Goal: Task Accomplishment & Management: Complete application form

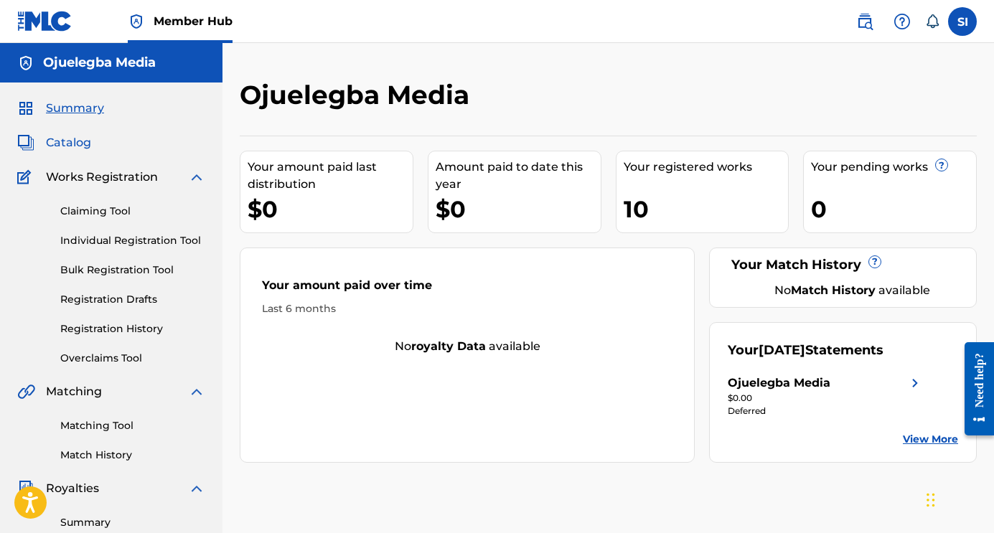
click at [83, 145] on span "Catalog" at bounding box center [68, 142] width 45 height 17
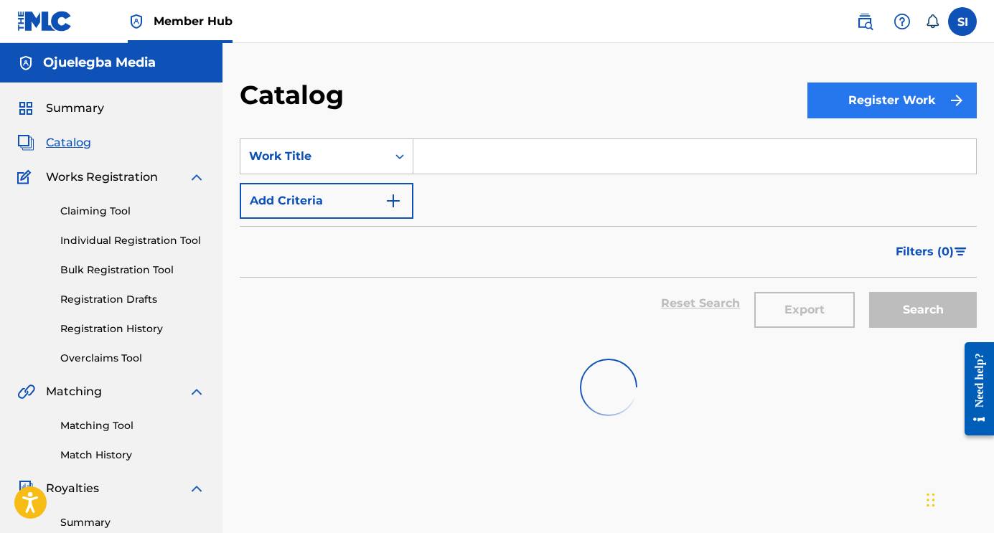
click at [826, 105] on button "Register Work" at bounding box center [892, 101] width 169 height 36
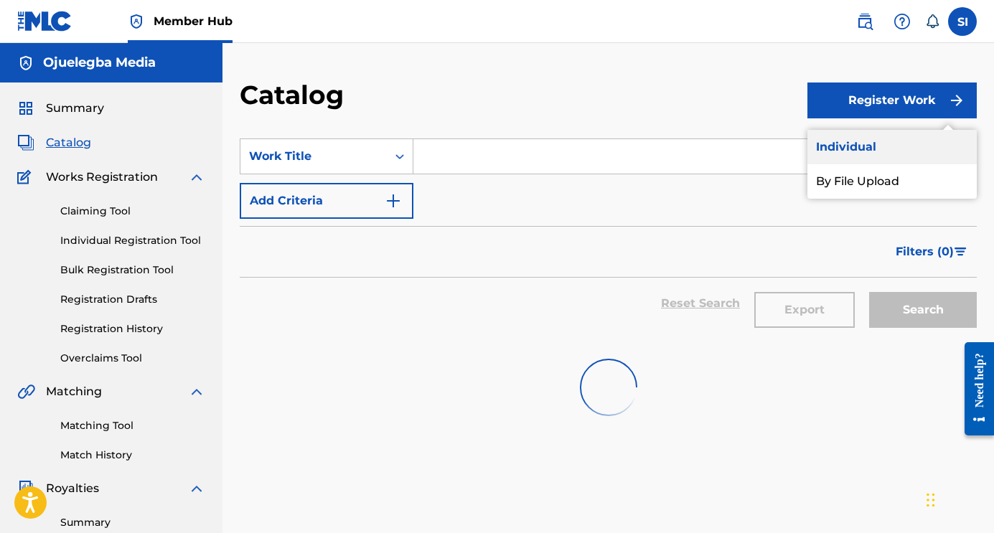
click at [833, 146] on link "Individual" at bounding box center [892, 147] width 169 height 34
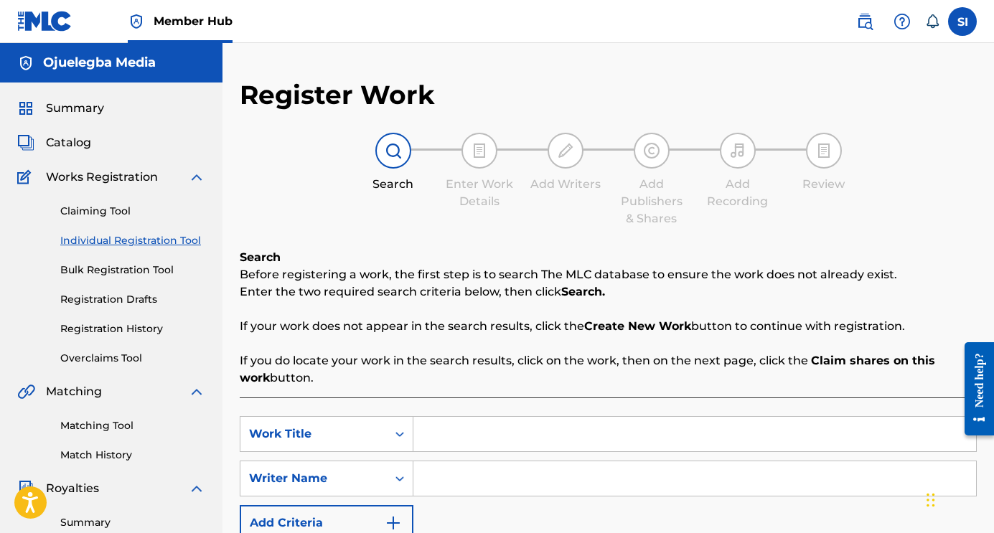
scroll to position [25, 0]
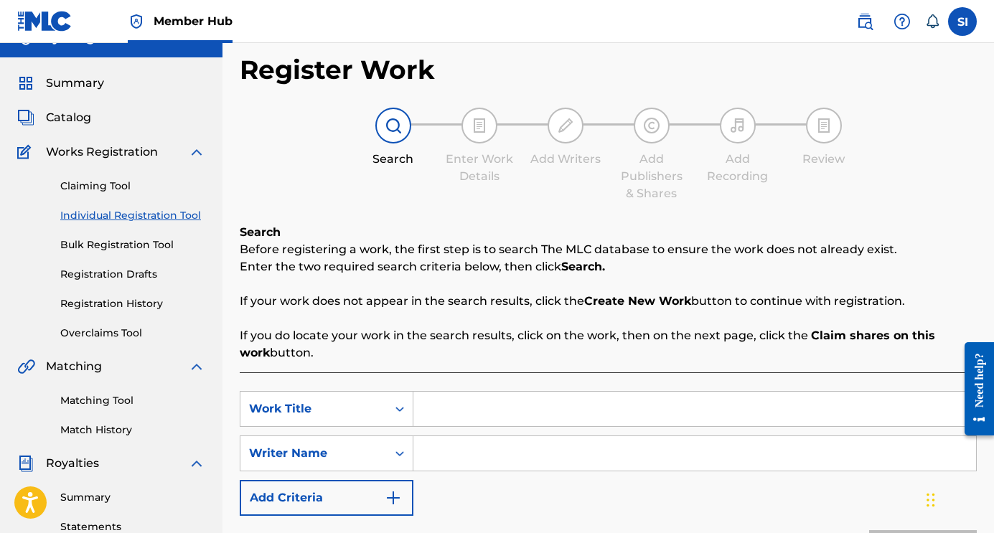
click at [477, 405] on input "Search Form" at bounding box center [694, 409] width 563 height 34
type input "Crumble Like Cake"
click at [510, 436] on div "Search Form" at bounding box center [694, 454] width 563 height 36
click at [506, 444] on input "Search Form" at bounding box center [694, 453] width 563 height 34
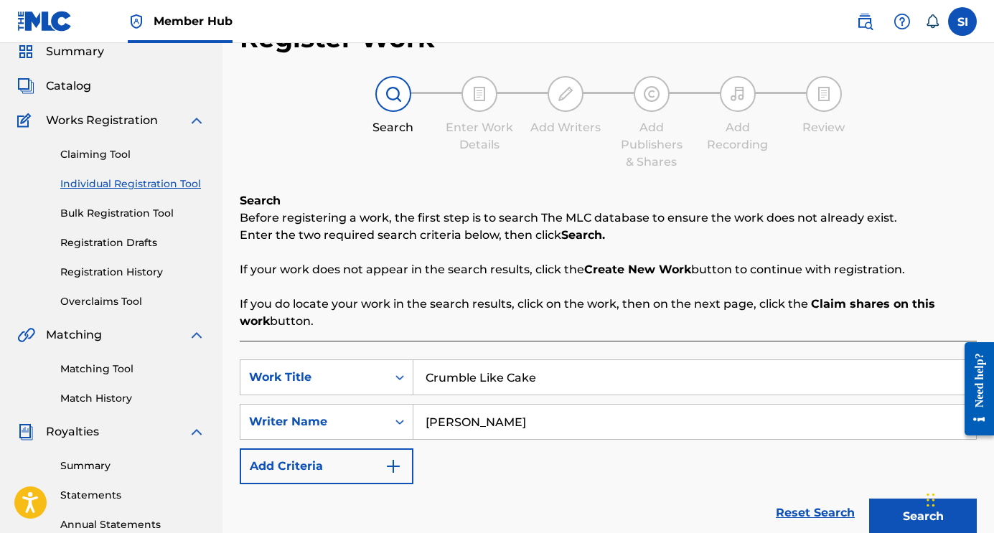
scroll to position [319, 0]
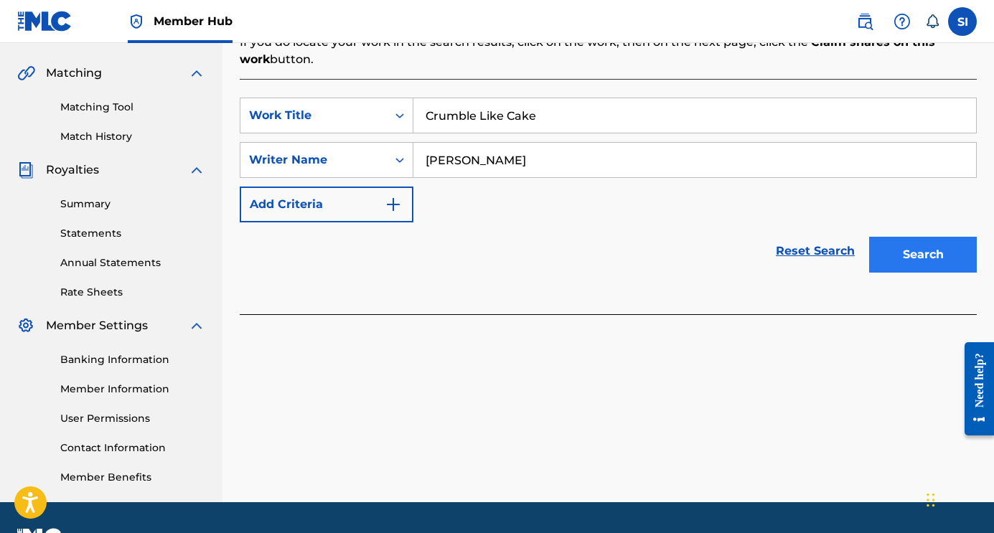
type input "[PERSON_NAME]"
click at [933, 253] on button "Search" at bounding box center [923, 255] width 108 height 36
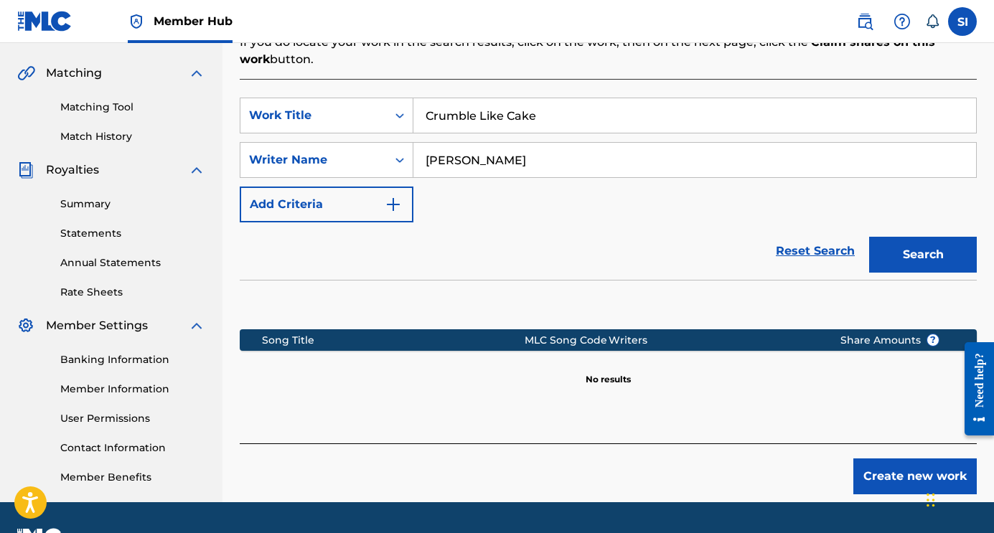
scroll to position [357, 0]
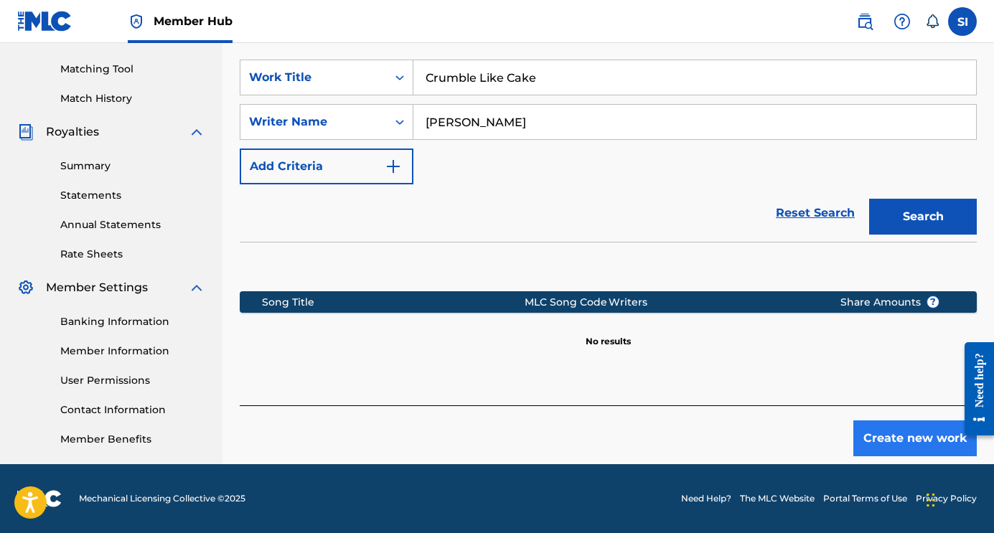
click at [876, 431] on button "Create new work" at bounding box center [914, 439] width 123 height 36
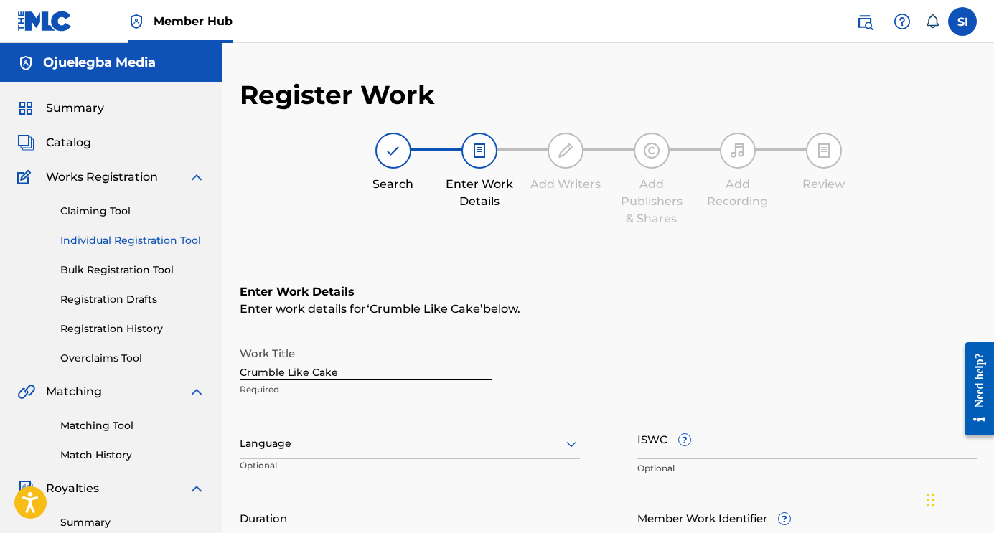
scroll to position [126, 0]
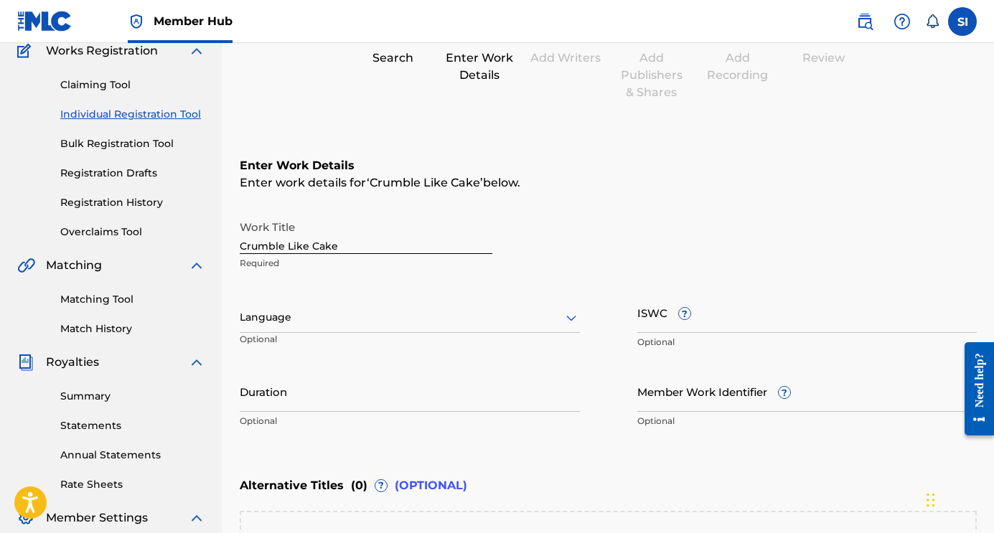
click at [390, 313] on div at bounding box center [410, 318] width 340 height 18
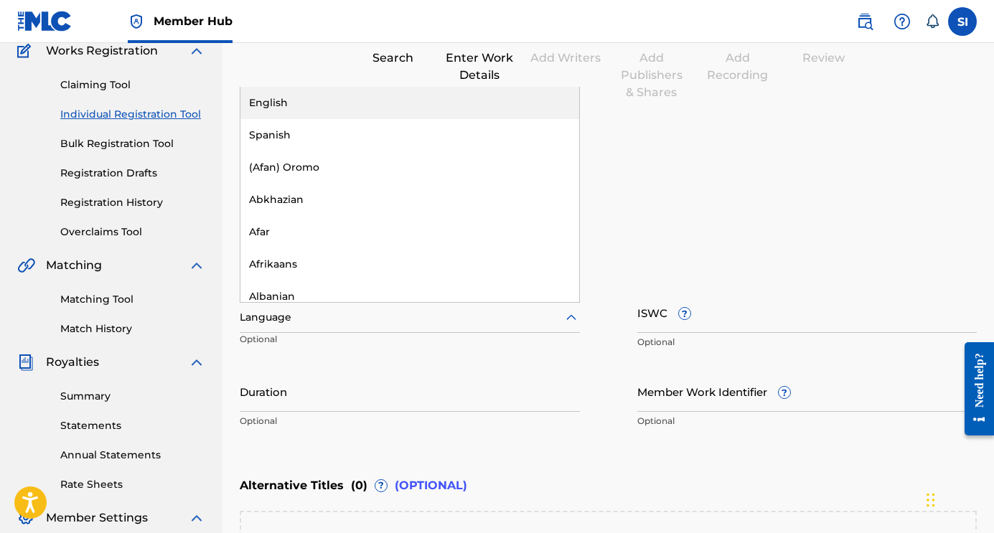
click at [398, 102] on div "English" at bounding box center [409, 103] width 339 height 32
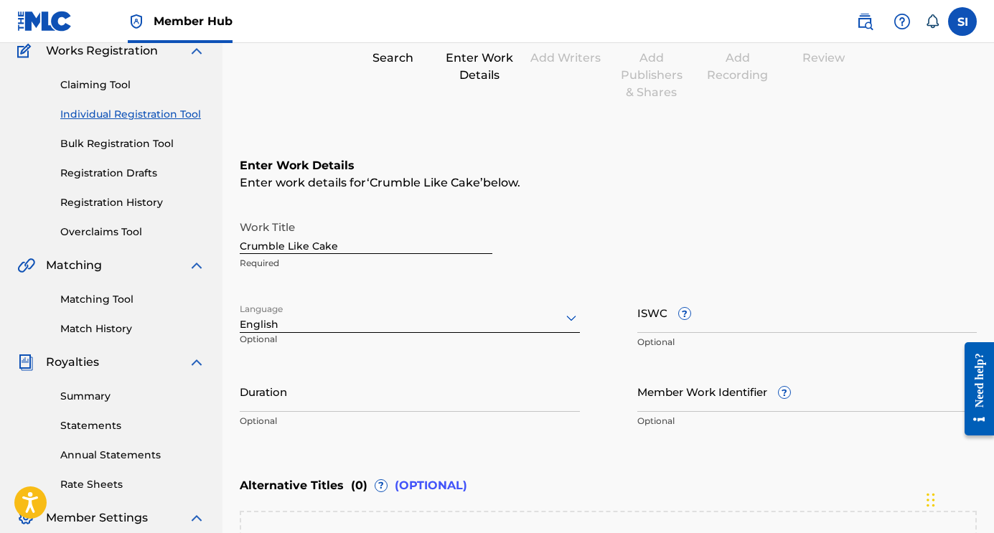
click at [660, 207] on div "Enter Work Details Enter work details for ‘ Crumble Like Cake ’ below. Work Tit…" at bounding box center [608, 296] width 737 height 347
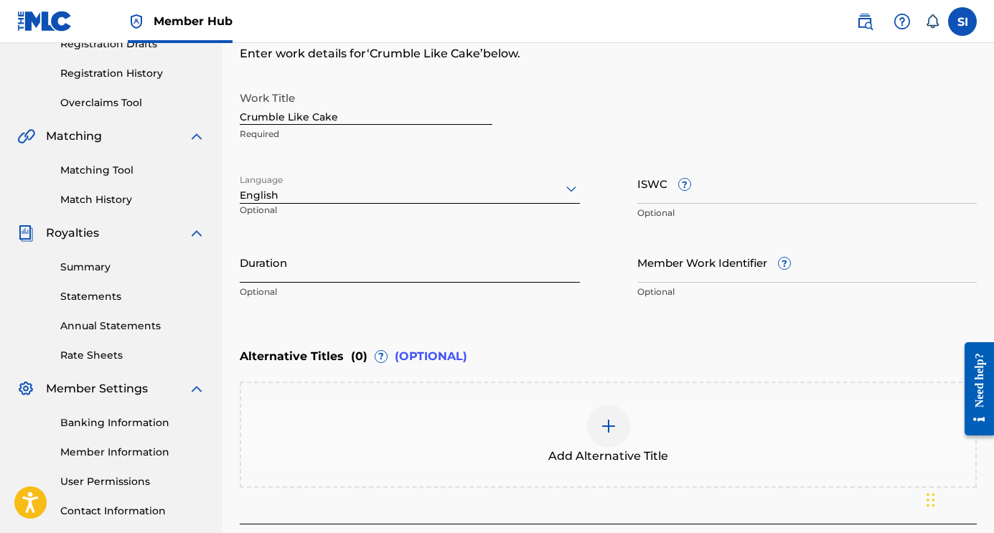
click at [406, 258] on input "Duration" at bounding box center [410, 262] width 340 height 41
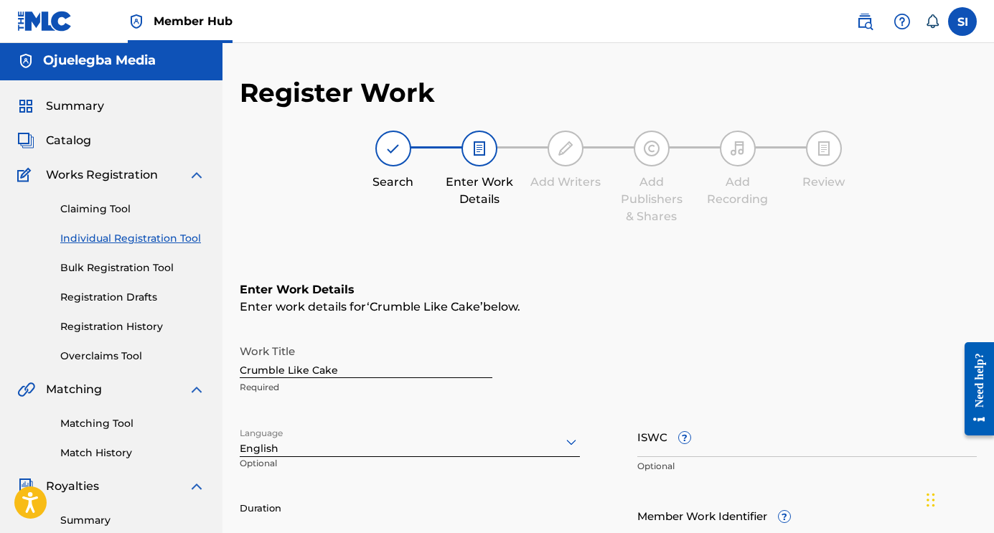
scroll to position [111, 0]
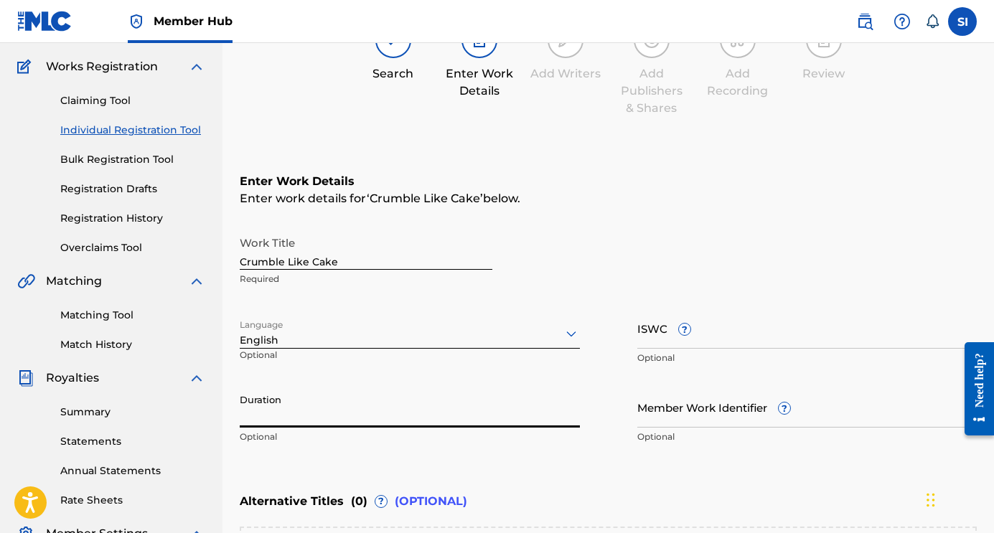
type input "0"
type input "11:45"
click at [790, 235] on div "Work Title Crumble Like Cake Required" at bounding box center [608, 261] width 737 height 65
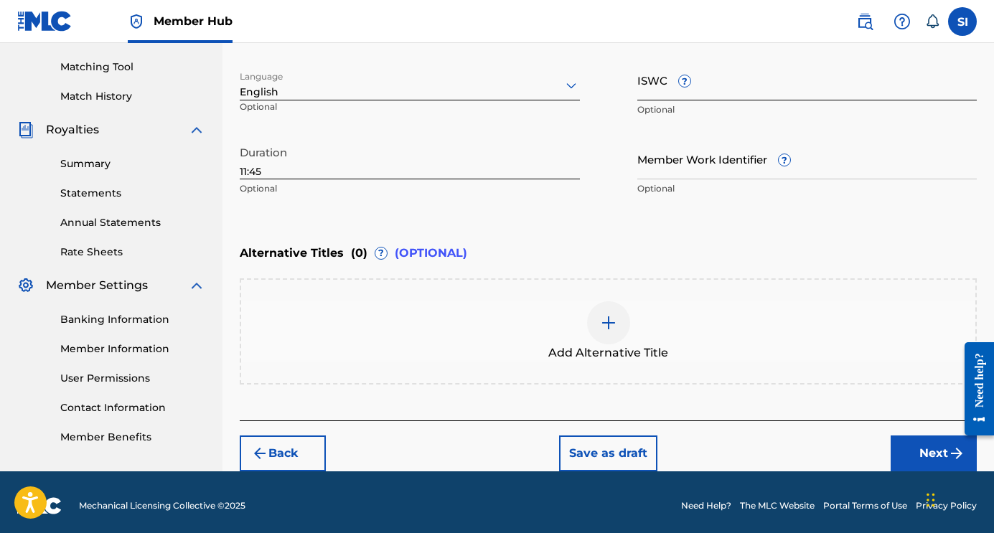
scroll to position [366, 0]
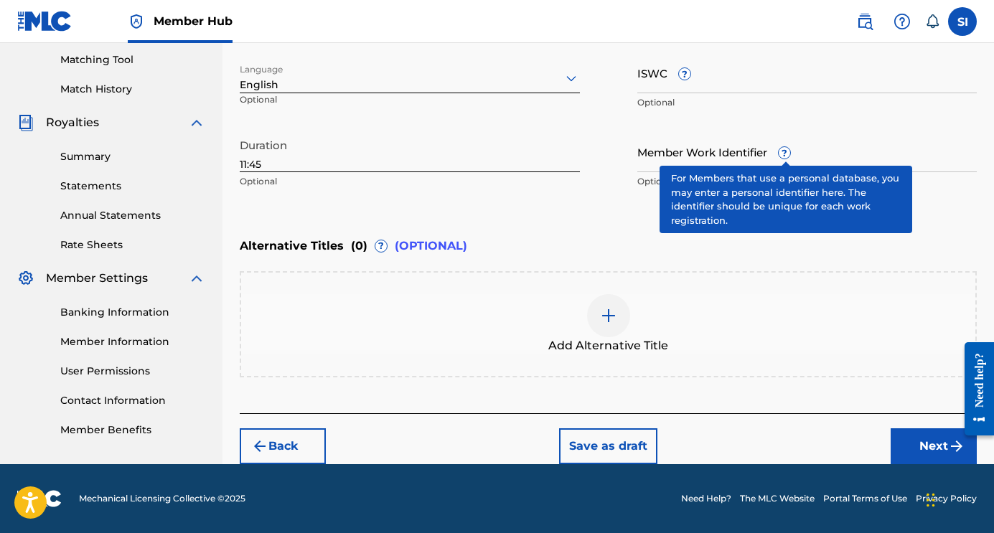
click at [784, 156] on span "?" at bounding box center [784, 152] width 11 height 11
click at [784, 156] on input "Member Work Identifier ?" at bounding box center [807, 151] width 340 height 41
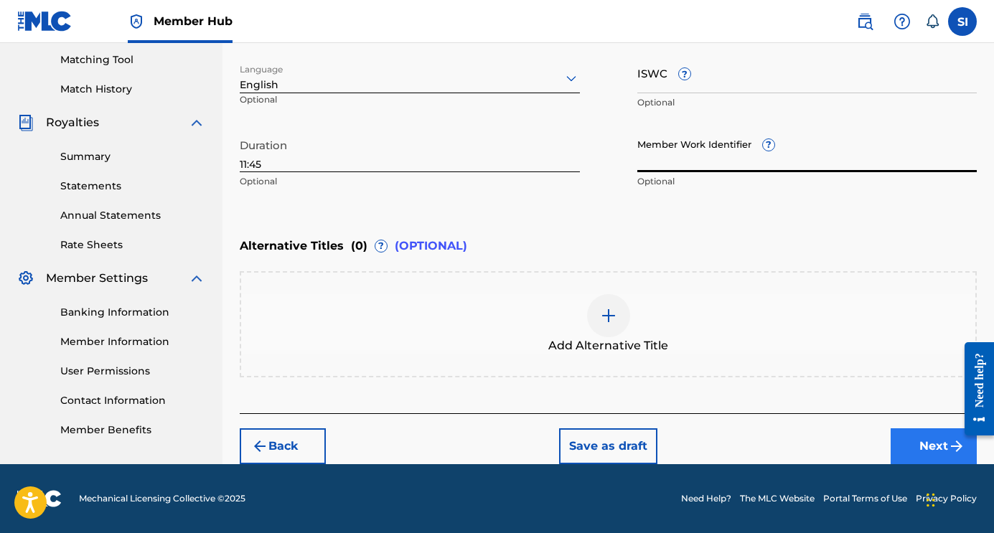
click at [916, 453] on button "Next" at bounding box center [934, 447] width 86 height 36
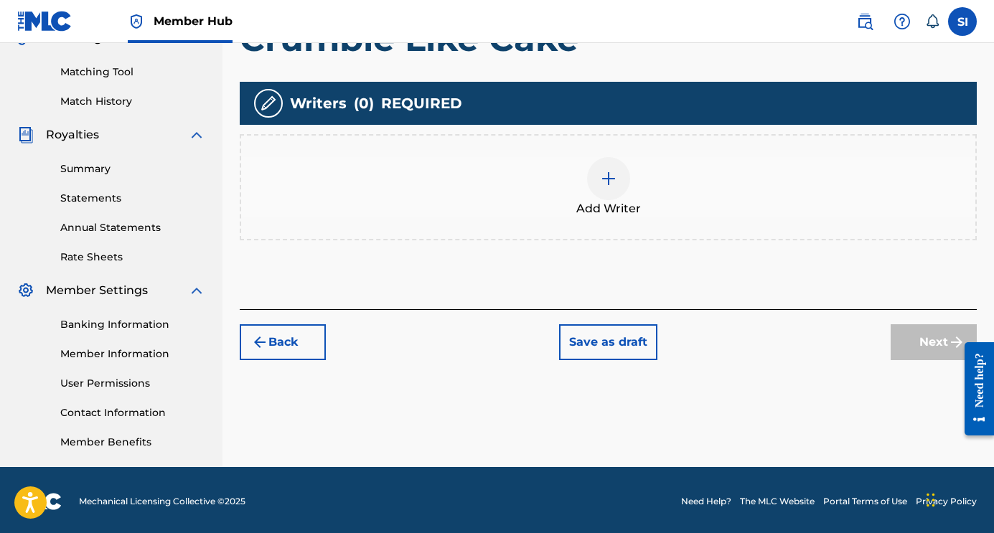
scroll to position [79, 0]
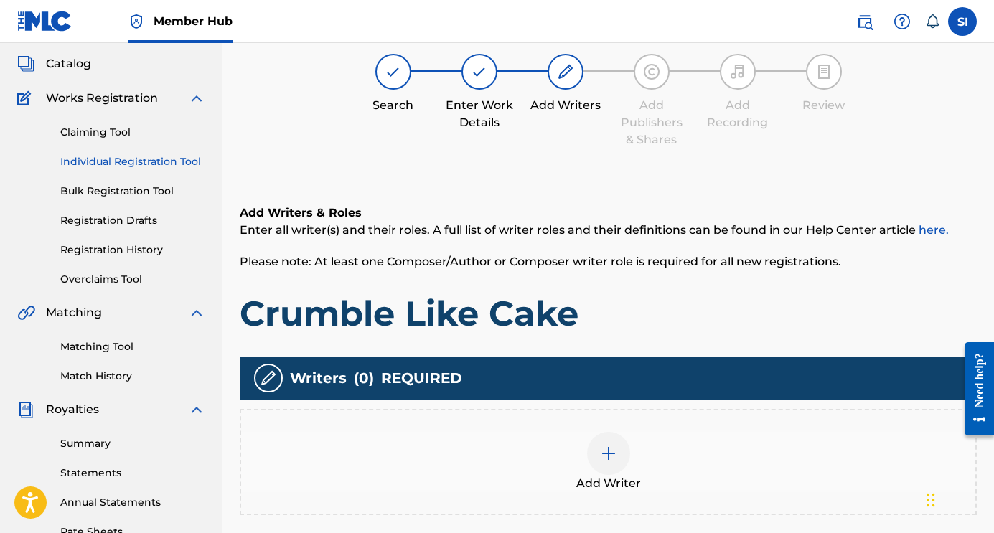
click at [622, 451] on div at bounding box center [608, 453] width 43 height 43
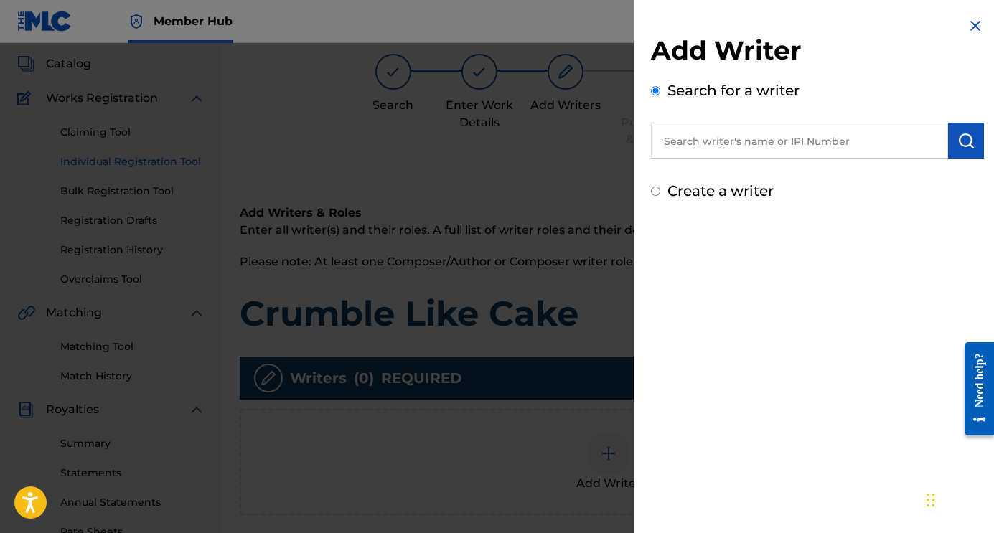
drag, startPoint x: 749, startPoint y: 165, endPoint x: 749, endPoint y: 156, distance: 8.6
click at [750, 163] on div "Add Writer Search for a writer Create a writer" at bounding box center [817, 117] width 333 height 167
click at [749, 156] on input "text" at bounding box center [799, 141] width 297 height 36
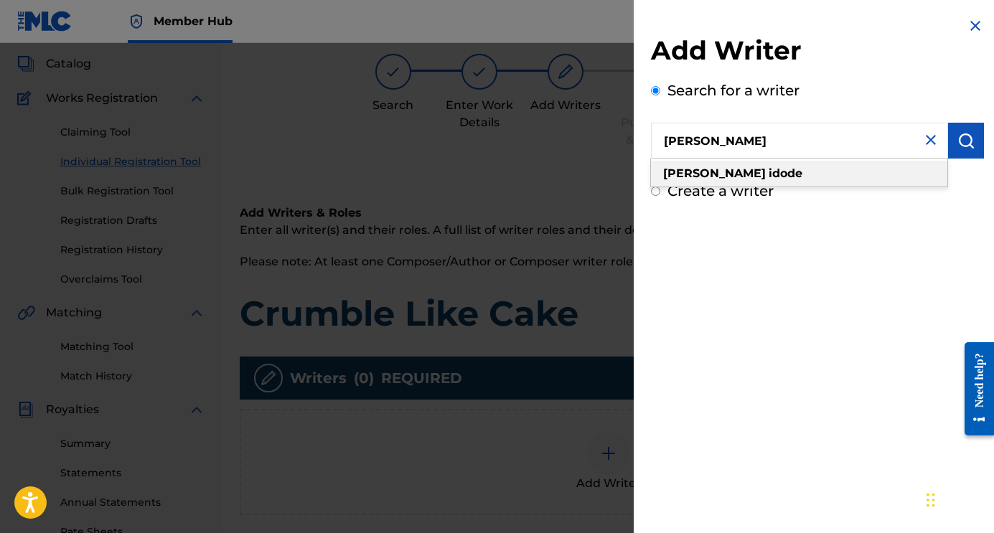
click at [769, 173] on strong "idode" at bounding box center [786, 174] width 34 height 14
type input "steven idode"
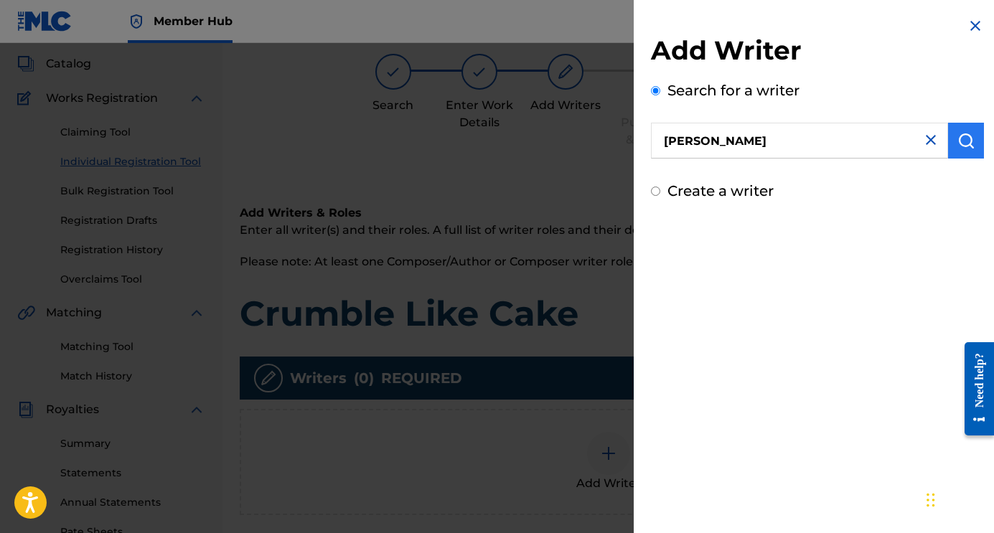
click at [959, 135] on img "submit" at bounding box center [966, 140] width 17 height 17
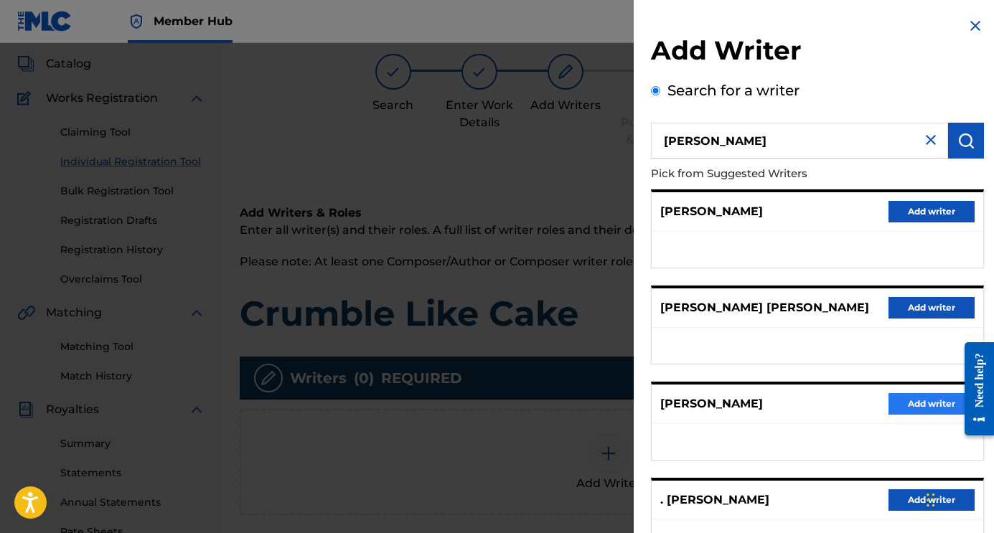
click at [899, 403] on button "Add writer" at bounding box center [932, 404] width 86 height 22
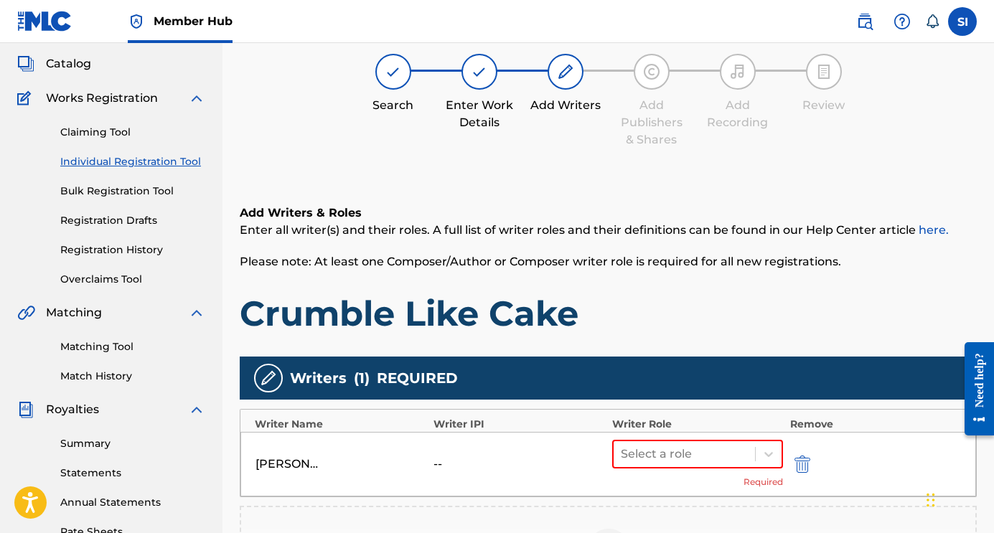
scroll to position [172, 0]
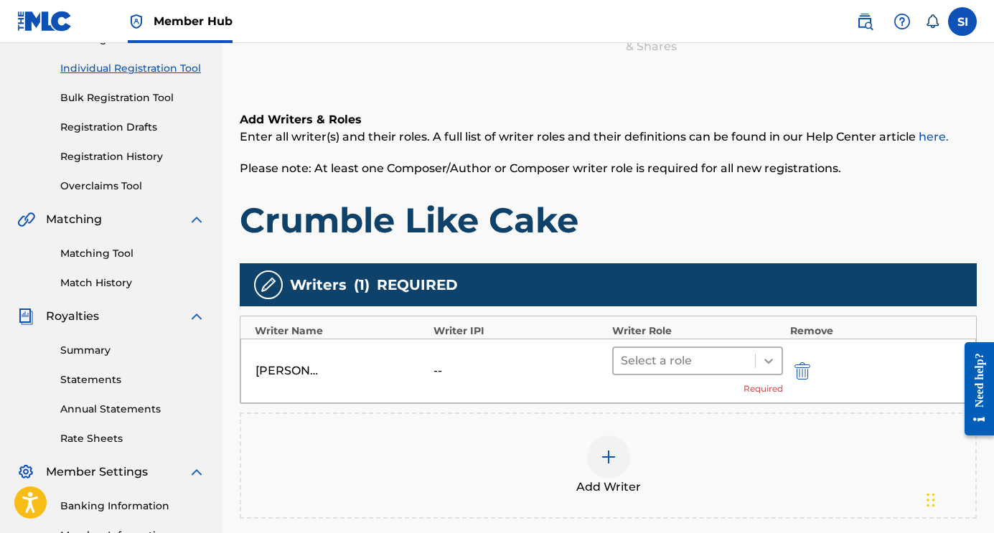
click at [762, 363] on icon at bounding box center [769, 361] width 14 height 14
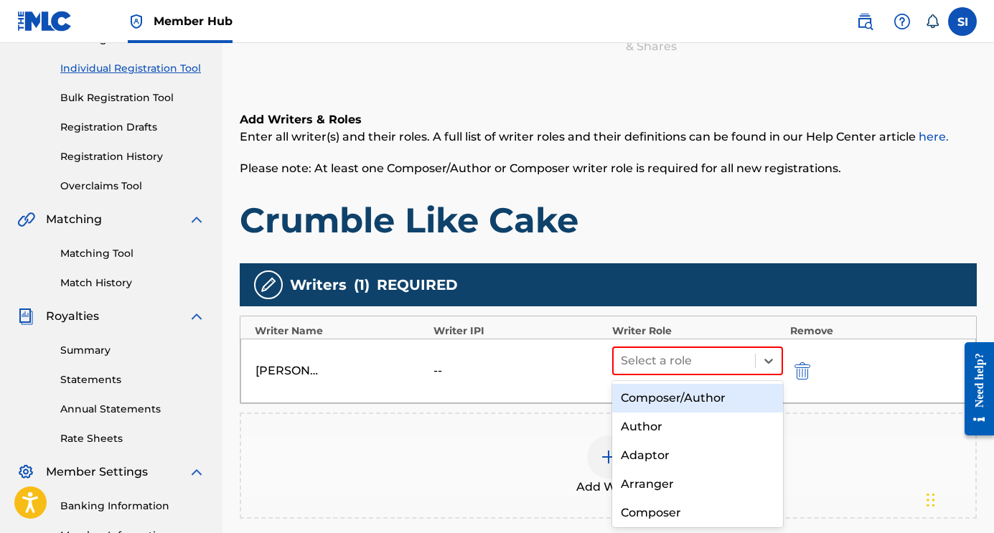
click at [740, 393] on div "Composer/Author" at bounding box center [697, 398] width 171 height 29
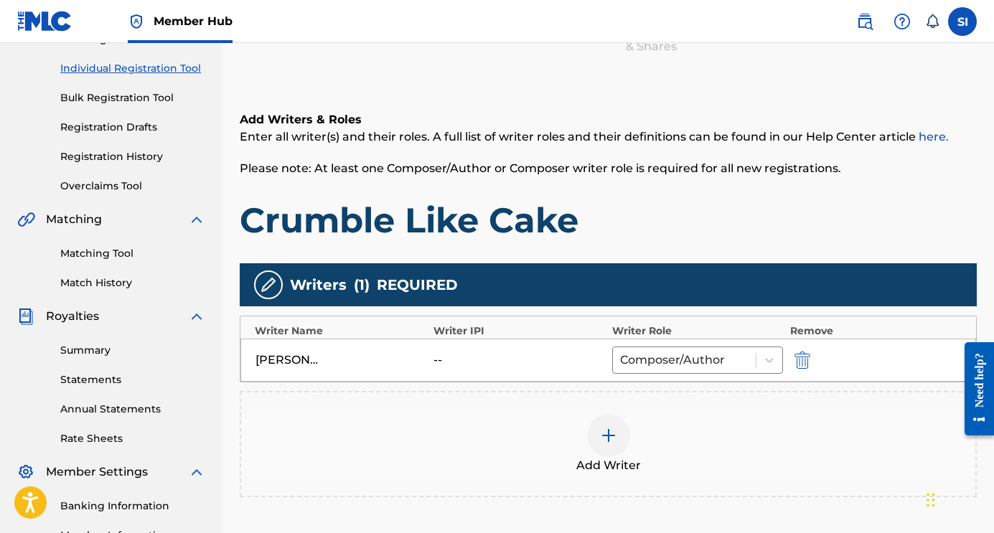
click at [768, 408] on div "Add Writer" at bounding box center [608, 444] width 737 height 106
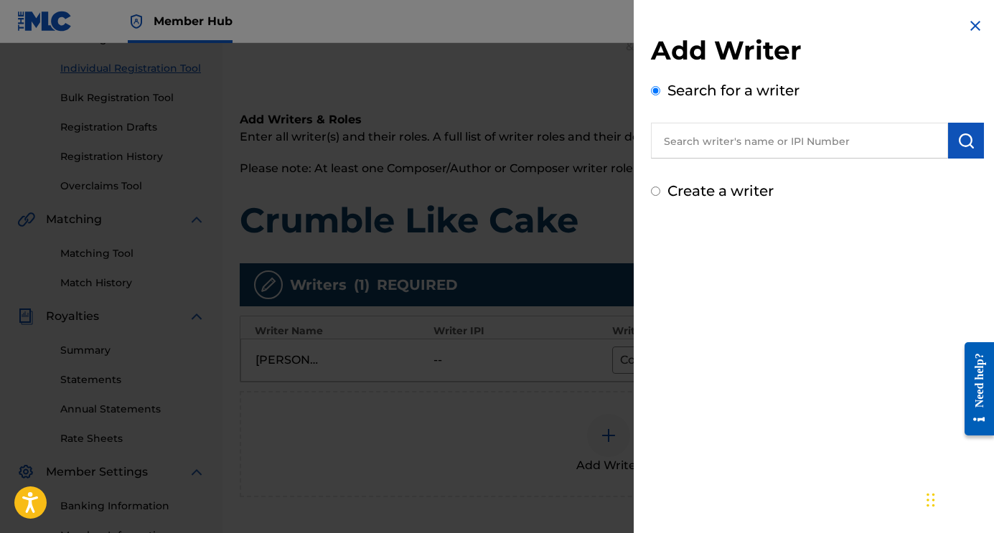
scroll to position [175, 0]
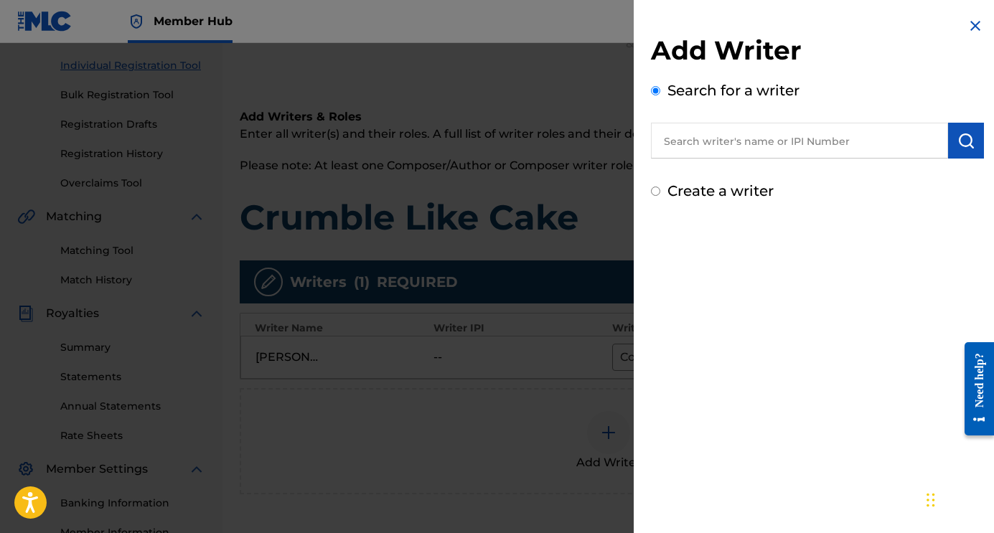
click at [971, 24] on img at bounding box center [975, 25] width 17 height 17
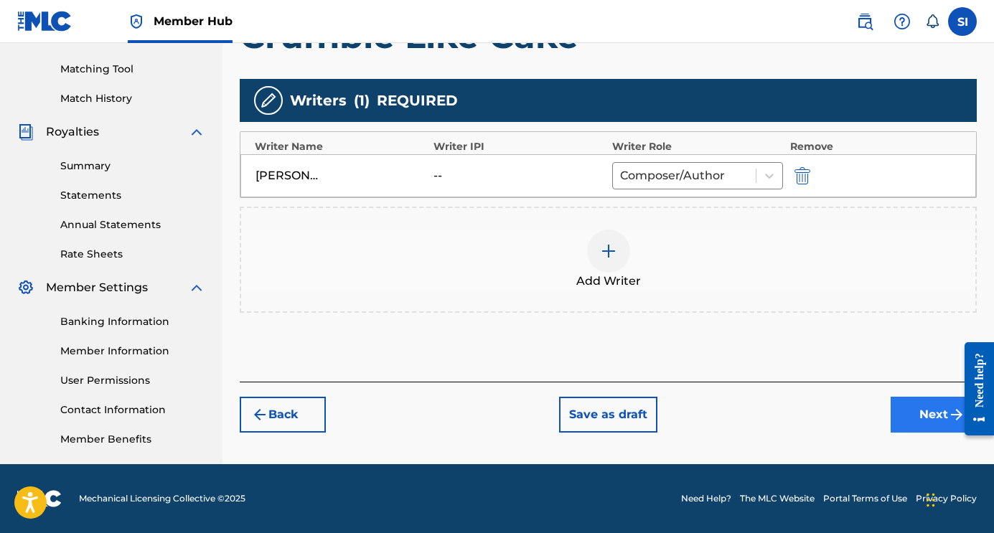
click at [912, 413] on button "Next" at bounding box center [934, 415] width 86 height 36
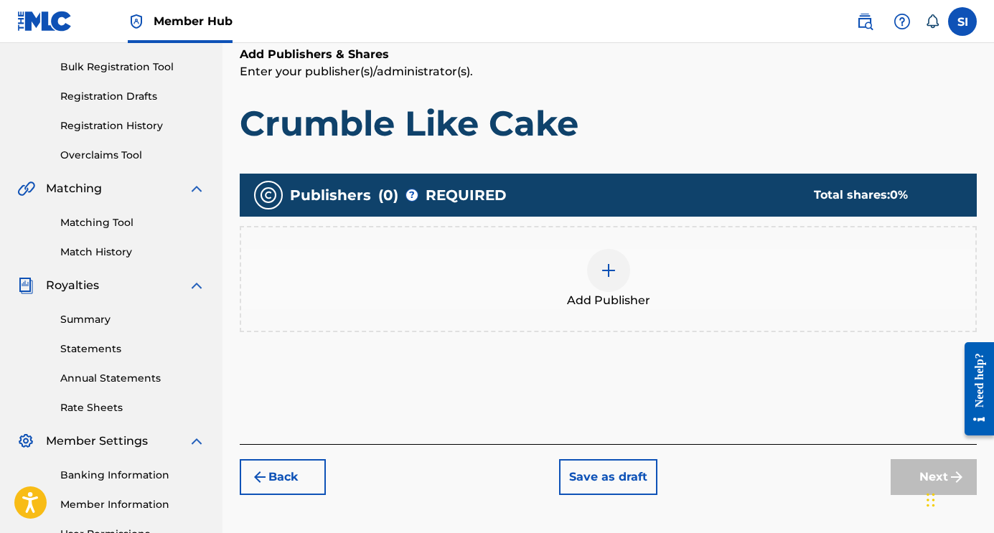
scroll to position [248, 0]
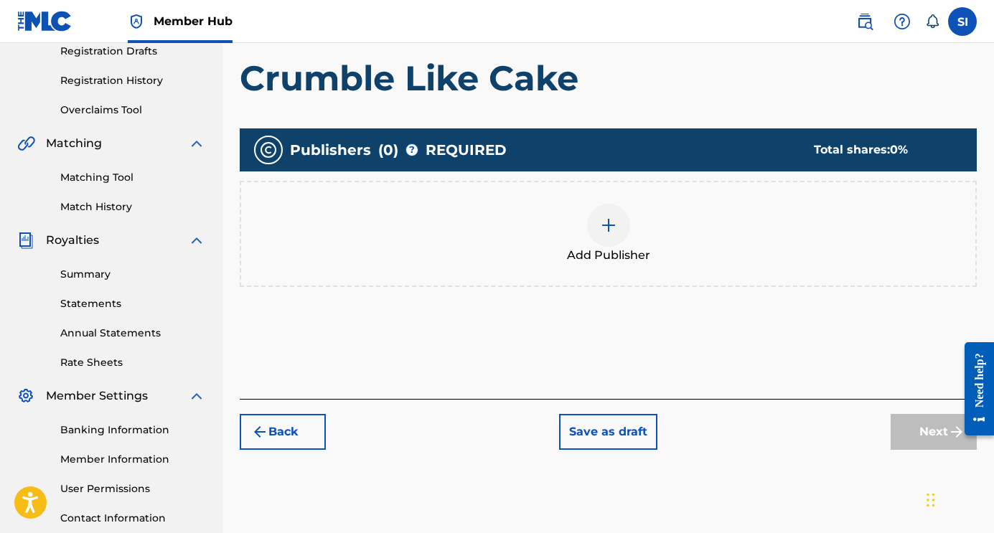
click at [612, 238] on div at bounding box center [608, 225] width 43 height 43
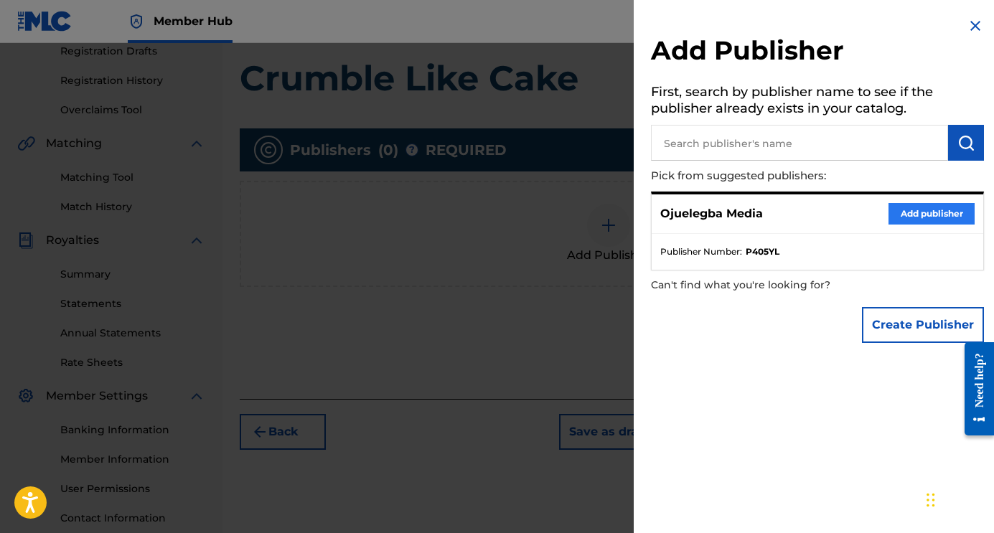
click at [918, 217] on button "Add publisher" at bounding box center [932, 214] width 86 height 22
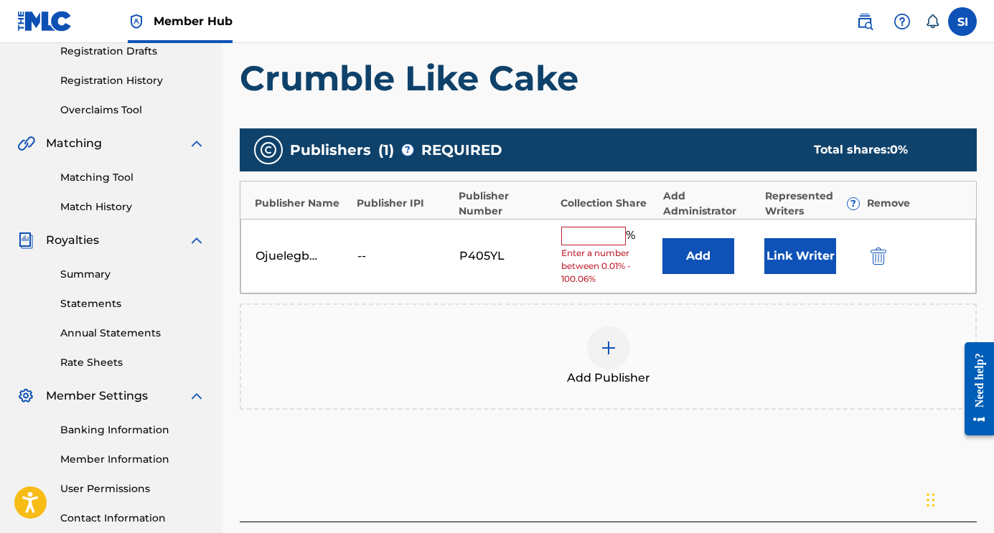
click at [593, 238] on input "text" at bounding box center [593, 236] width 65 height 19
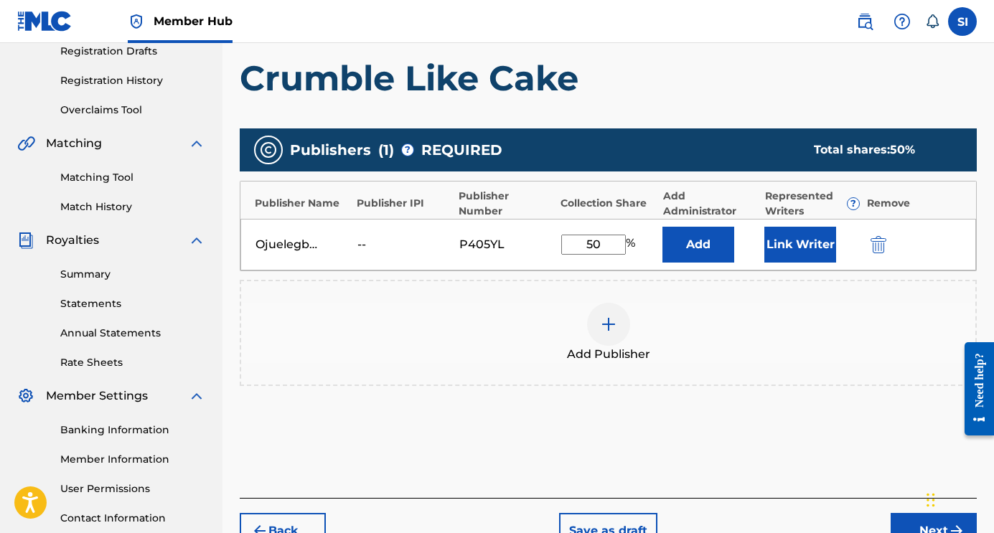
type input "50"
click at [703, 318] on div "Add Publisher" at bounding box center [608, 333] width 734 height 60
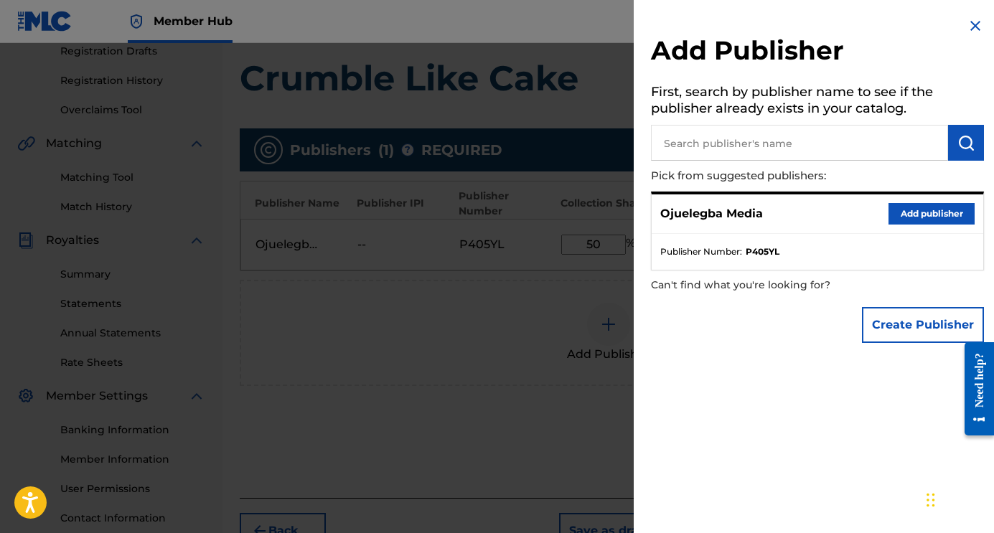
click at [967, 22] on img at bounding box center [975, 25] width 17 height 17
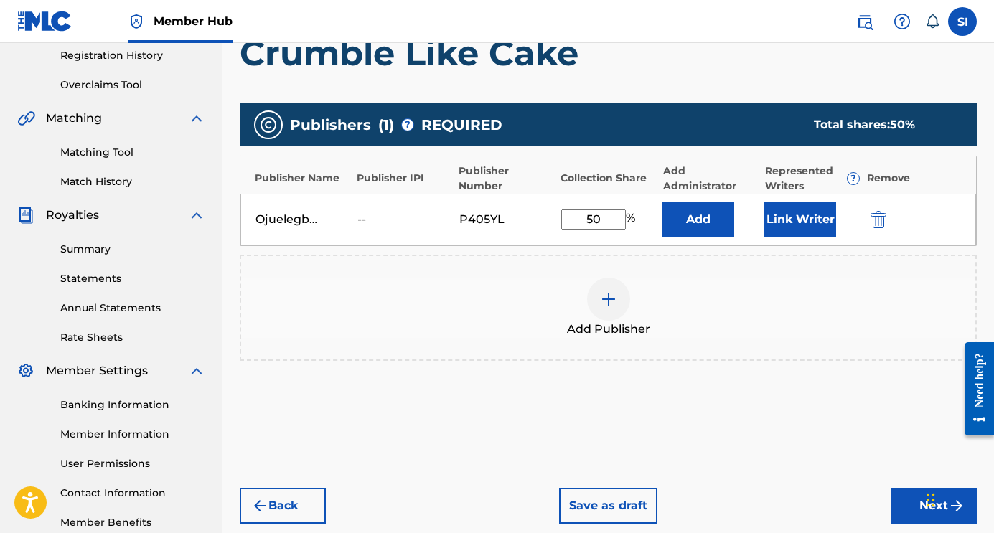
scroll to position [357, 0]
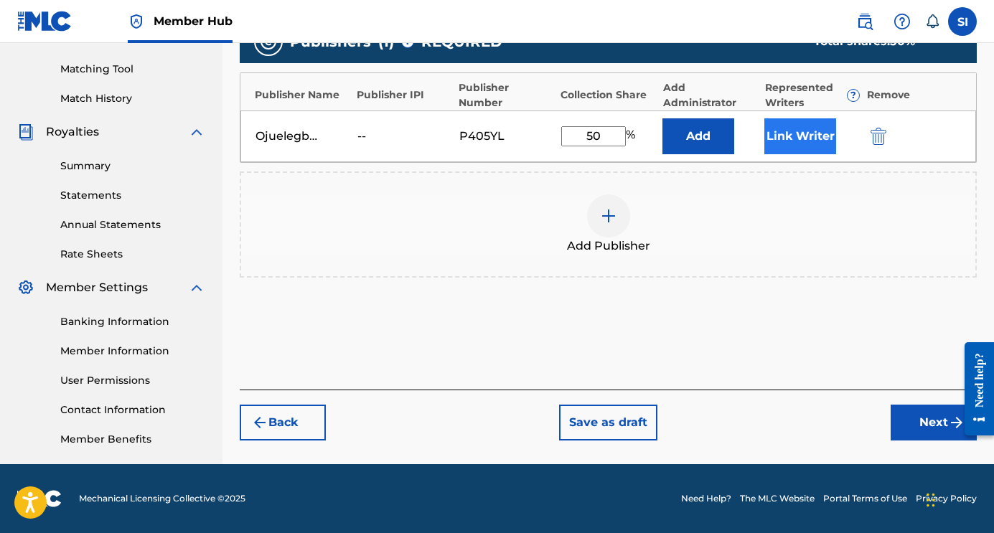
click at [804, 135] on button "Link Writer" at bounding box center [800, 136] width 72 height 36
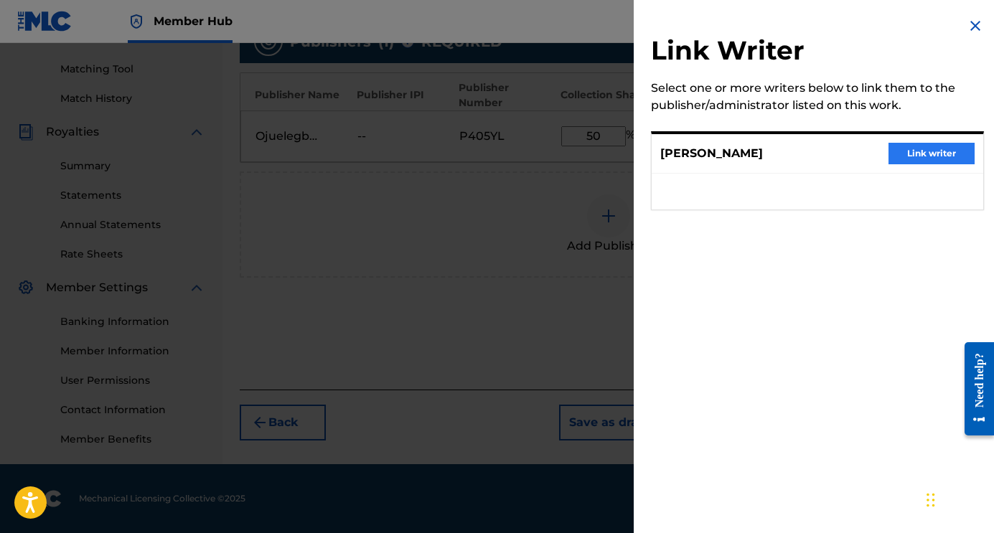
click at [899, 154] on button "Link writer" at bounding box center [932, 154] width 86 height 22
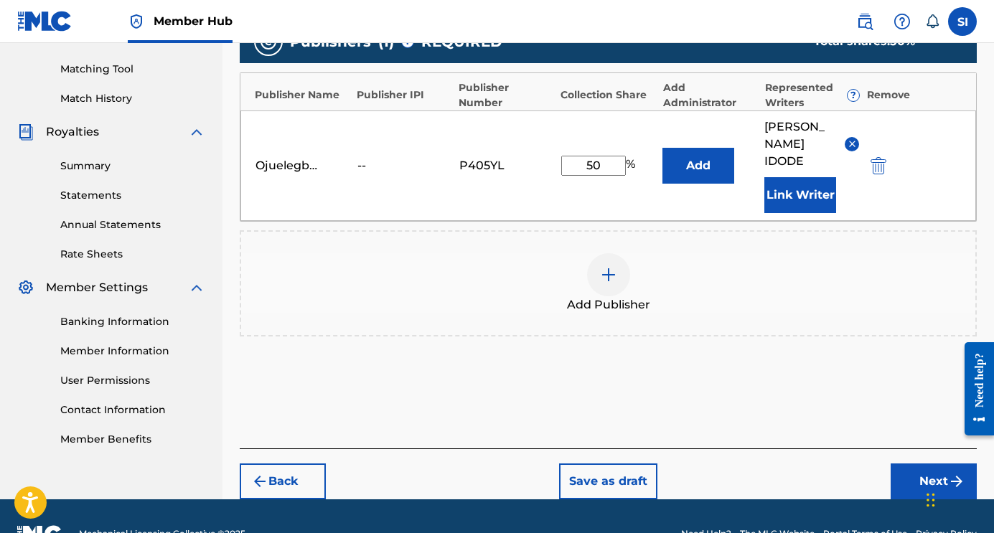
scroll to position [375, 0]
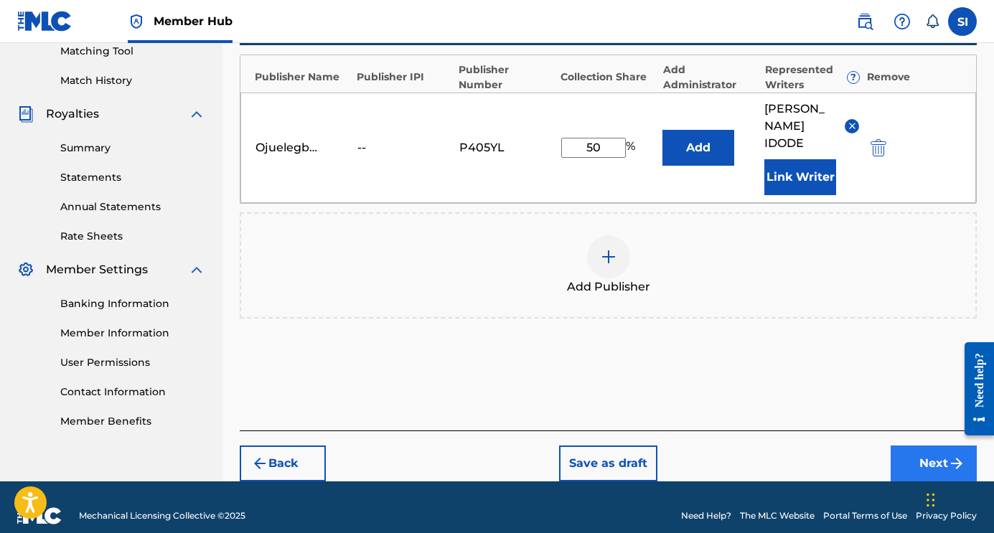
click at [914, 447] on button "Next" at bounding box center [934, 464] width 86 height 36
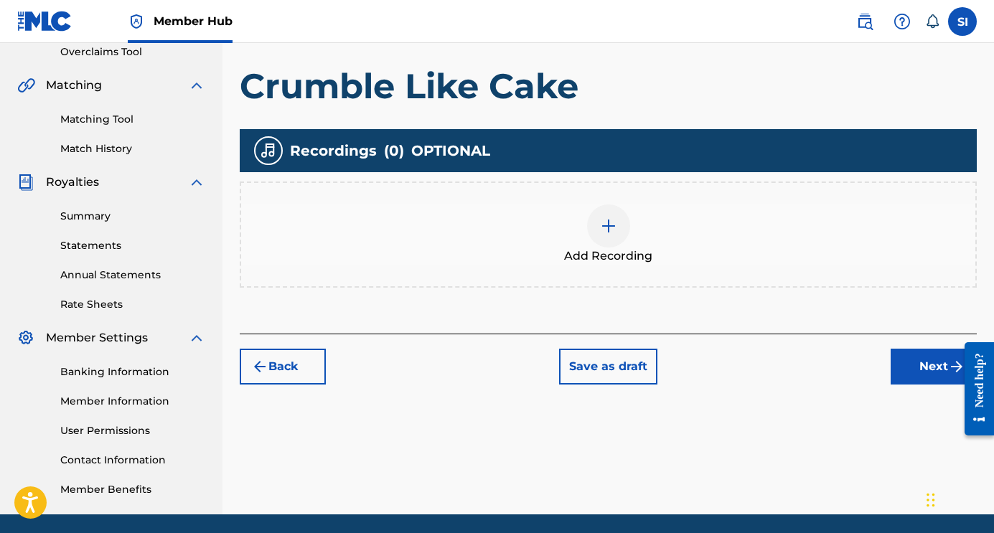
scroll to position [237, 0]
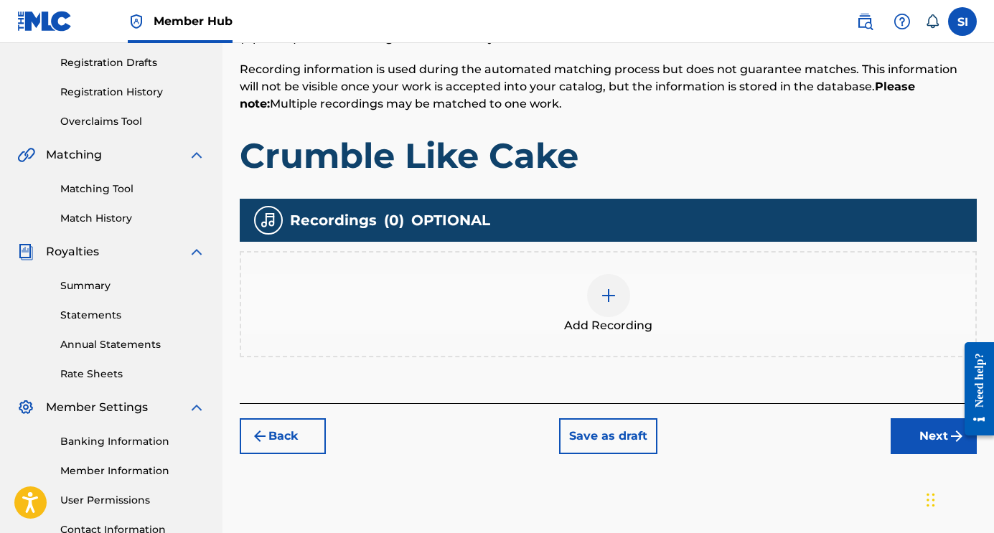
click at [613, 296] on img at bounding box center [608, 295] width 17 height 17
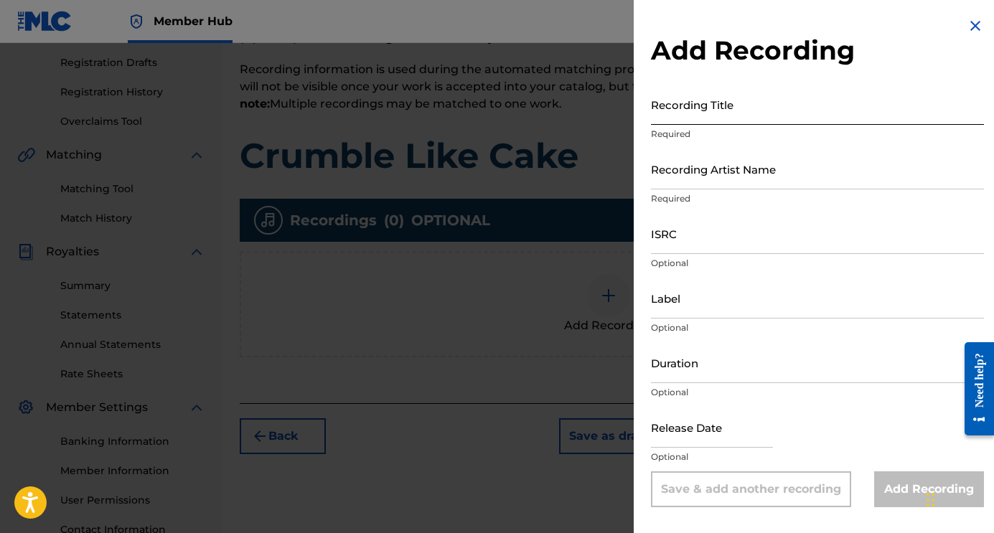
click at [697, 113] on input "Recording Title" at bounding box center [817, 104] width 333 height 41
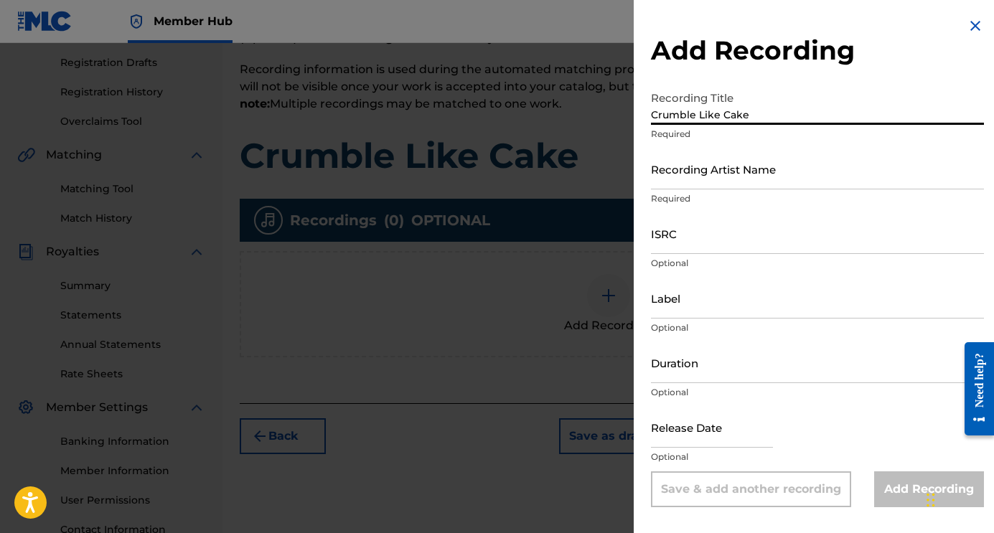
type input "Crumble Like Cake"
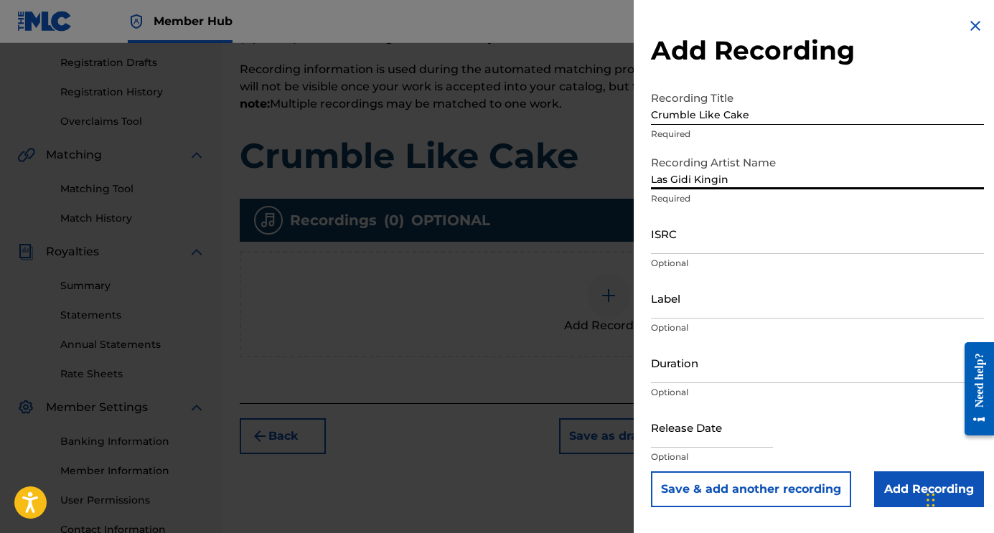
type input "Las Gidi Kingin"
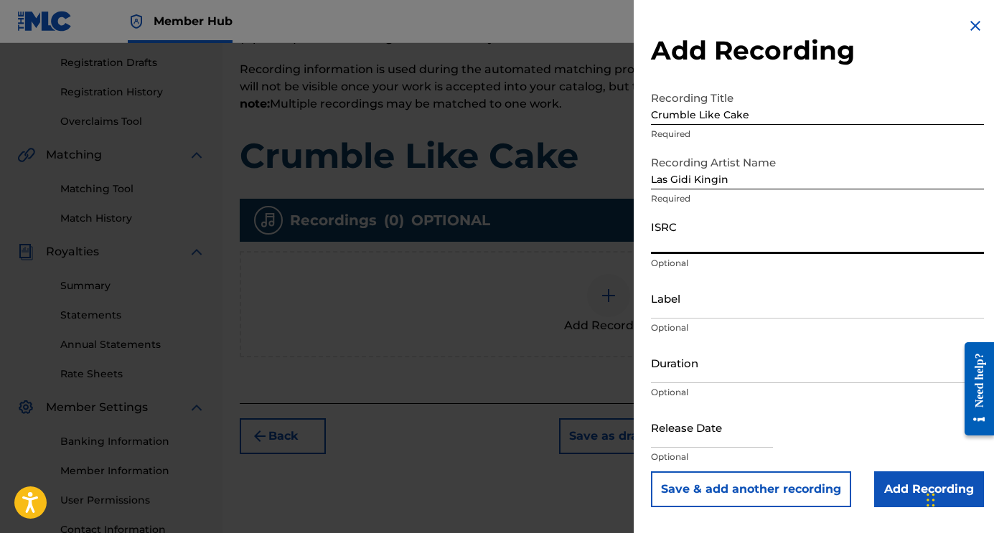
paste input "usl4r2542558"
type input "usl4r2542558"
click at [681, 285] on input "Label" at bounding box center [817, 298] width 333 height 41
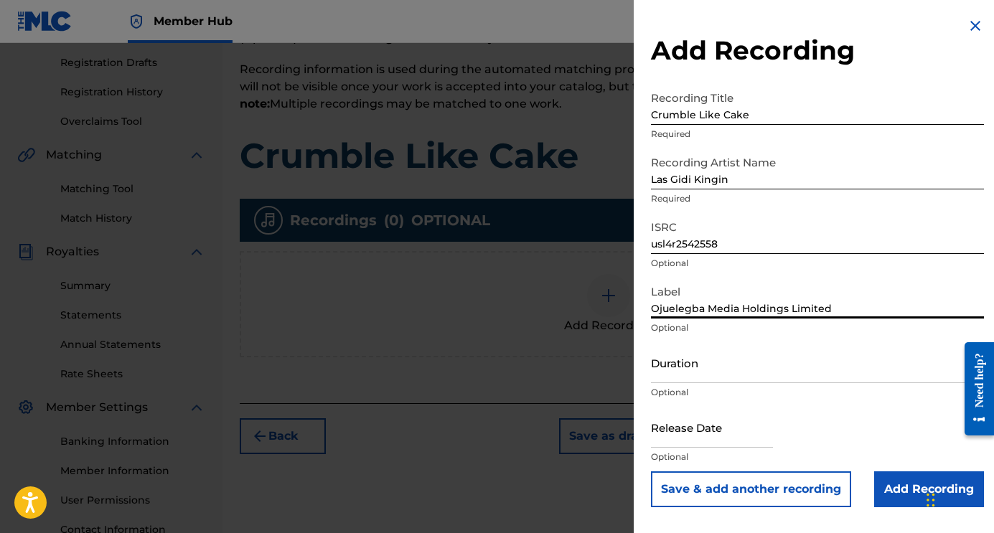
type input "Ojuelegba Media Holdings Limited"
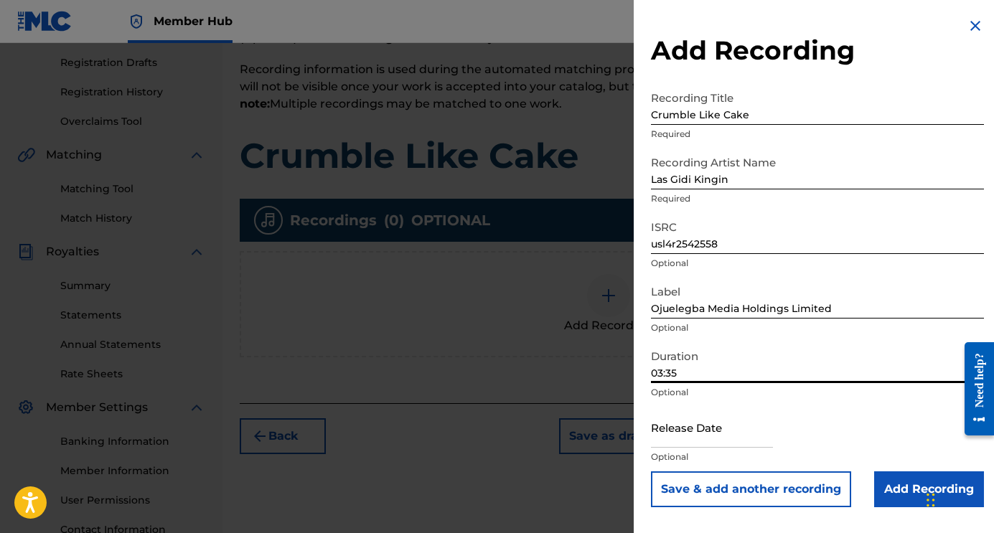
type input "03:35"
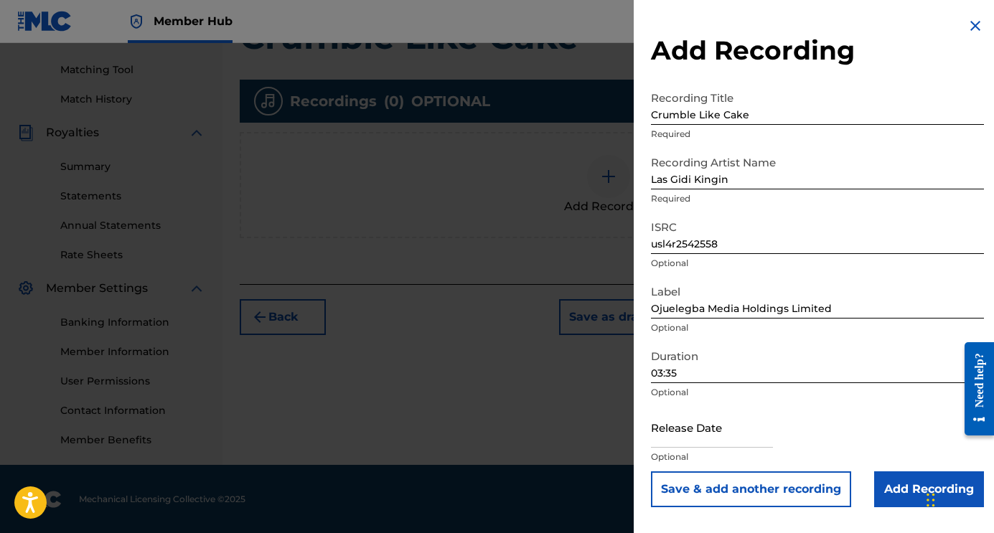
scroll to position [357, 0]
type input "0"
type input "10/01/2025"
click at [775, 488] on button "Save & add another recording" at bounding box center [751, 490] width 200 height 36
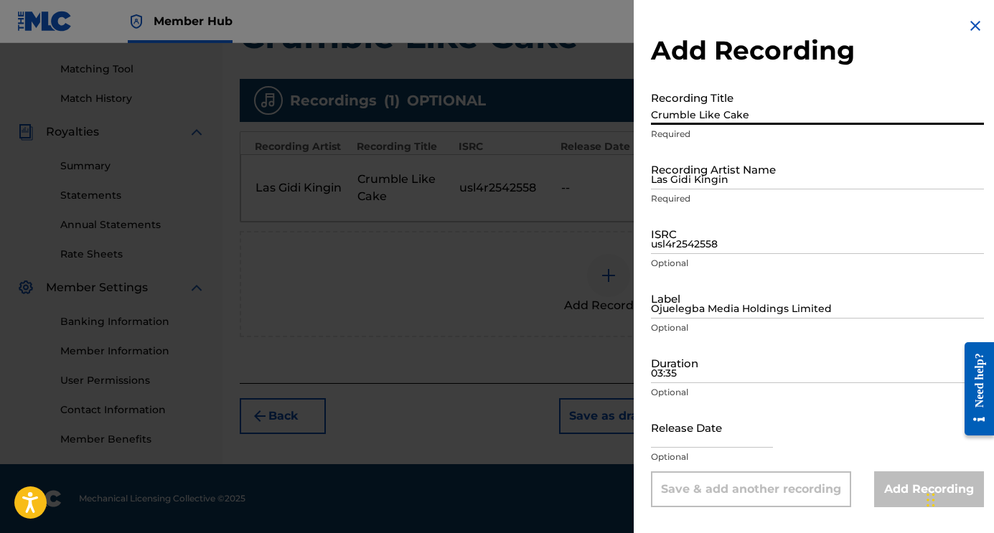
click at [742, 112] on input "Crumble Like Cake" at bounding box center [817, 104] width 333 height 41
type input "Wake Wake"
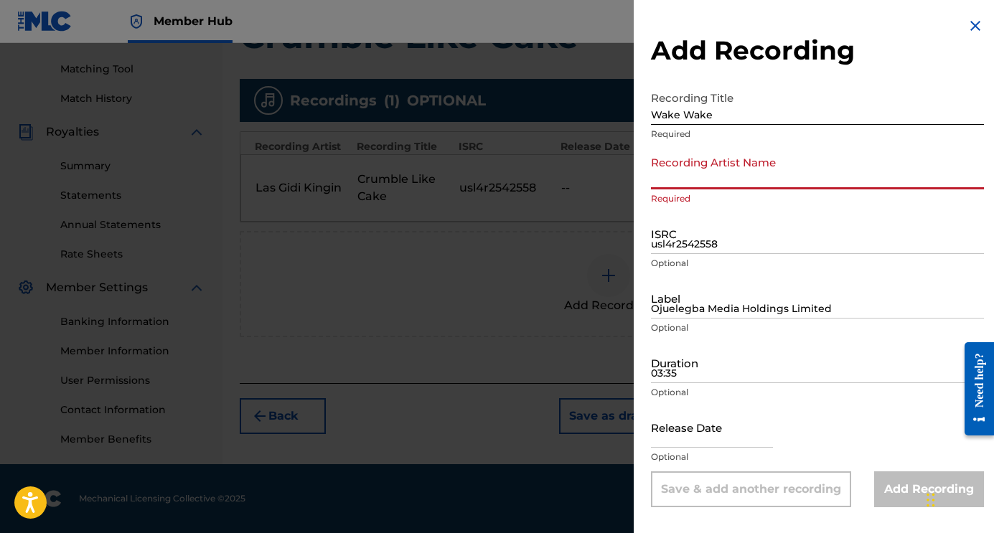
click at [780, 175] on input "Recording Artist Name" at bounding box center [817, 169] width 333 height 41
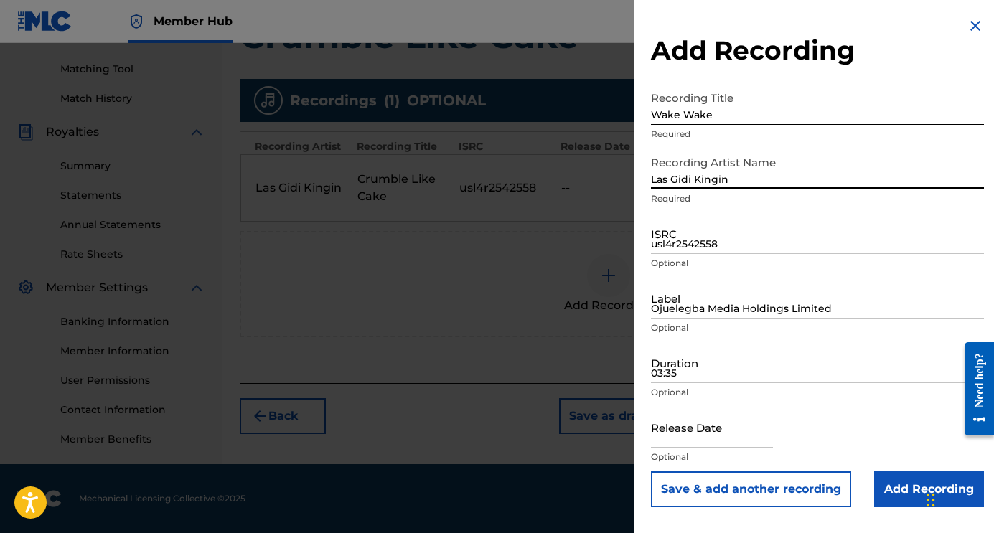
type input "Las Gidi Kingin"
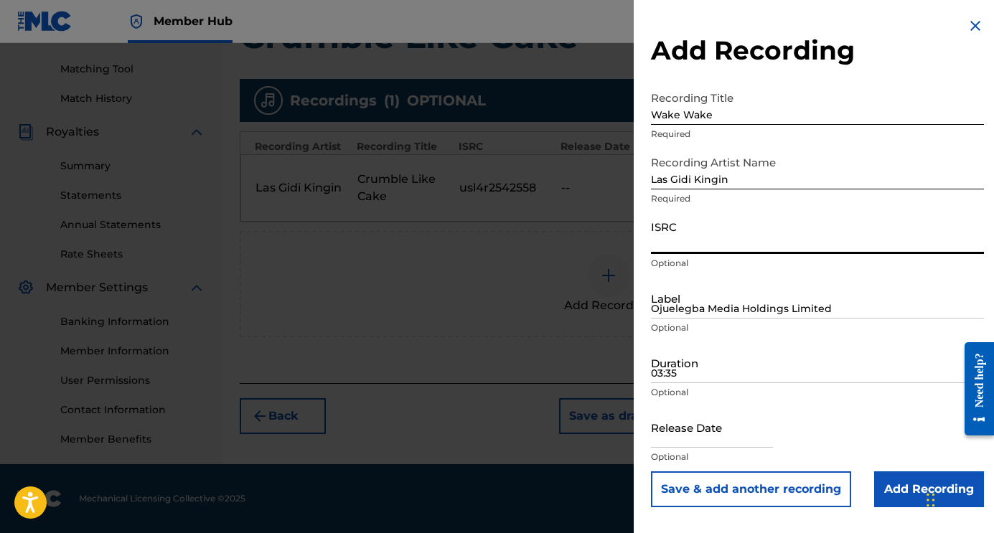
paste input "usl4r2534194"
type input "usl4r2534194"
click at [685, 303] on input "Ojuelegba Media Holdings Limited" at bounding box center [817, 298] width 333 height 41
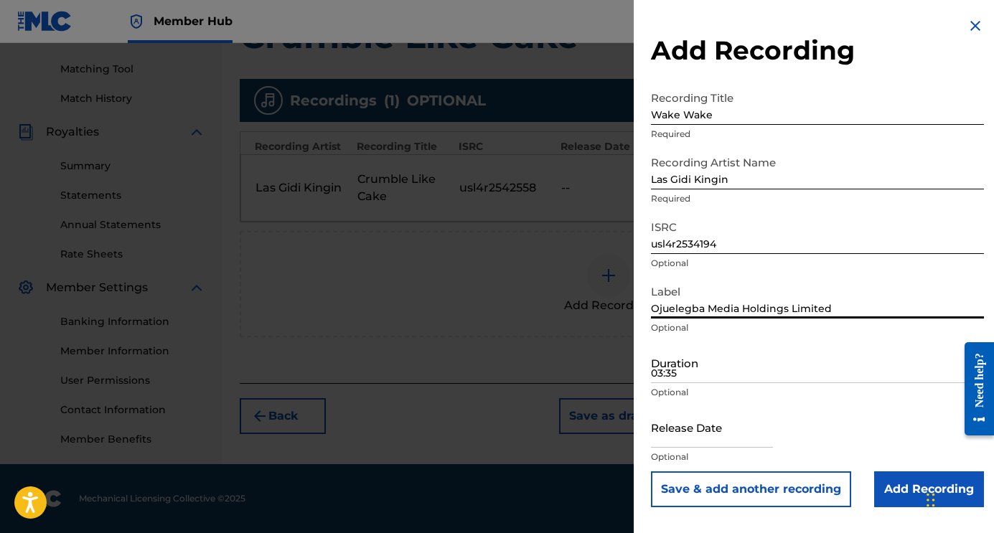
type input "Ojuelegba Media Holdings Limited"
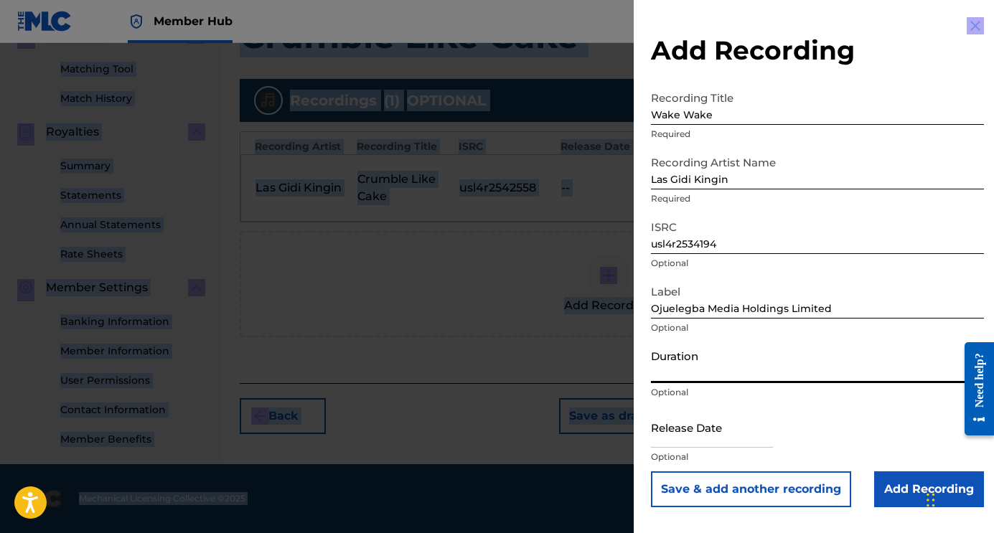
drag, startPoint x: 777, startPoint y: 0, endPoint x: 782, endPoint y: -9, distance: 10.0
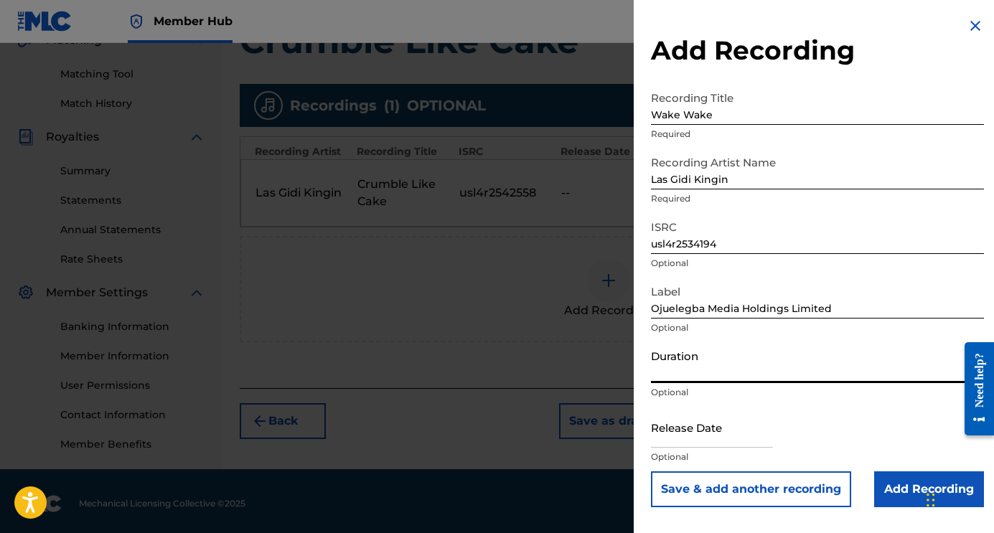
click at [704, 377] on input "Duration" at bounding box center [817, 362] width 333 height 41
type input "02:51"
click at [734, 431] on input "text" at bounding box center [712, 427] width 122 height 41
select select "8"
select select "2025"
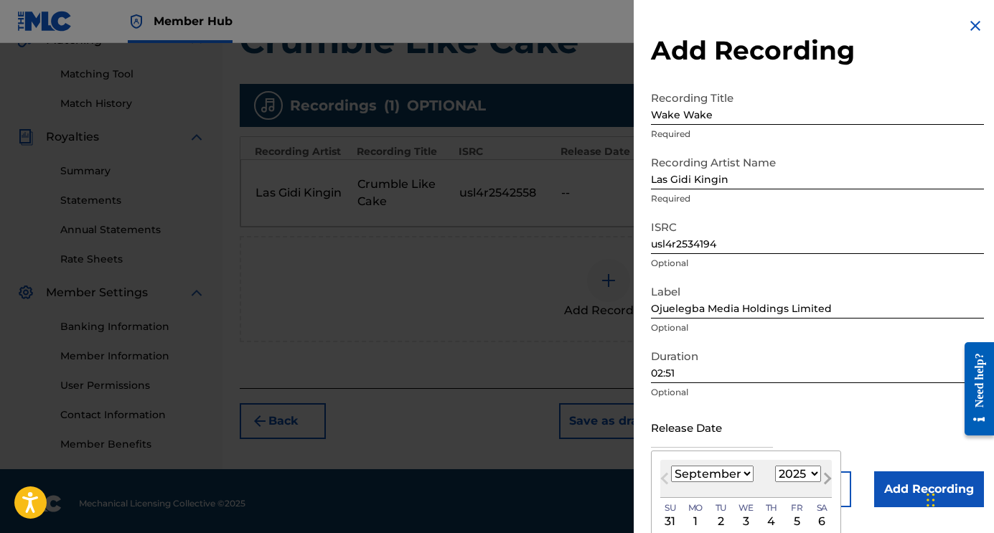
click at [826, 482] on span "Next Month" at bounding box center [826, 481] width 0 height 22
select select "9"
click at [739, 520] on div "1" at bounding box center [746, 521] width 17 height 17
type input "October 1 2025"
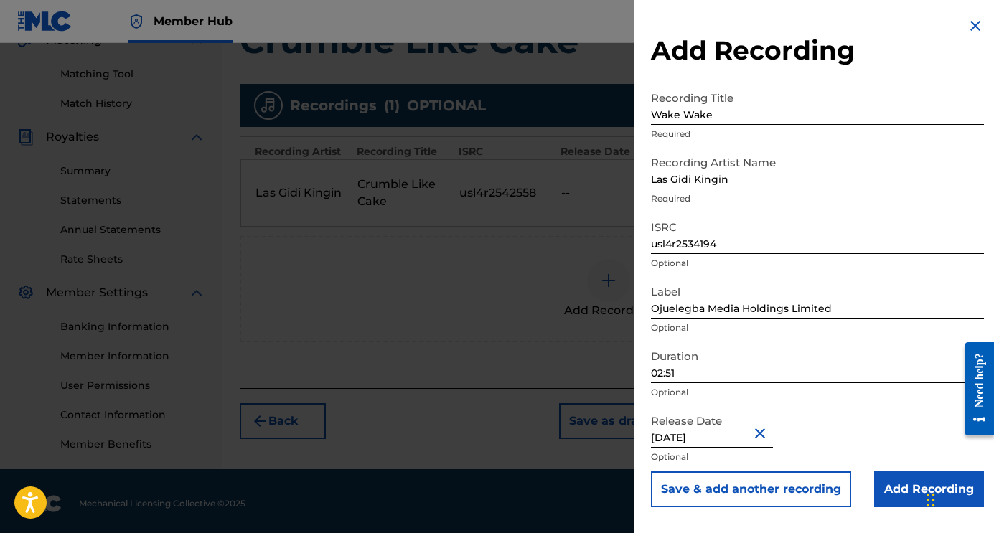
click at [823, 424] on div "Release Date October 1 2025 Optional" at bounding box center [817, 439] width 333 height 65
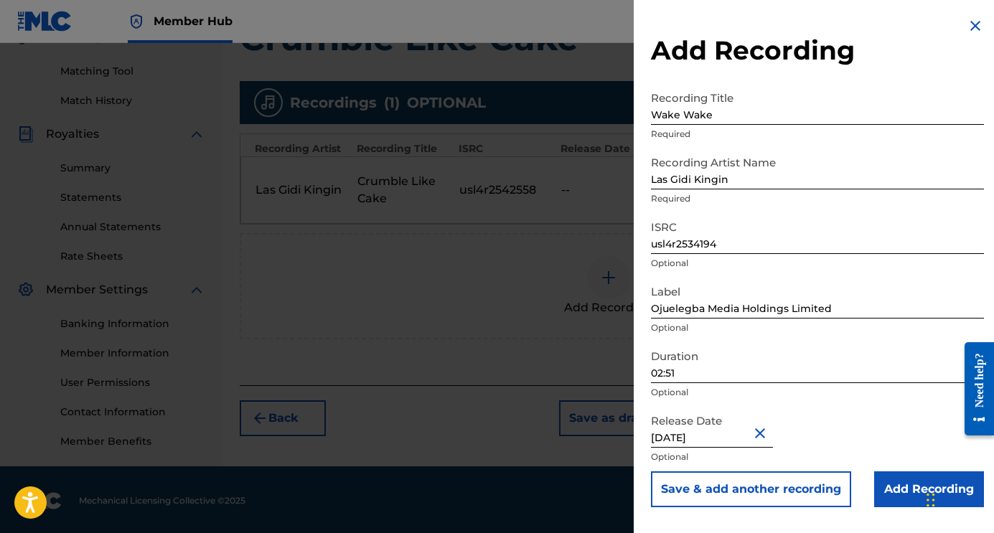
scroll to position [357, 0]
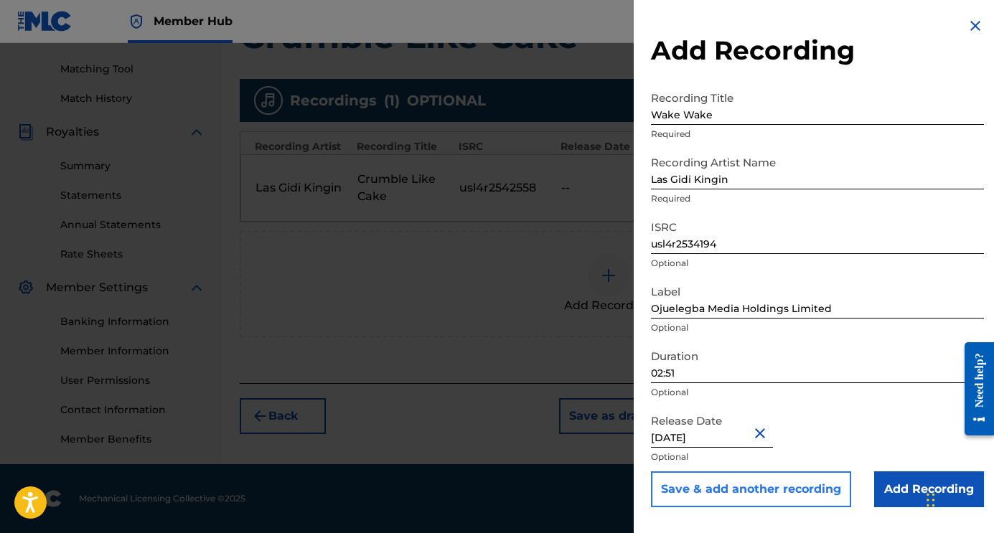
click at [783, 491] on button "Save & add another recording" at bounding box center [751, 490] width 200 height 36
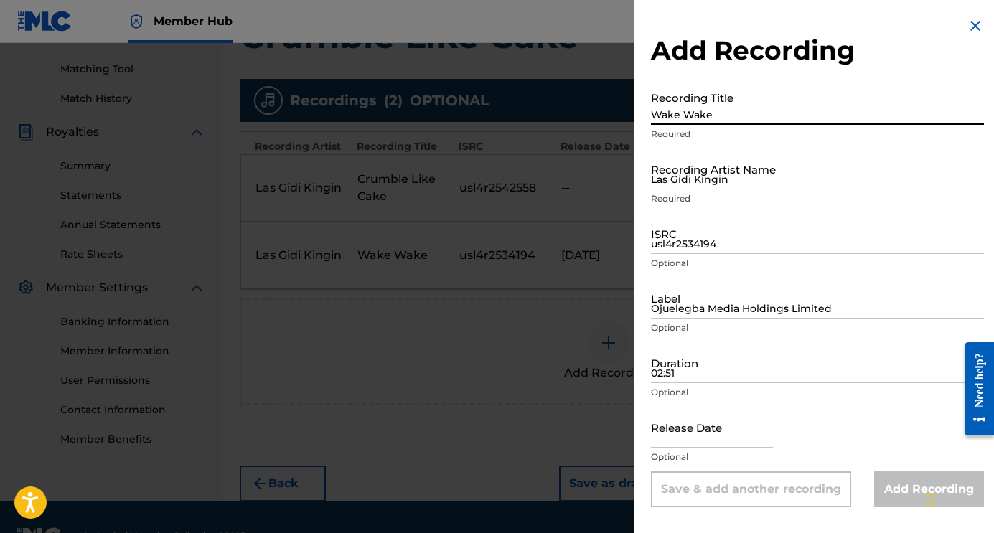
click at [722, 108] on input "Wake Wake" at bounding box center [817, 104] width 333 height 41
type input "It's Over"
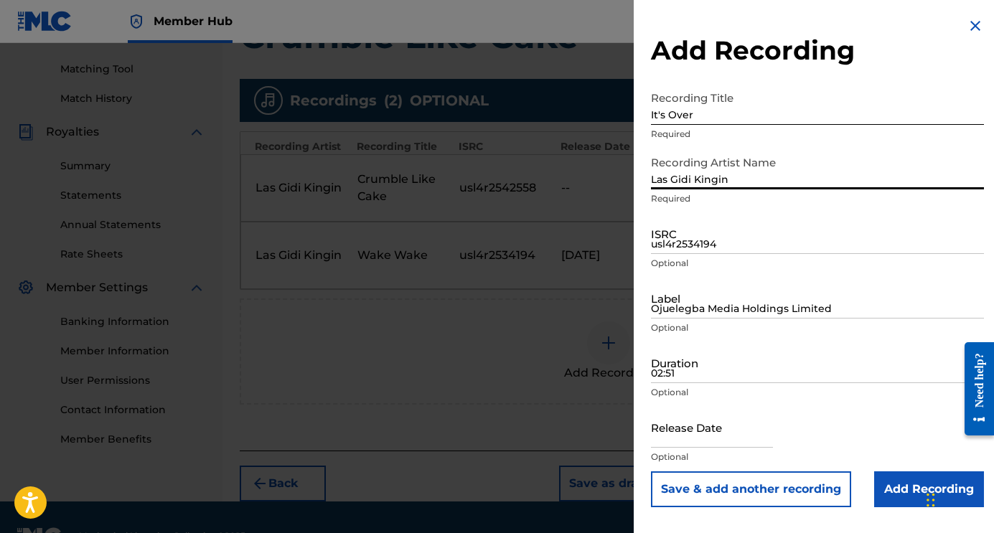
type input "Las Gidi Kingin"
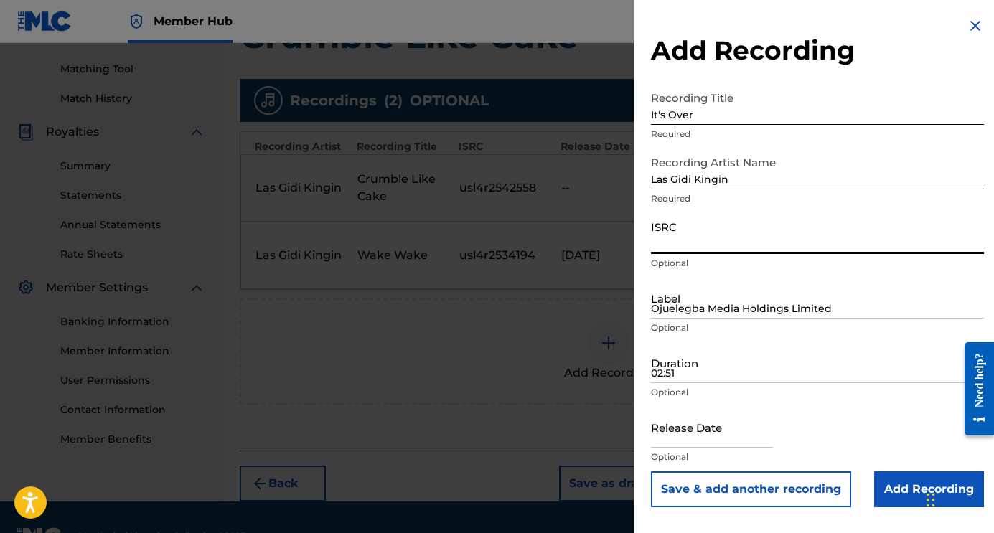
paste input "usl4r2534195"
type input "usl4r2534195"
click at [731, 307] on input "Ojuelegba Media Holdings Limited" at bounding box center [817, 298] width 333 height 41
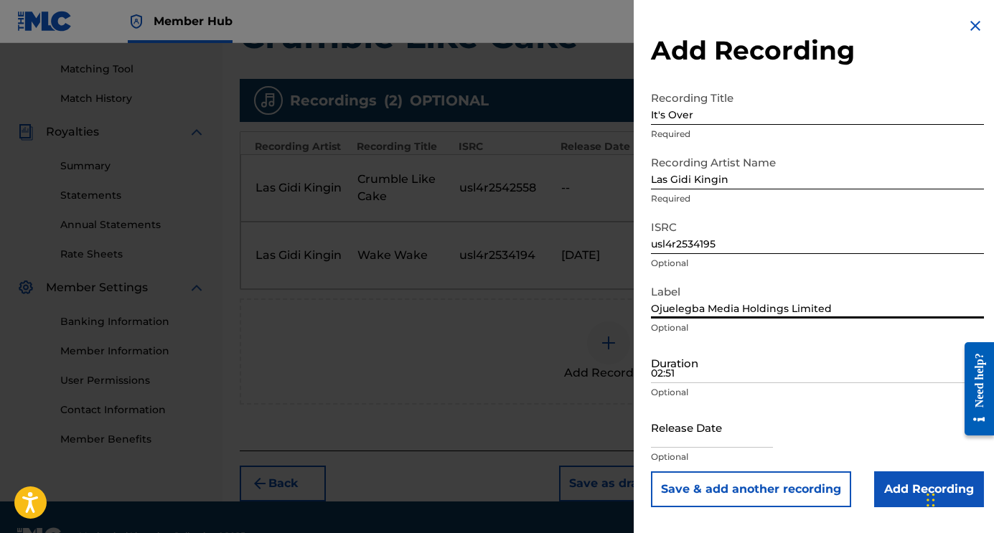
type input "Ojuelegba Media Holdings Limited"
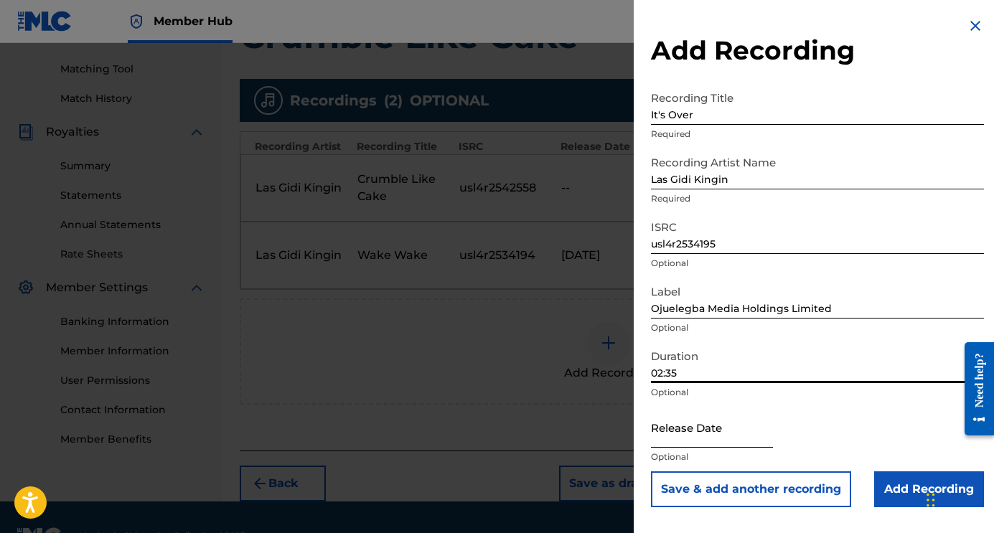
type input "02:35"
click at [713, 446] on input "text" at bounding box center [712, 427] width 122 height 41
select select "8"
select select "2025"
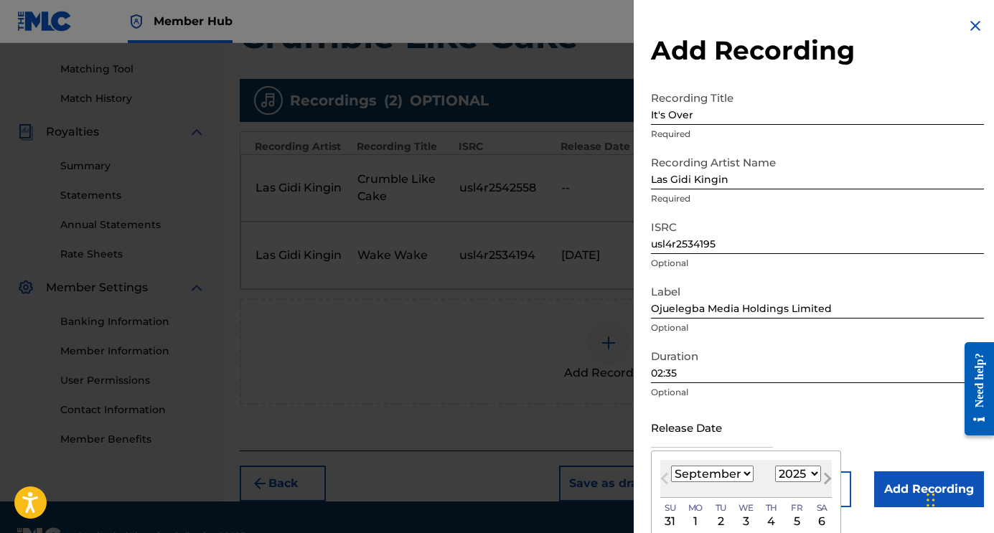
click at [816, 474] on button "Next Month" at bounding box center [827, 481] width 23 height 23
select select "9"
click at [740, 523] on div "1" at bounding box center [746, 521] width 17 height 17
type input "October 1 2025"
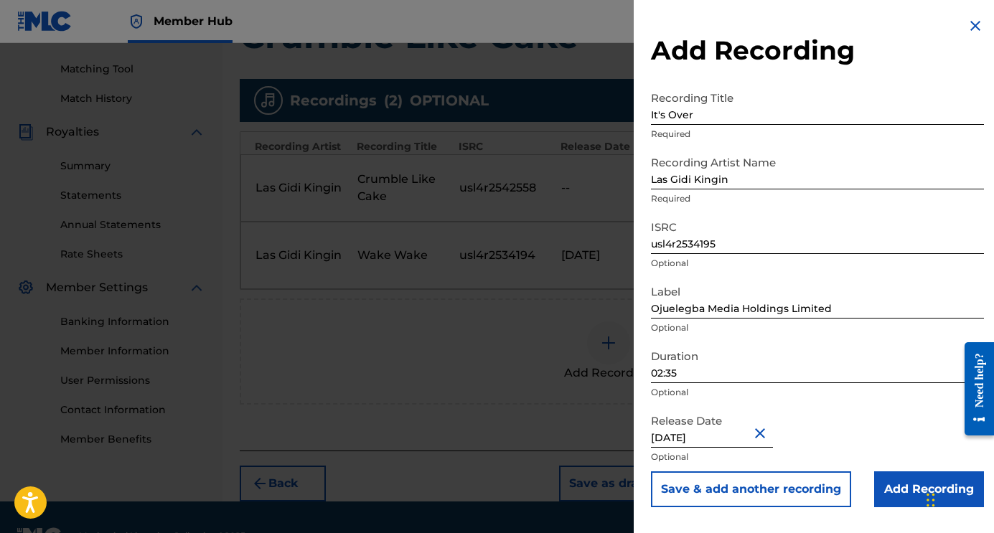
click at [867, 428] on div "Release Date October 1 2025 Optional" at bounding box center [817, 439] width 333 height 65
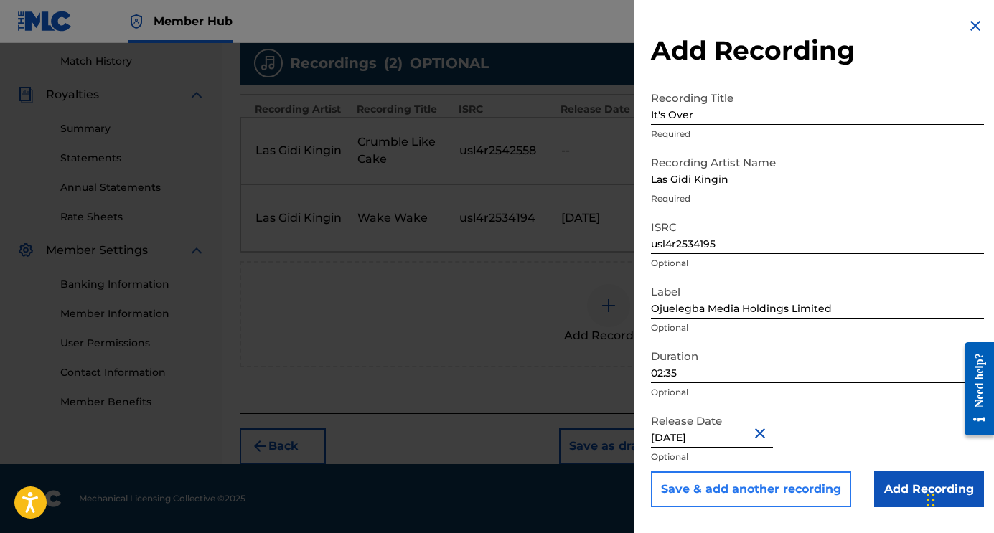
click at [715, 489] on button "Save & add another recording" at bounding box center [751, 490] width 200 height 36
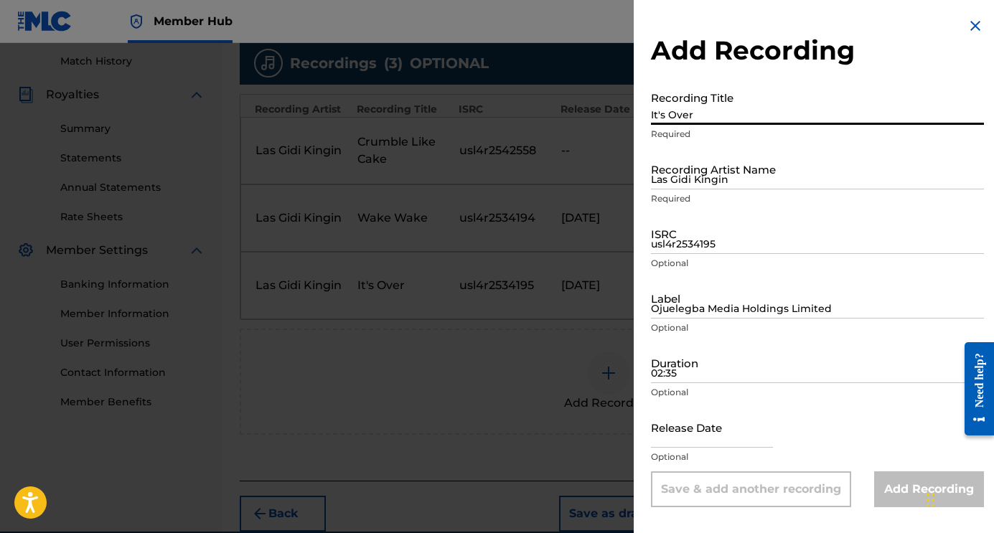
drag, startPoint x: 715, startPoint y: 123, endPoint x: 711, endPoint y: 130, distance: 8.4
click at [714, 123] on input "It's Over" at bounding box center [817, 104] width 333 height 41
type input "Wacko"
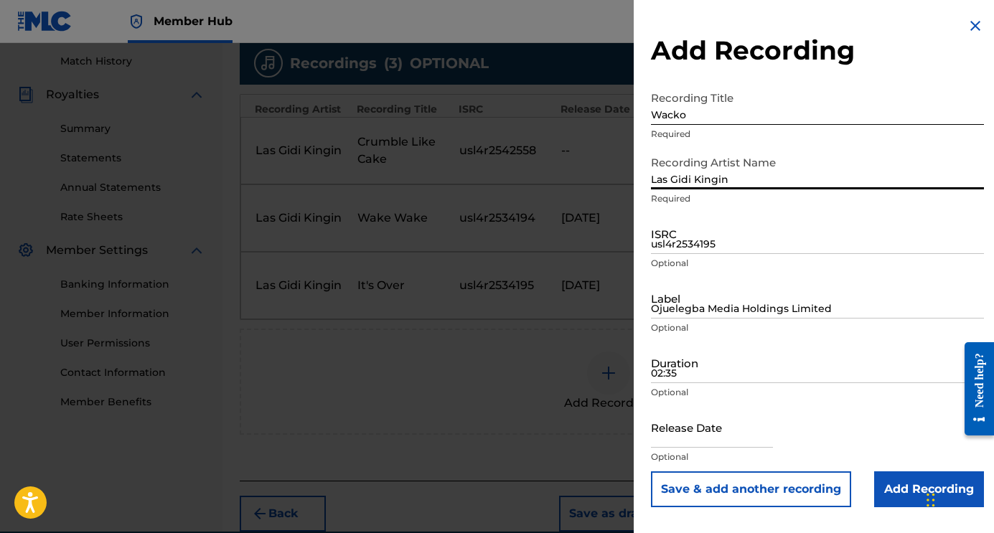
type input "Las Gidi Kingin"
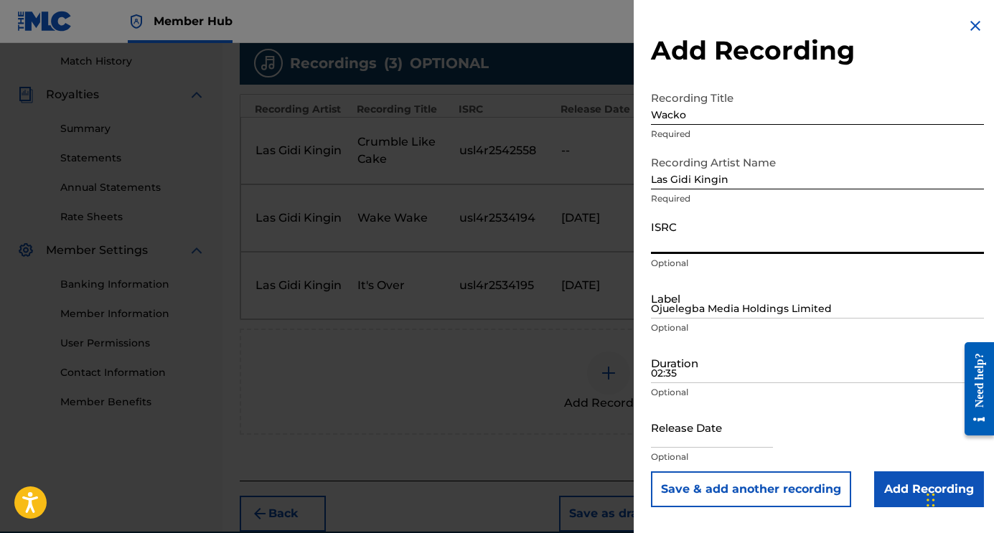
paste input "usl4r2534196"
type input "usl4r2534196"
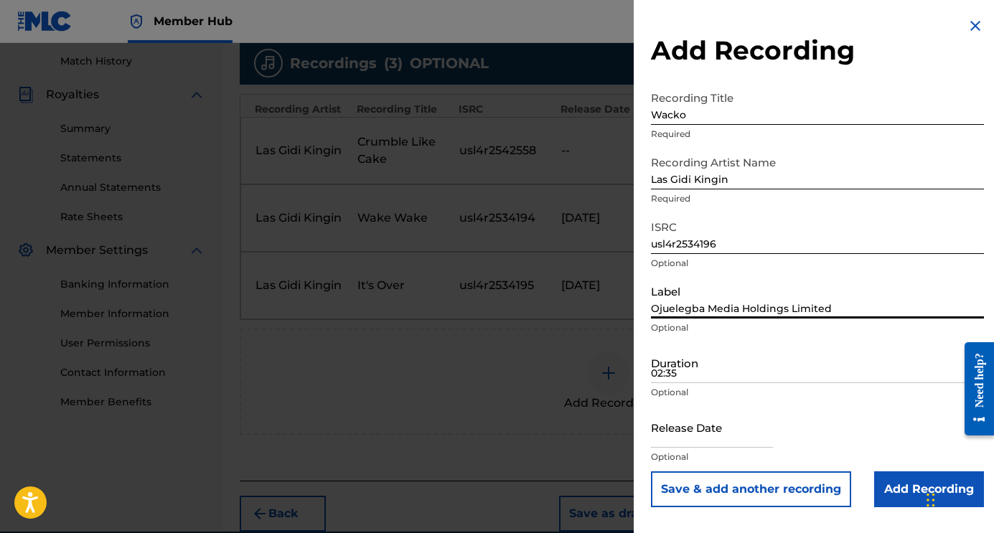
click at [686, 301] on input "Ojuelegba Media Holdings Limited" at bounding box center [817, 298] width 333 height 41
type input "Ojuelegba Media Holdings Limited"
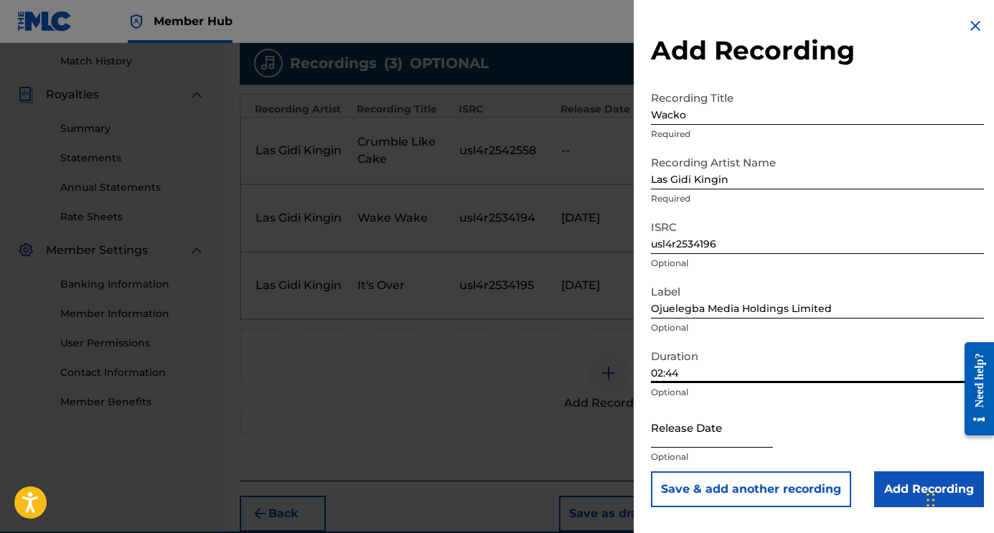
type input "02:44"
click at [712, 429] on input "text" at bounding box center [712, 427] width 122 height 41
select select "8"
select select "2025"
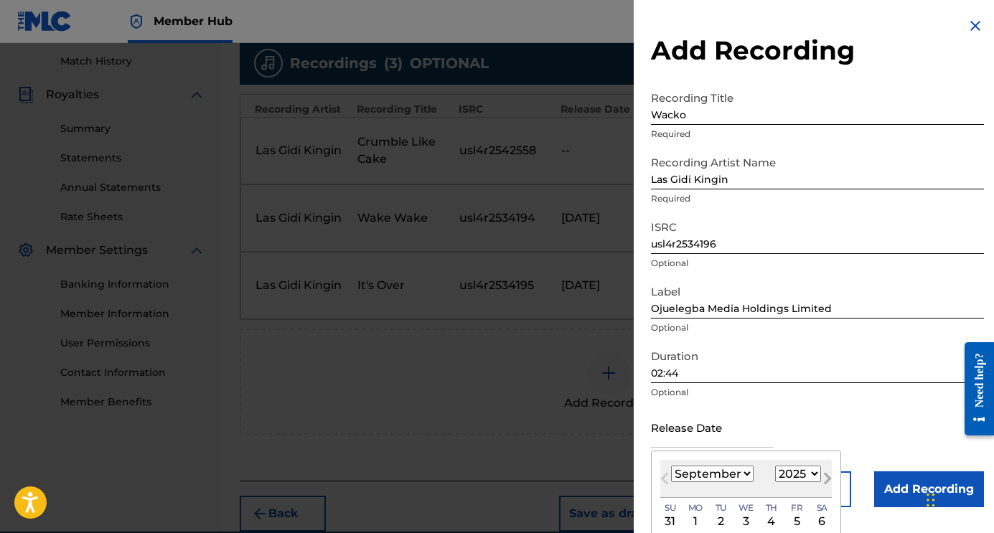
click at [818, 477] on button "Next Month" at bounding box center [827, 481] width 23 height 23
select select "9"
click at [741, 519] on div "1" at bounding box center [746, 521] width 17 height 17
type input "October 1 2025"
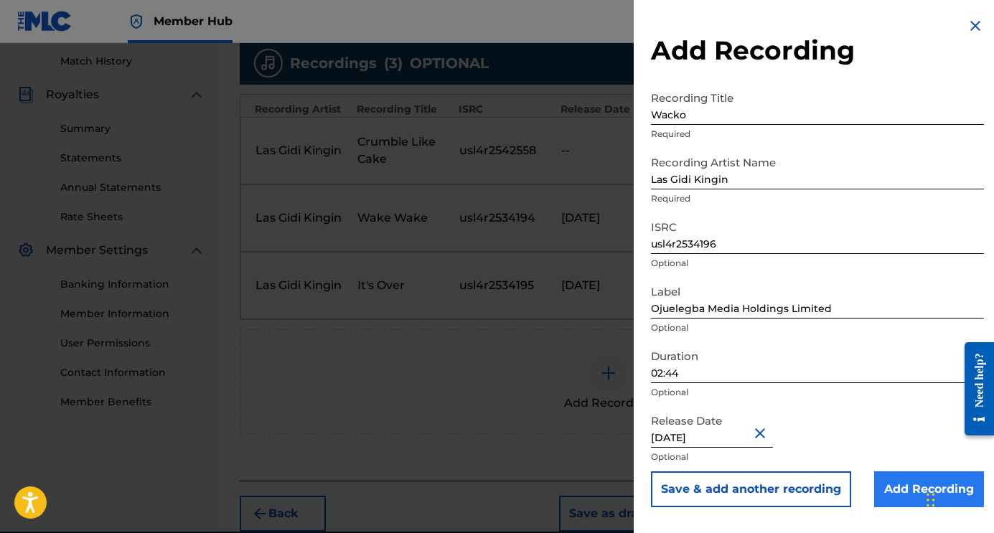
click at [884, 487] on input "Add Recording" at bounding box center [929, 490] width 110 height 36
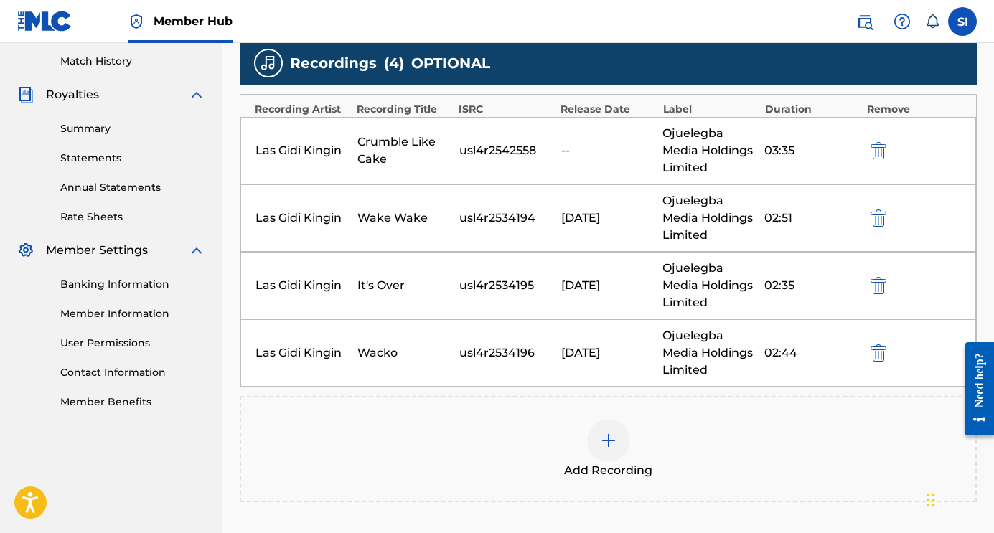
click at [690, 144] on div "Ojuelegba Media Holdings Limited" at bounding box center [710, 151] width 95 height 52
click at [386, 143] on div "Crumble Like Cake" at bounding box center [404, 151] width 95 height 34
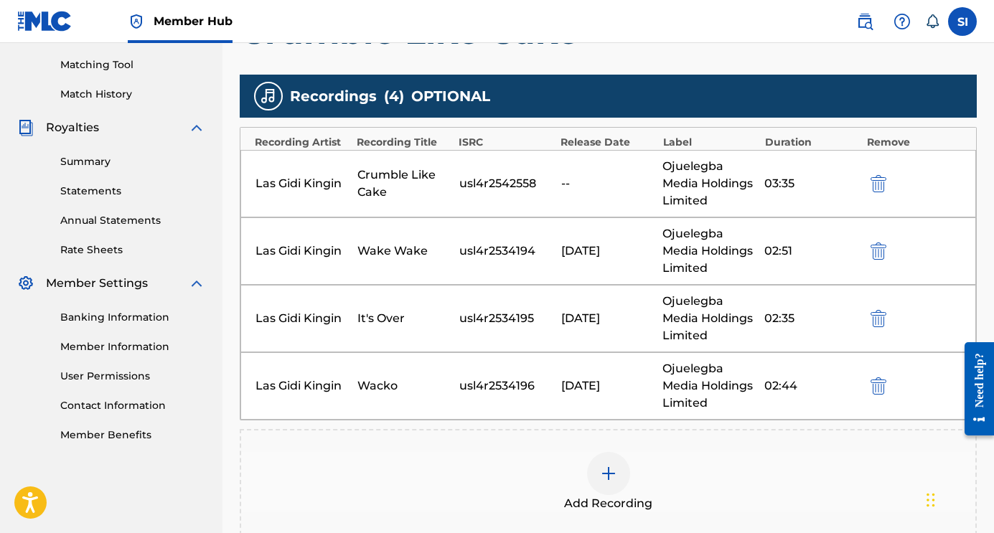
scroll to position [89, 0]
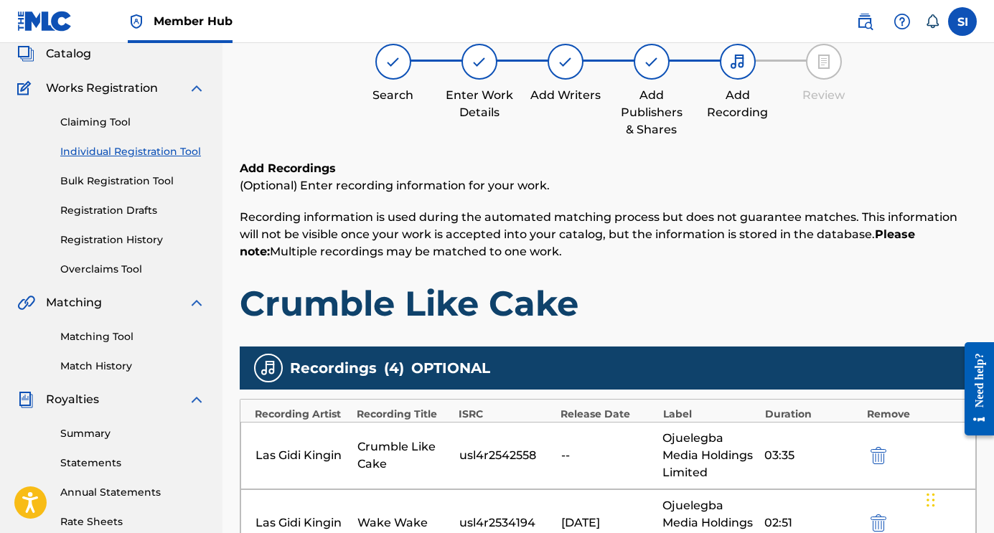
click at [478, 72] on div at bounding box center [480, 62] width 36 height 36
click at [471, 65] on img at bounding box center [479, 61] width 17 height 17
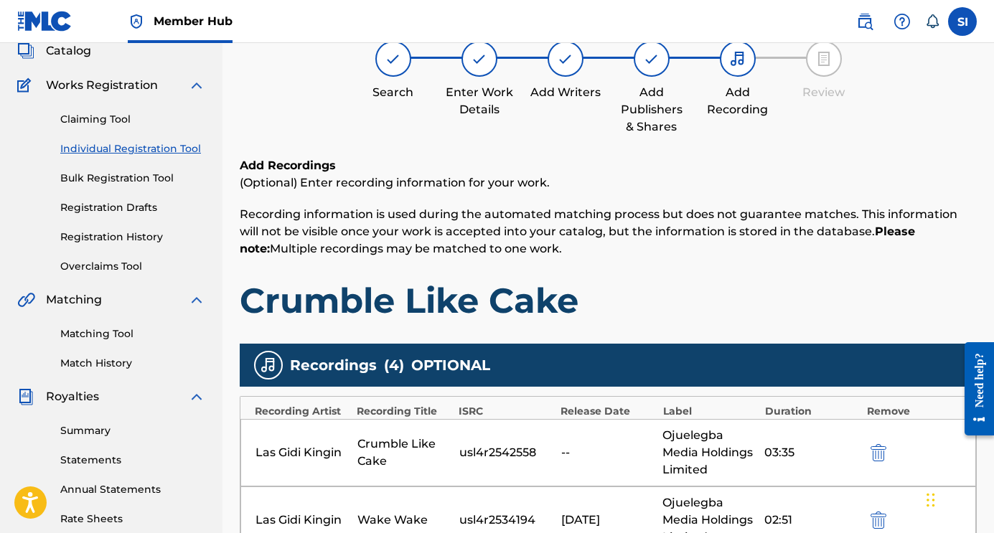
scroll to position [343, 0]
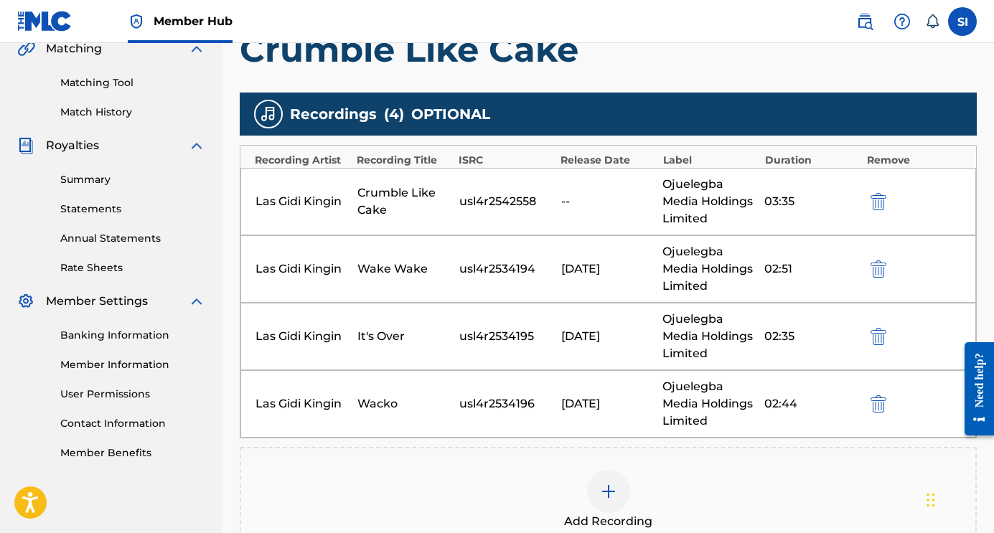
click at [378, 188] on div "Crumble Like Cake" at bounding box center [404, 201] width 95 height 34
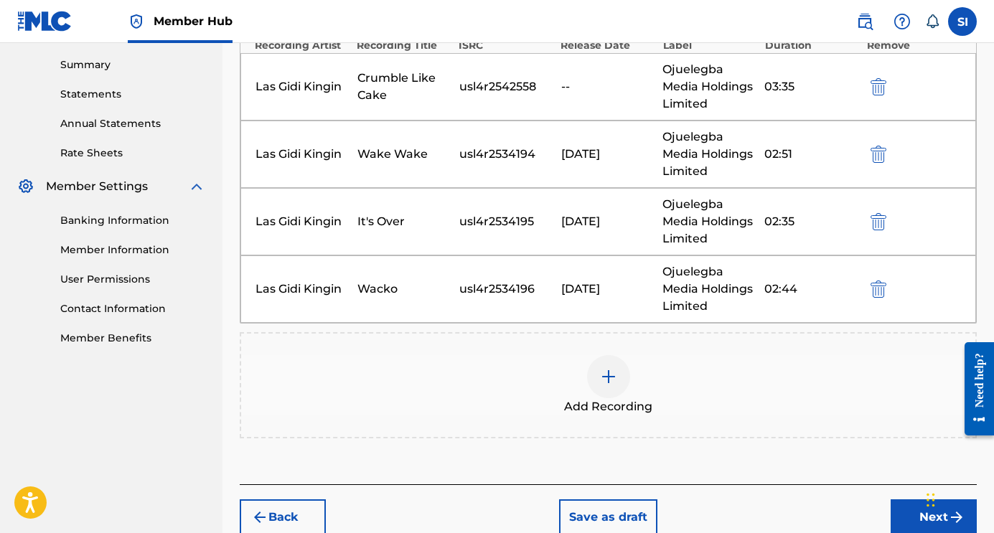
scroll to position [347, 0]
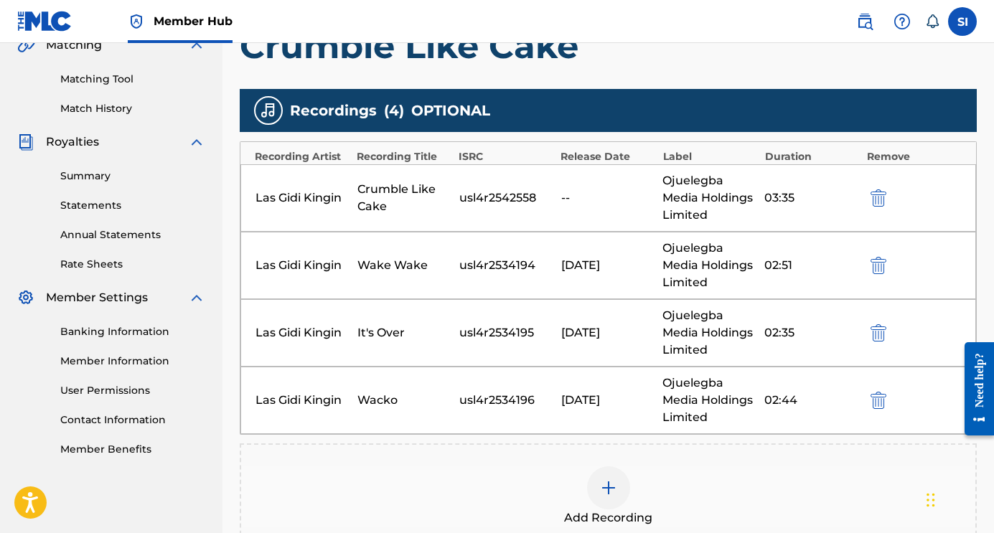
click at [444, 200] on div "Crumble Like Cake" at bounding box center [404, 198] width 95 height 34
click at [577, 200] on div "--" at bounding box center [608, 197] width 95 height 17
click at [571, 199] on div "--" at bounding box center [608, 197] width 95 height 17
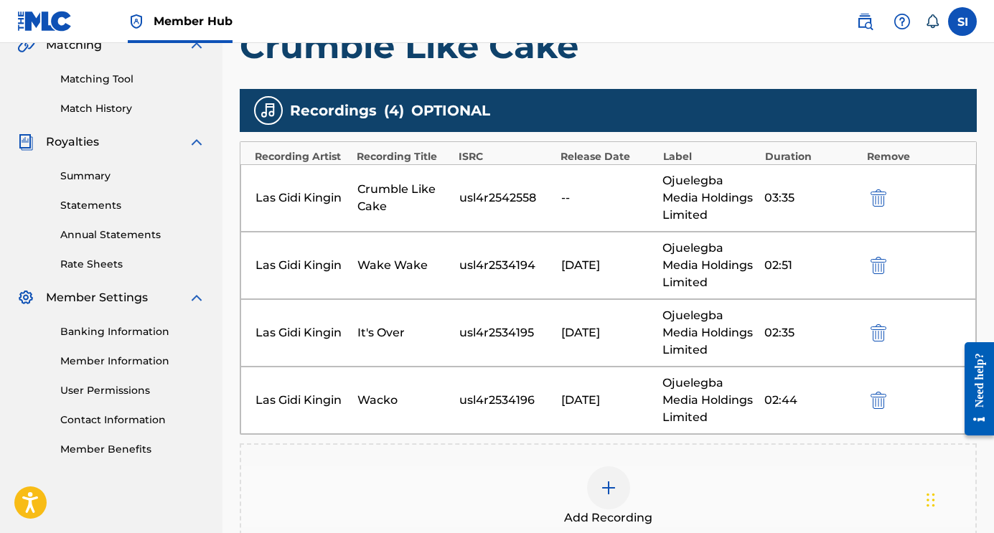
click at [380, 184] on div "Crumble Like Cake" at bounding box center [404, 198] width 95 height 34
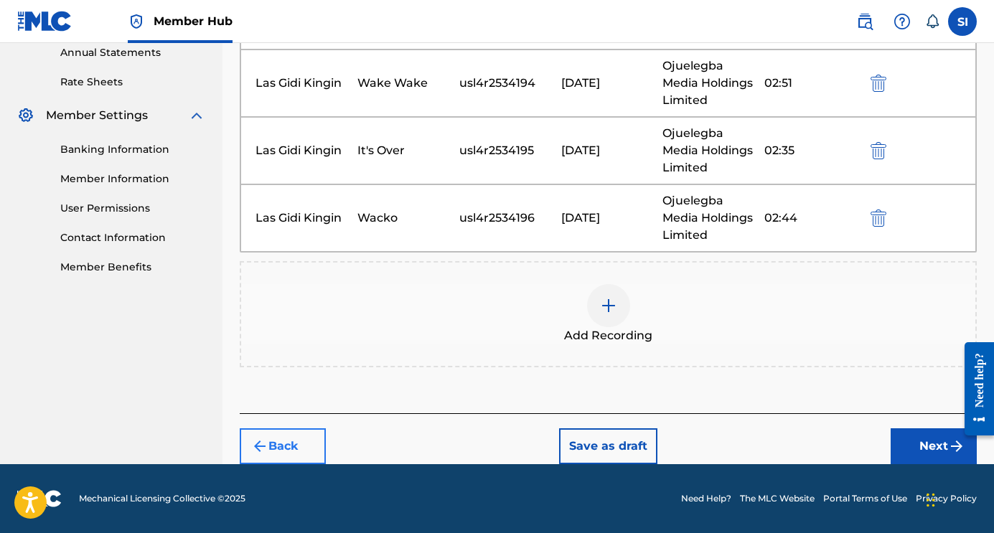
click at [297, 446] on button "Back" at bounding box center [283, 447] width 86 height 36
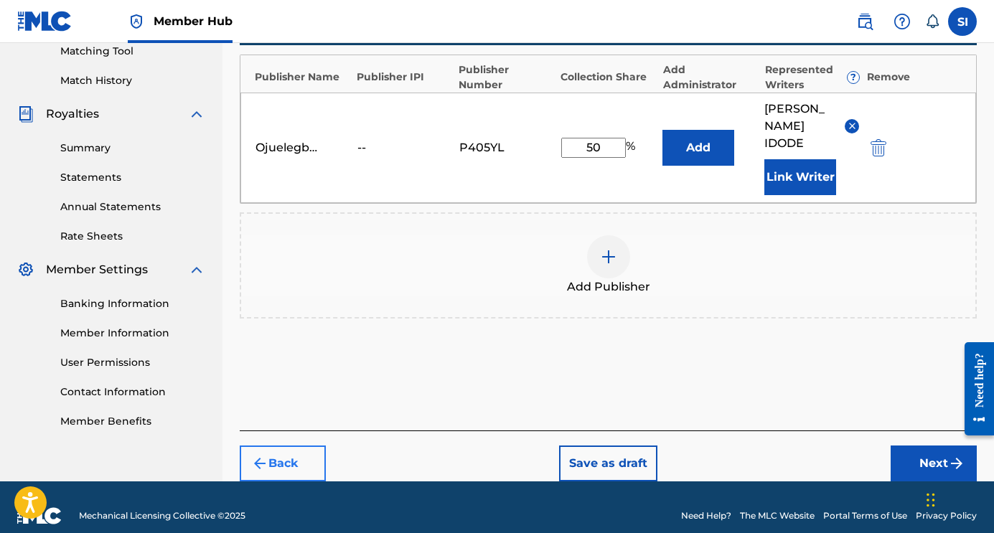
click at [297, 446] on button "Back" at bounding box center [283, 464] width 86 height 36
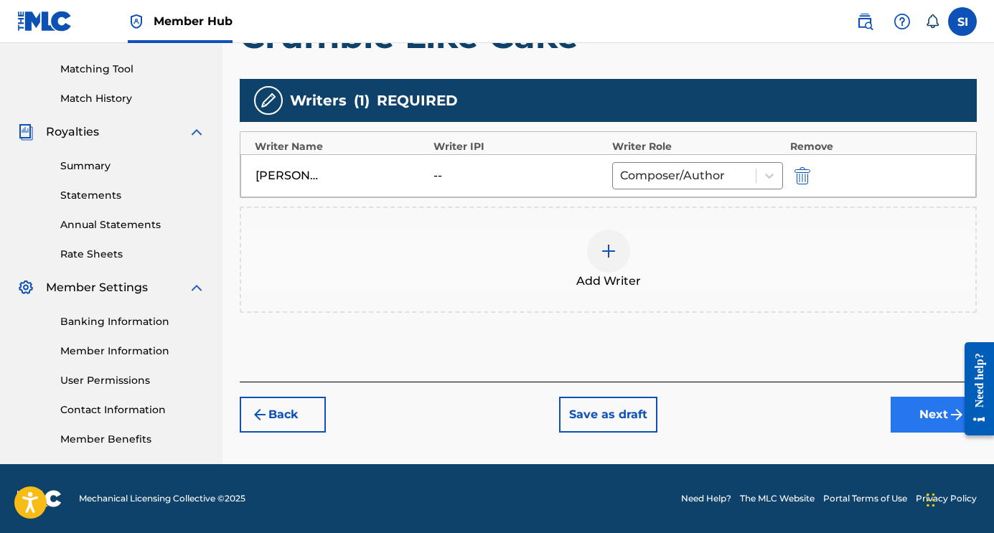
click at [910, 413] on button "Next" at bounding box center [934, 415] width 86 height 36
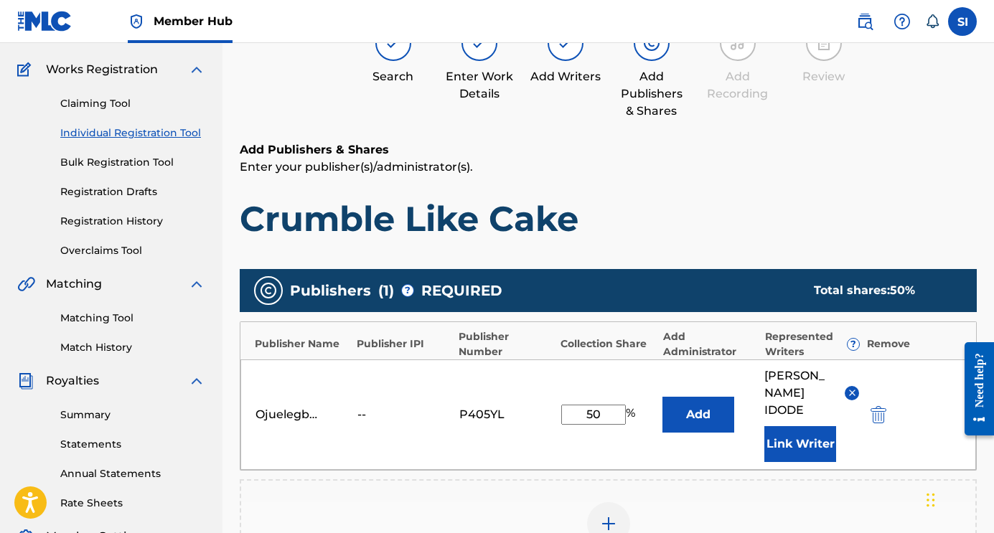
scroll to position [65, 0]
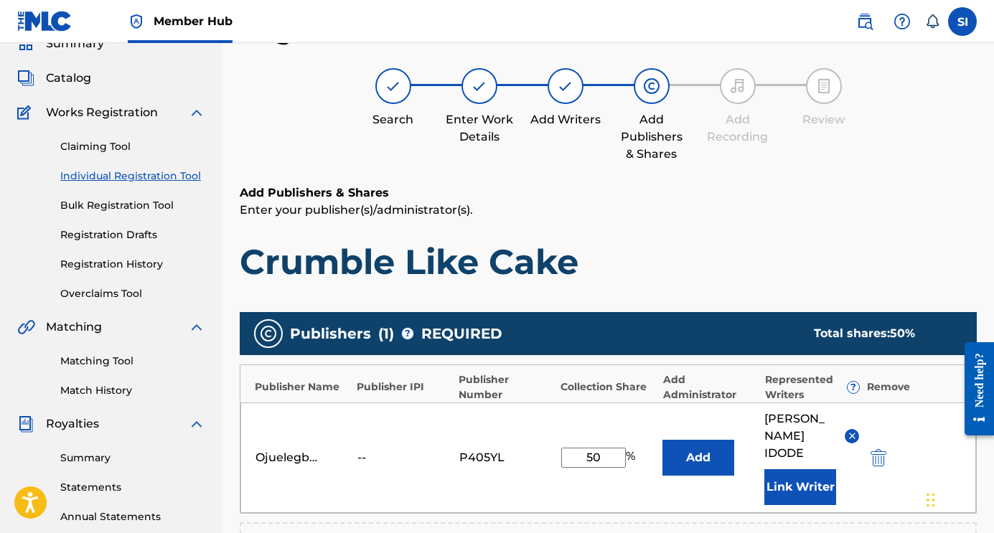
click at [910, 413] on div "Ojuelegba Media -- P405YL 50 % Add STEVEN IDODE Link Writer" at bounding box center [608, 458] width 736 height 111
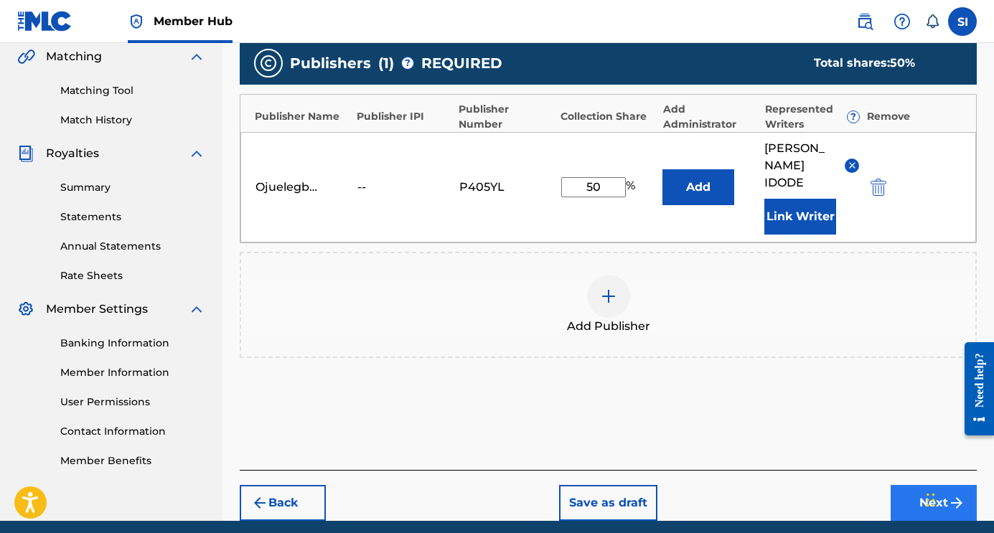
click at [907, 485] on button "Next" at bounding box center [934, 503] width 86 height 36
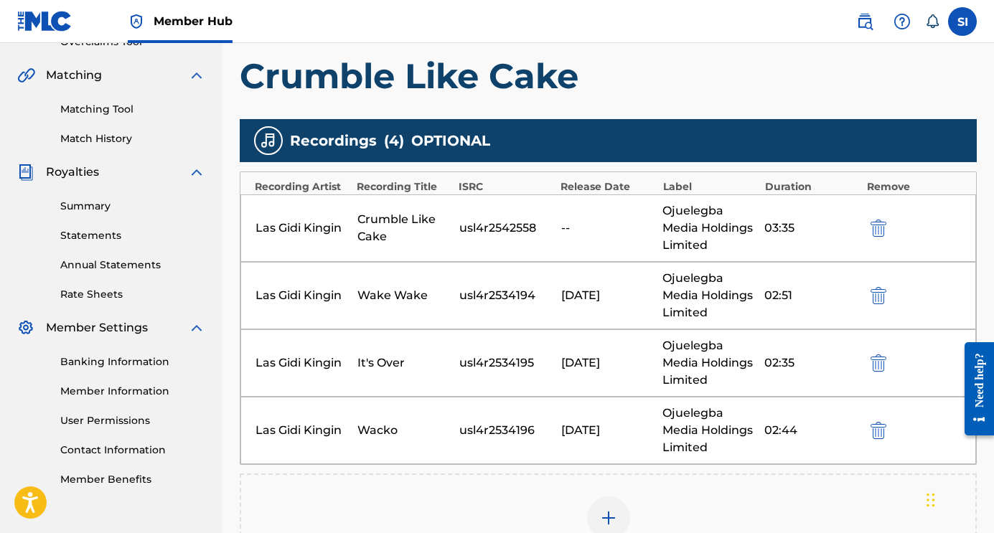
scroll to position [529, 0]
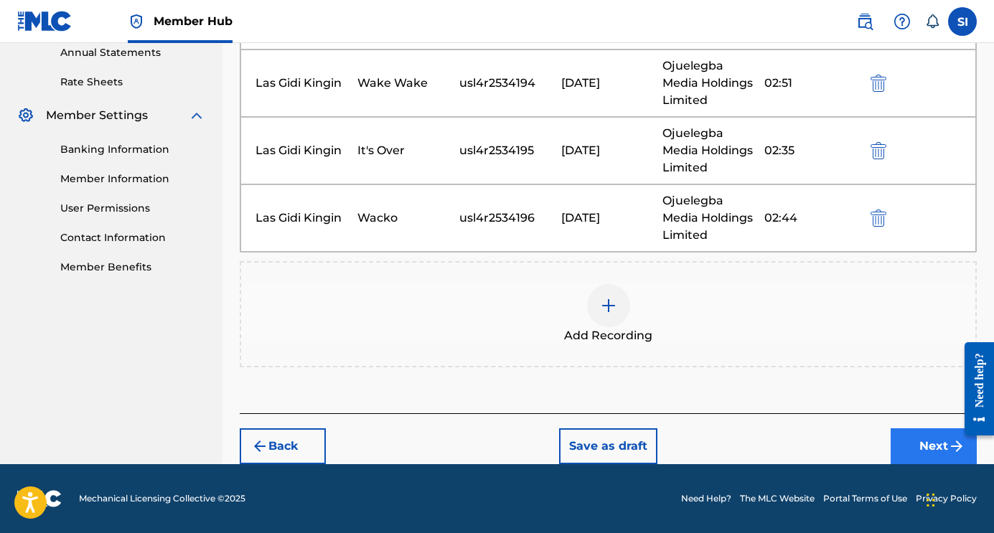
click at [899, 441] on button "Next" at bounding box center [934, 447] width 86 height 36
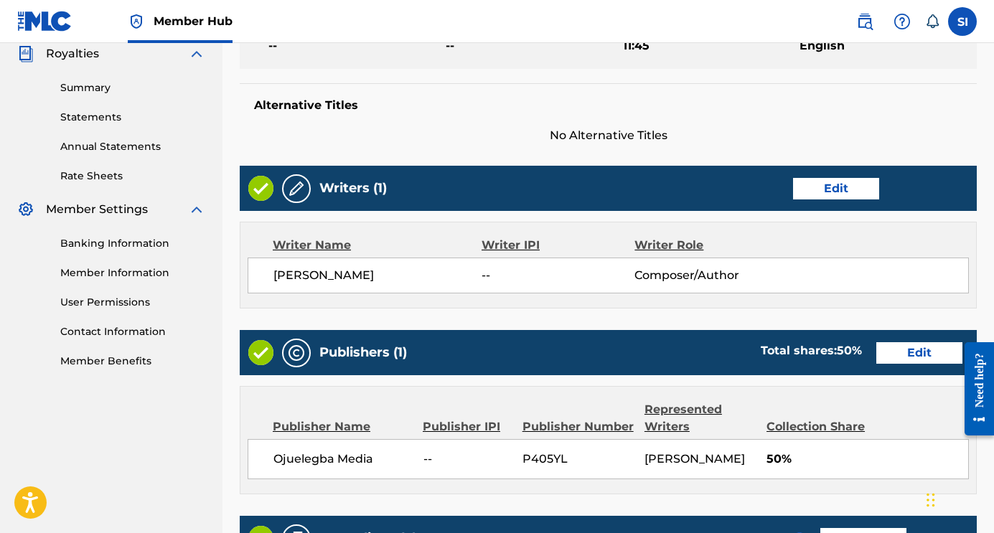
scroll to position [454, 0]
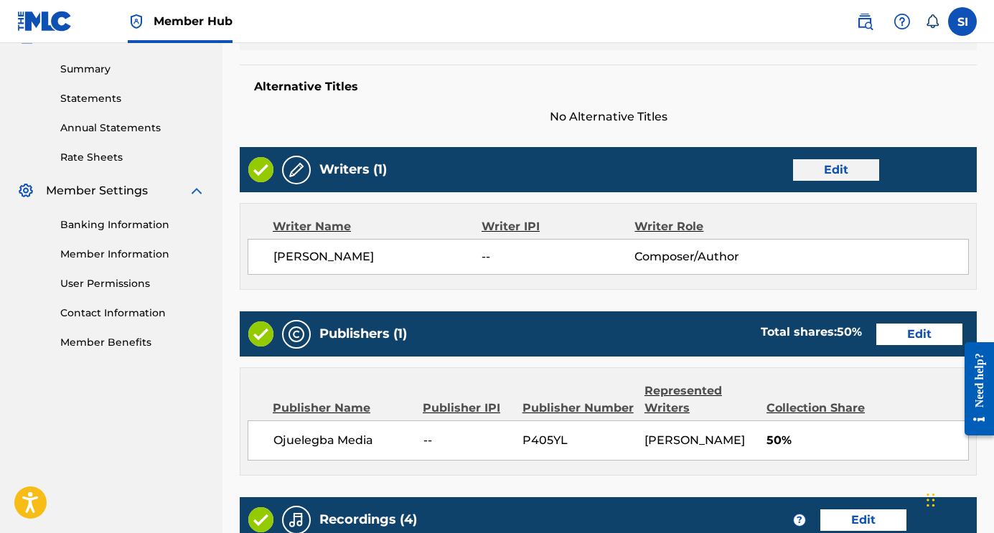
click at [801, 175] on button "Edit" at bounding box center [836, 170] width 86 height 22
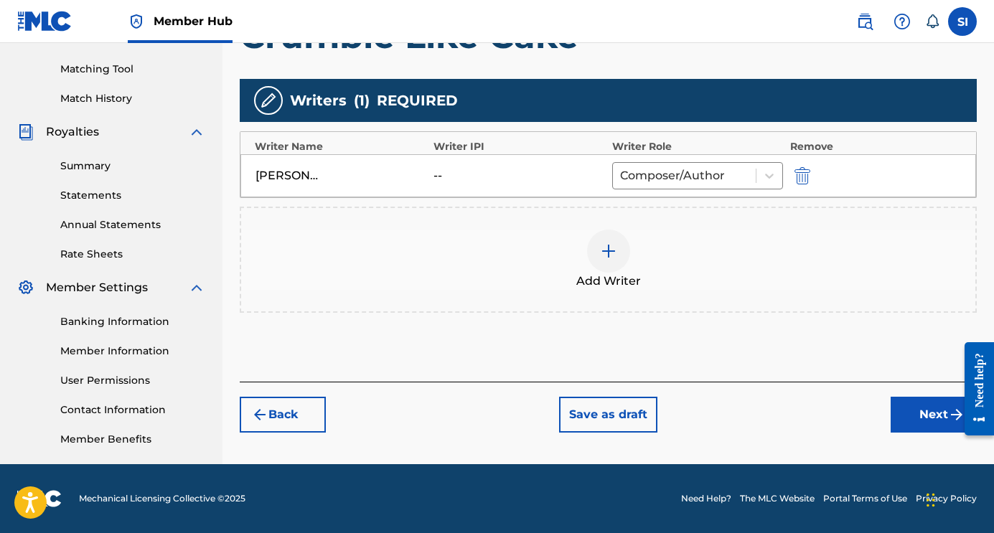
click at [439, 177] on div "--" at bounding box center [466, 175] width 65 height 17
click at [911, 411] on button "Next" at bounding box center [934, 415] width 86 height 36
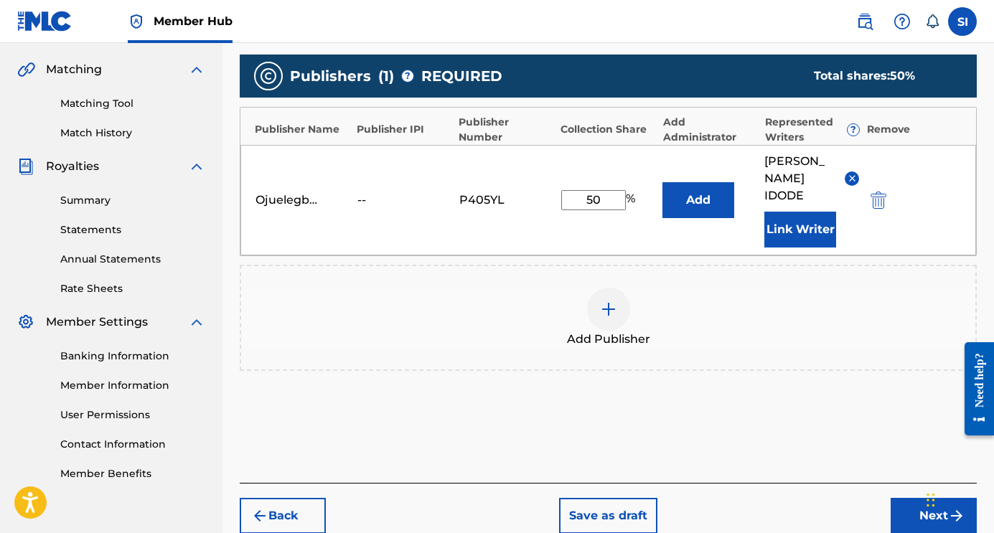
scroll to position [375, 0]
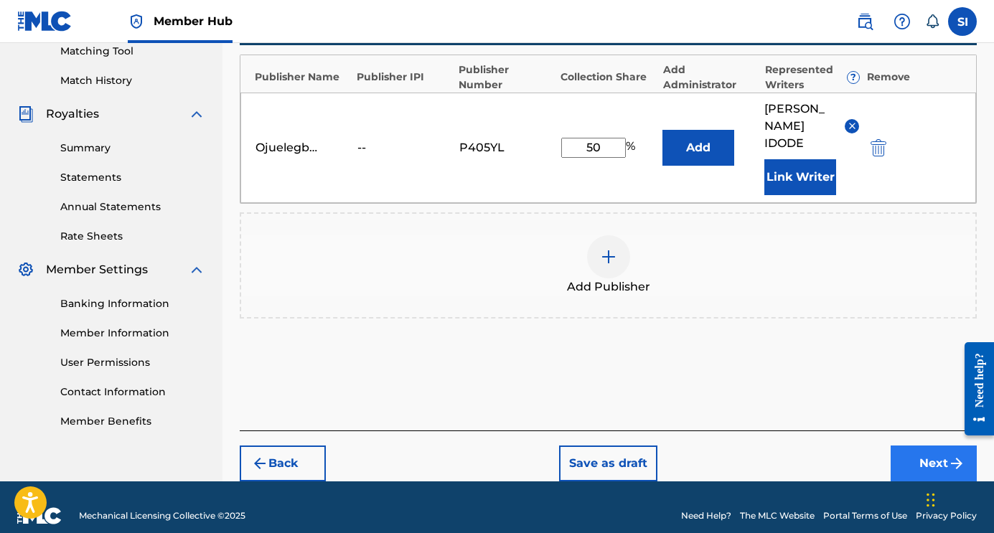
click at [914, 450] on button "Next" at bounding box center [934, 464] width 86 height 36
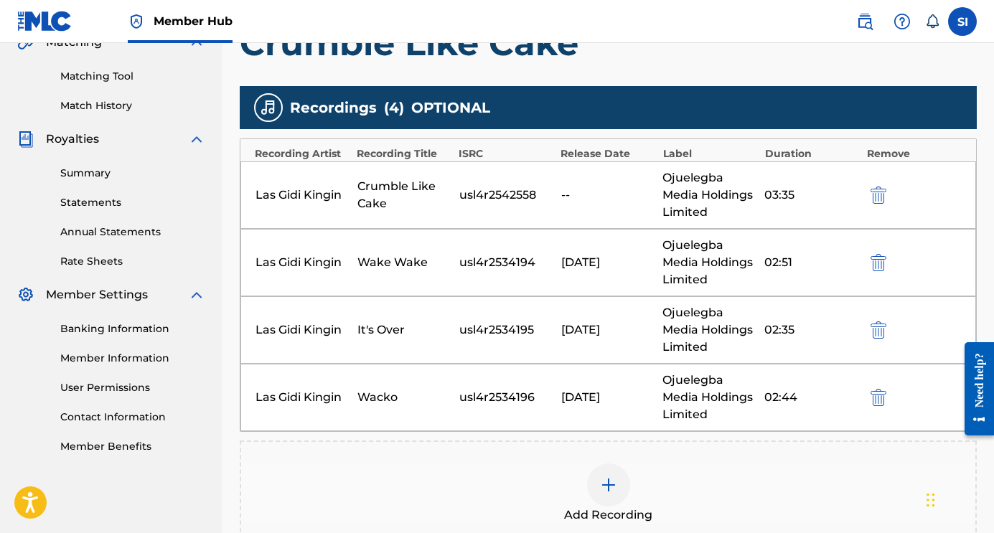
scroll to position [529, 0]
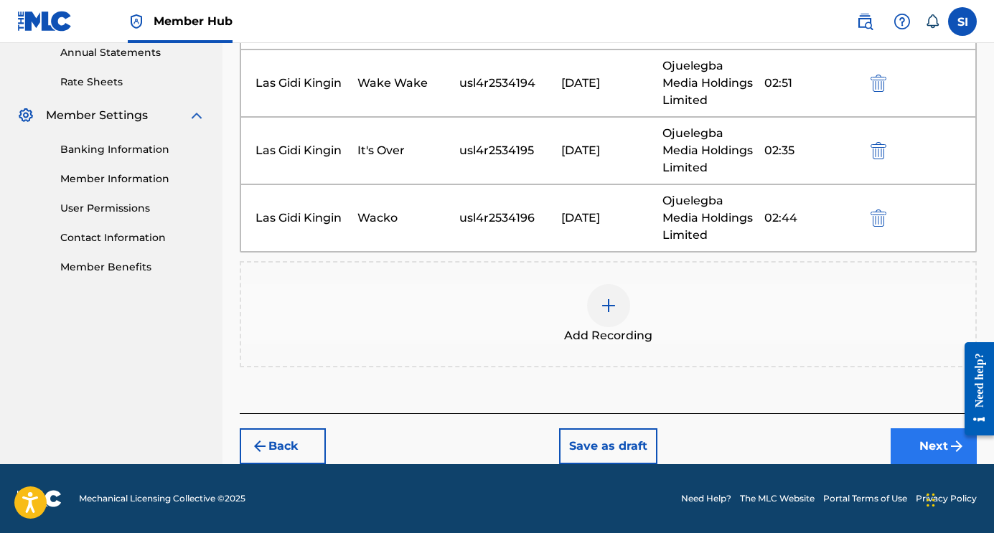
click at [931, 441] on button "Next" at bounding box center [934, 447] width 86 height 36
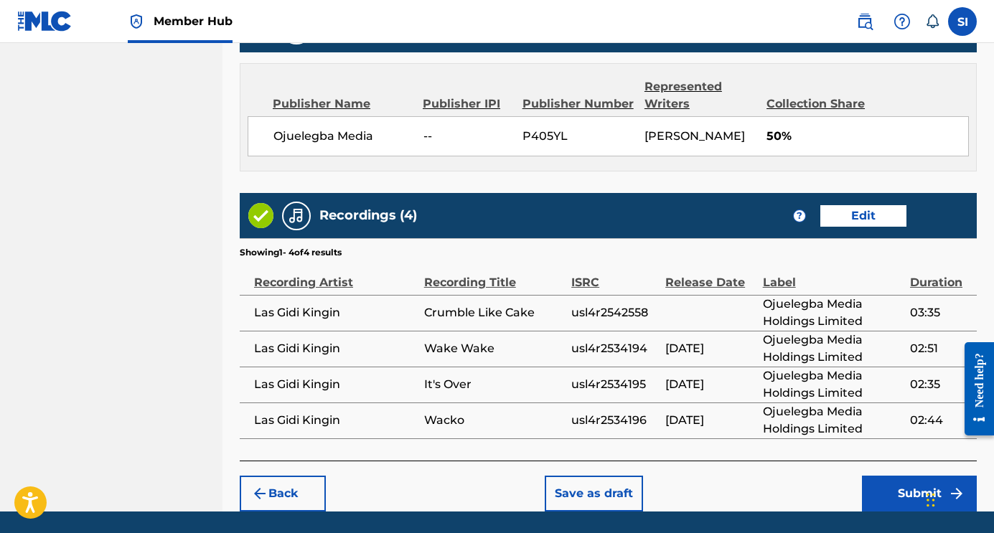
scroll to position [805, 0]
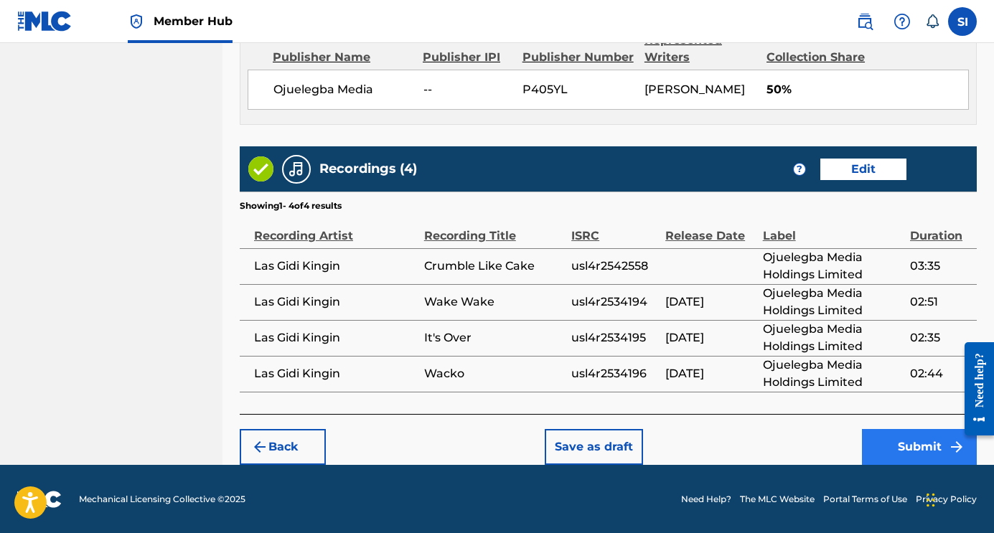
click at [906, 446] on button "Submit" at bounding box center [919, 447] width 115 height 36
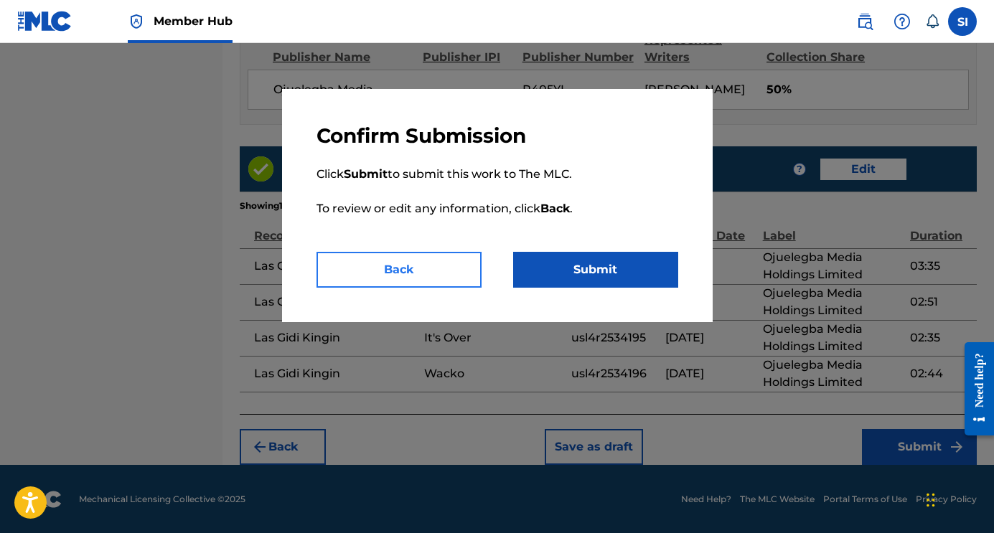
click at [435, 274] on button "Back" at bounding box center [399, 270] width 165 height 36
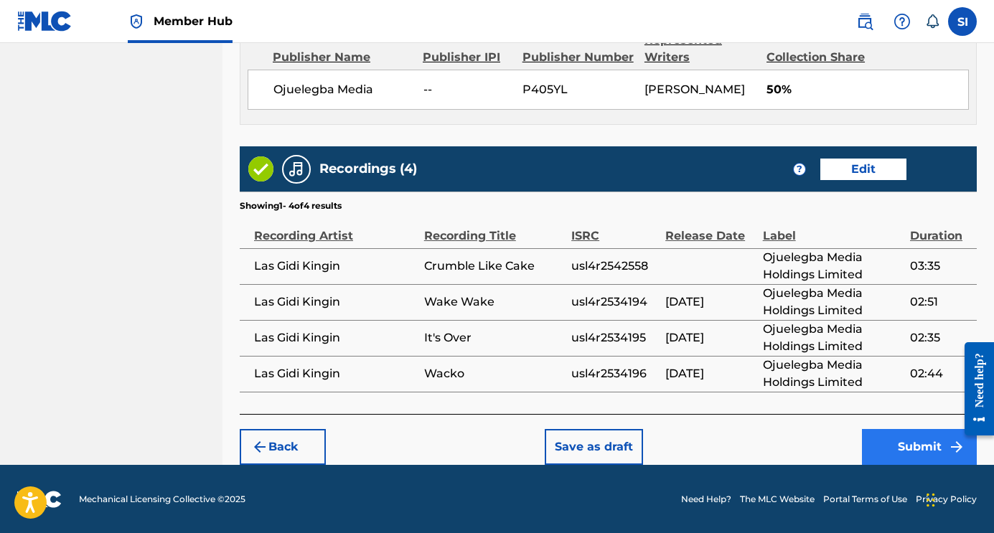
click at [910, 456] on button "Submit" at bounding box center [919, 447] width 115 height 36
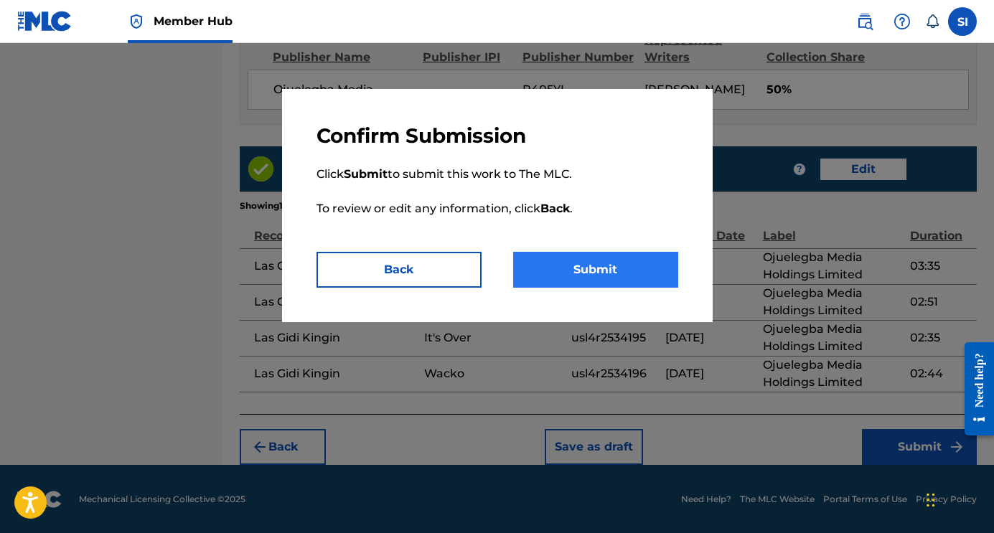
click at [581, 256] on button "Submit" at bounding box center [595, 270] width 165 height 36
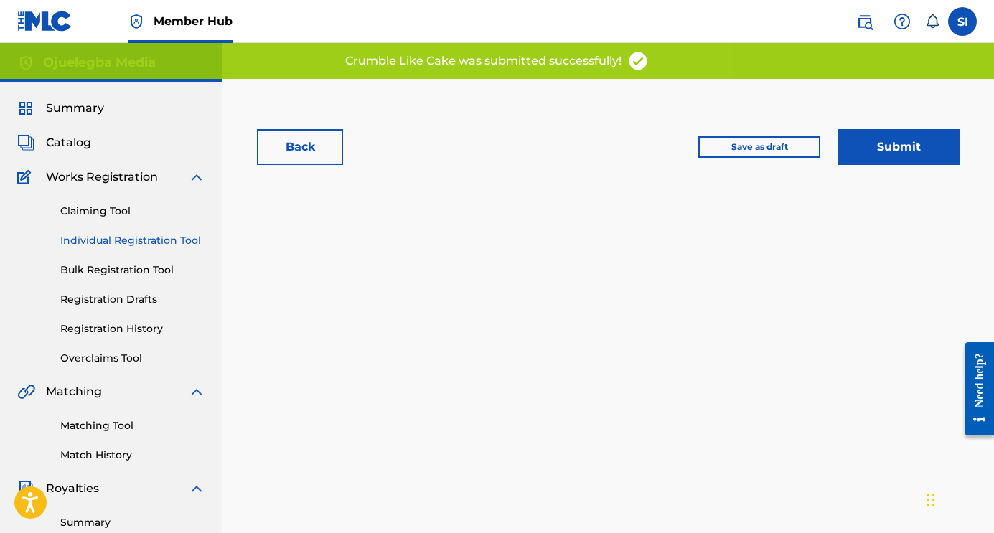
click at [584, 271] on div "Back Save as draft Submit" at bounding box center [609, 450] width 772 height 742
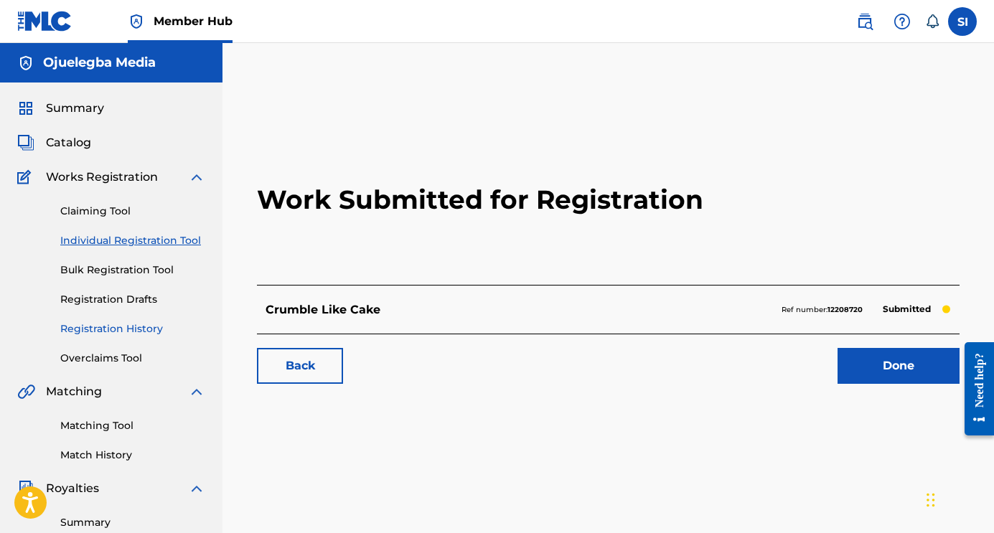
click at [125, 329] on link "Registration History" at bounding box center [132, 329] width 145 height 15
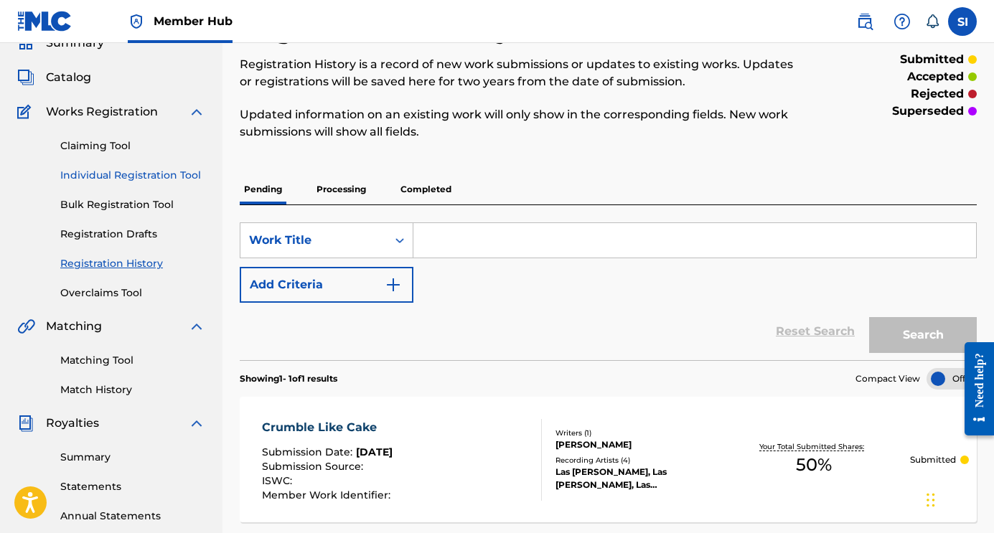
scroll to position [5, 0]
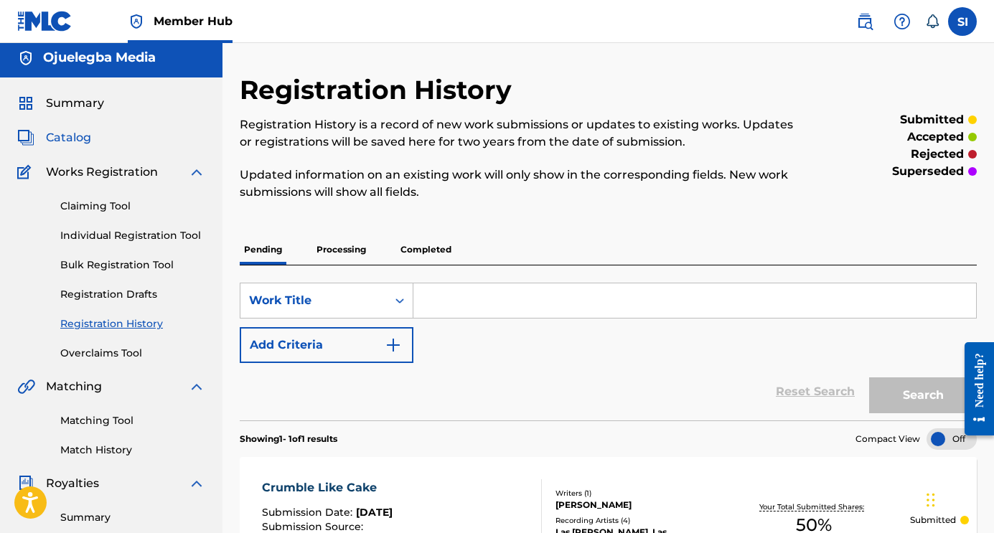
click at [75, 145] on span "Catalog" at bounding box center [68, 137] width 45 height 17
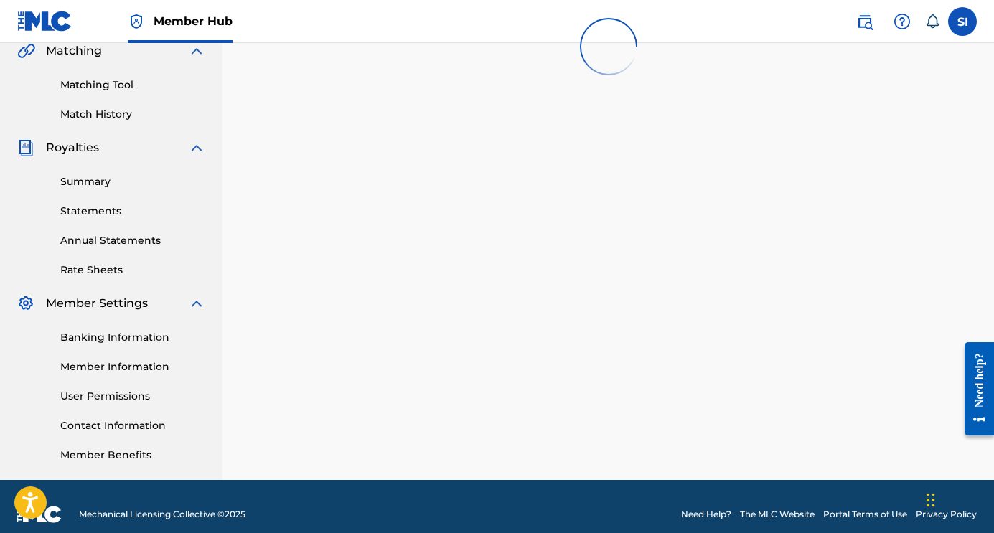
scroll to position [100, 0]
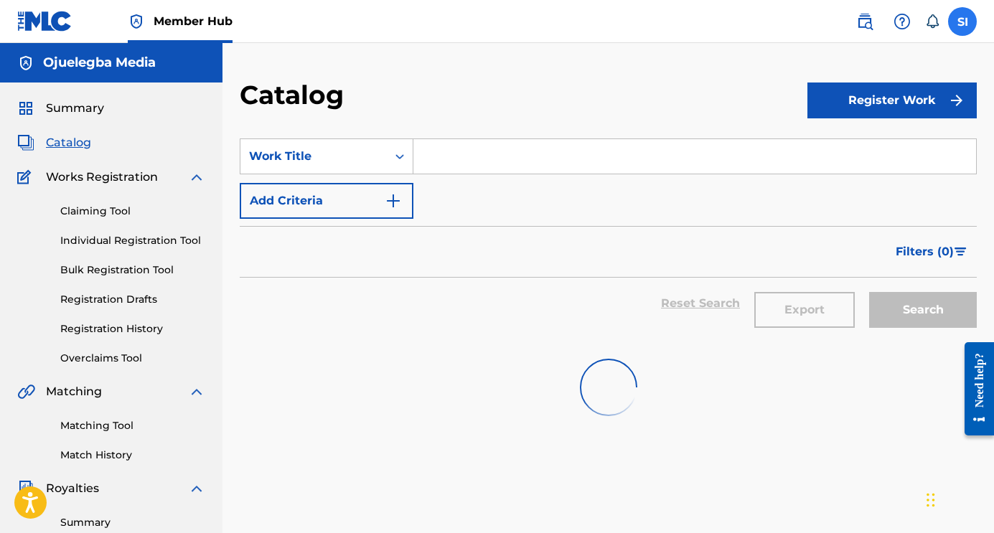
click at [958, 22] on label at bounding box center [962, 21] width 29 height 29
click at [963, 22] on input "SI Steven Idode lasgidikingin@gmail.com Notification Preferences Profile Log out" at bounding box center [963, 22] width 0 height 0
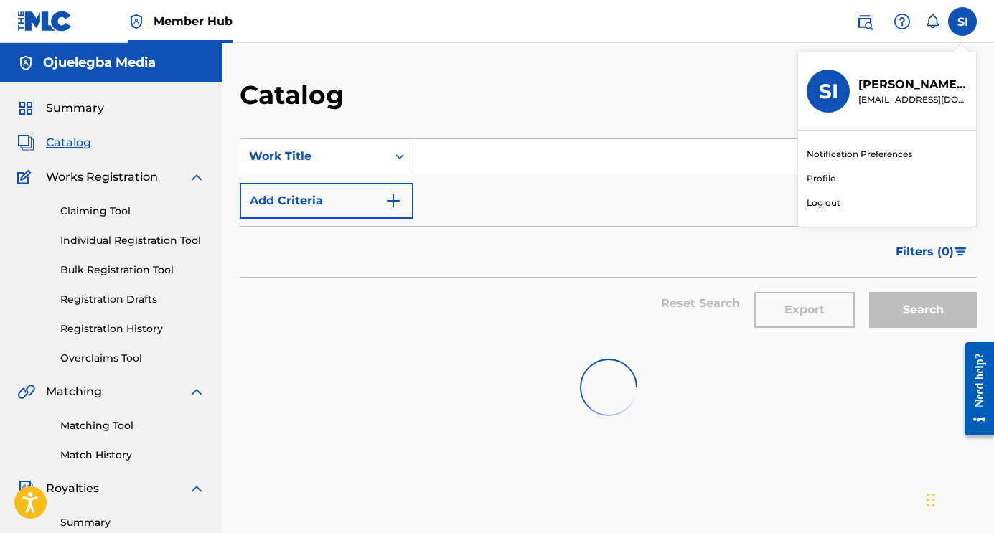
click at [838, 201] on p "Log out" at bounding box center [824, 203] width 34 height 13
click at [963, 22] on input "SI Steven Idode lasgidikingin@gmail.com Notification Preferences Profile Log out" at bounding box center [963, 22] width 0 height 0
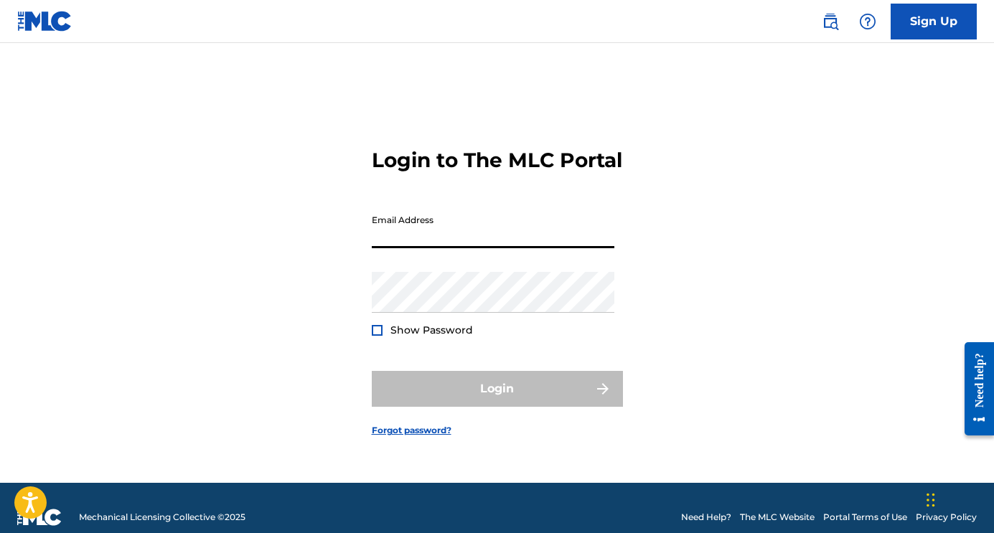
click at [227, 258] on div "Login to The MLC Portal Email Address Password Show Password Login Forgot passw…" at bounding box center [497, 281] width 994 height 404
click at [427, 245] on input "Email Address" at bounding box center [493, 227] width 243 height 41
type input "[EMAIL_ADDRESS][DOMAIN_NAME]"
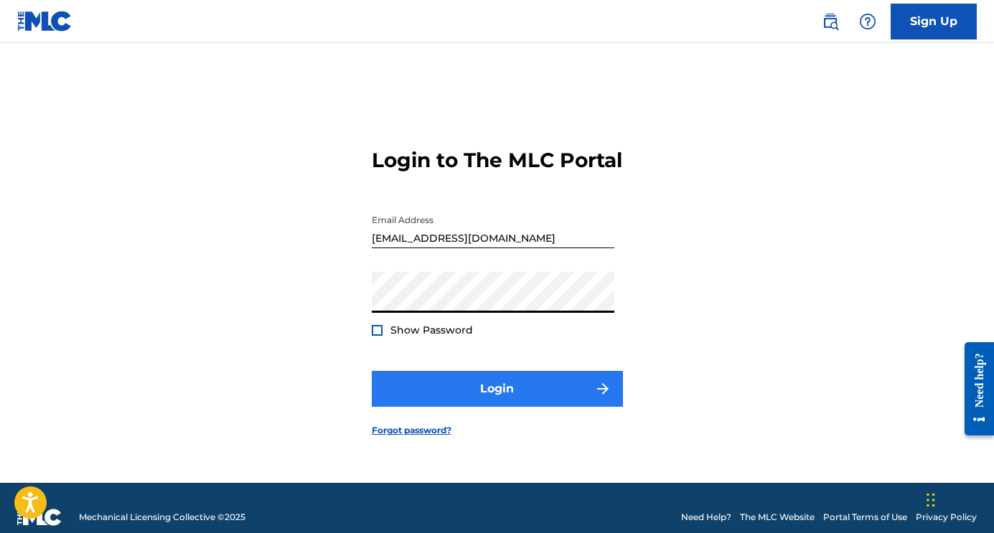
click at [448, 396] on button "Login" at bounding box center [497, 389] width 251 height 36
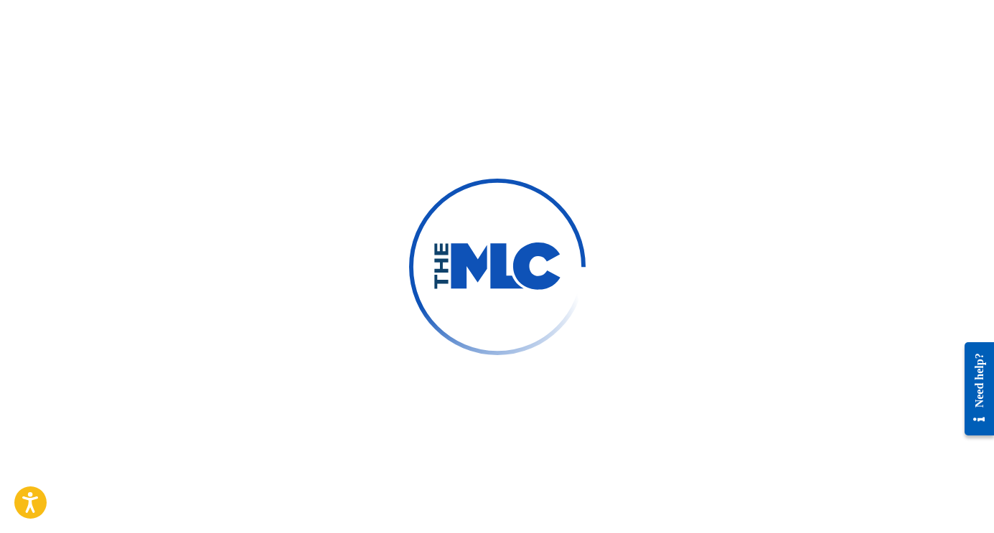
click at [588, 1] on div at bounding box center [497, 266] width 994 height 533
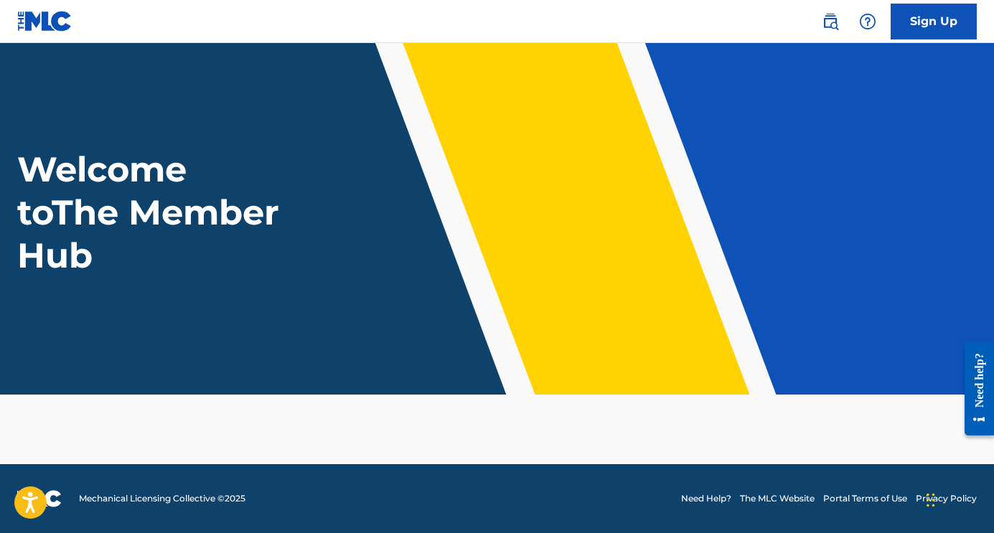
click at [22, 23] on img at bounding box center [44, 21] width 55 height 21
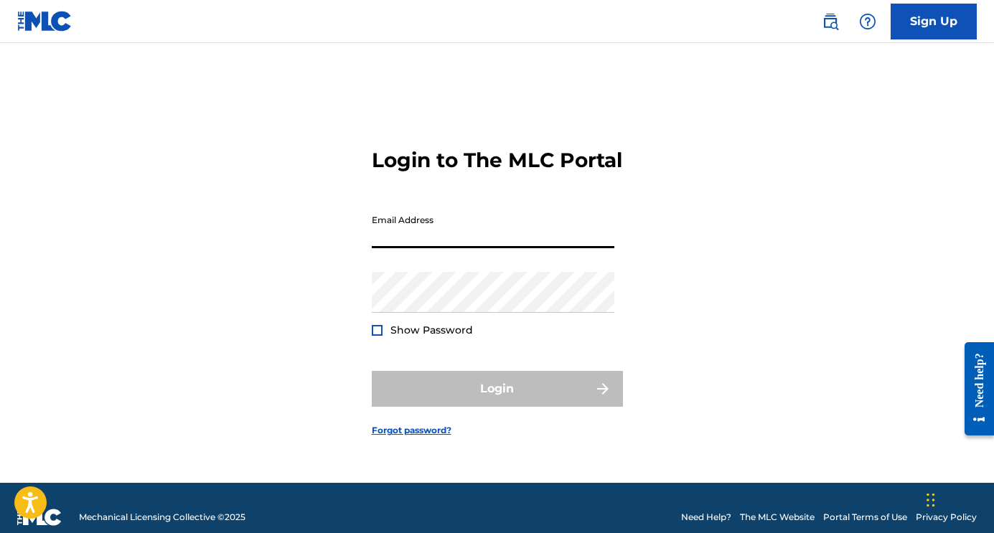
type input "[EMAIL_ADDRESS][DOMAIN_NAME]"
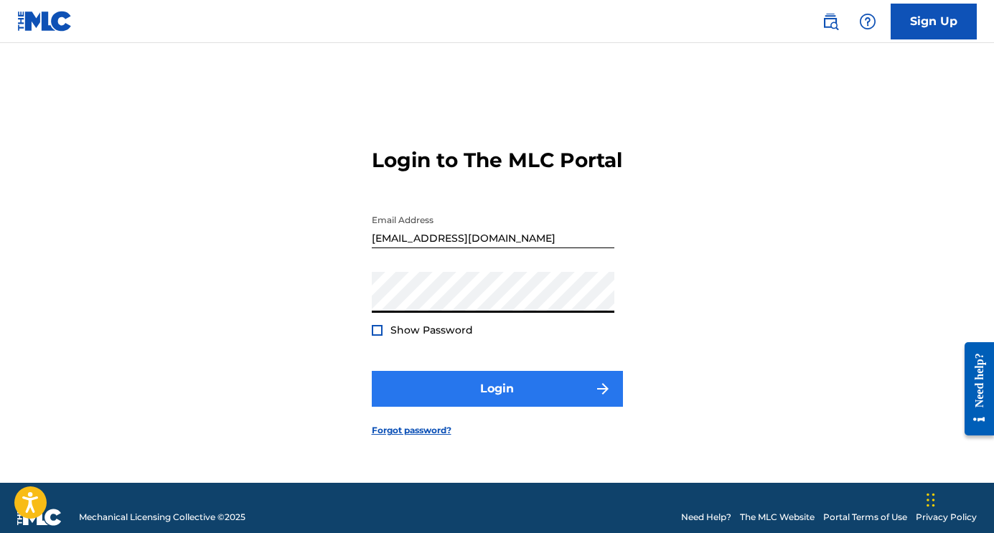
click at [441, 388] on button "Login" at bounding box center [497, 389] width 251 height 36
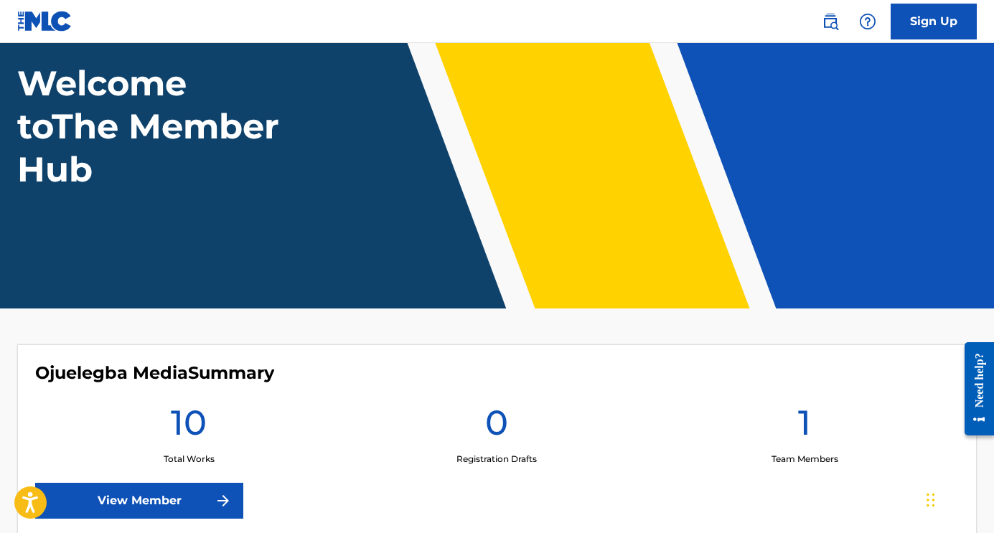
scroll to position [176, 0]
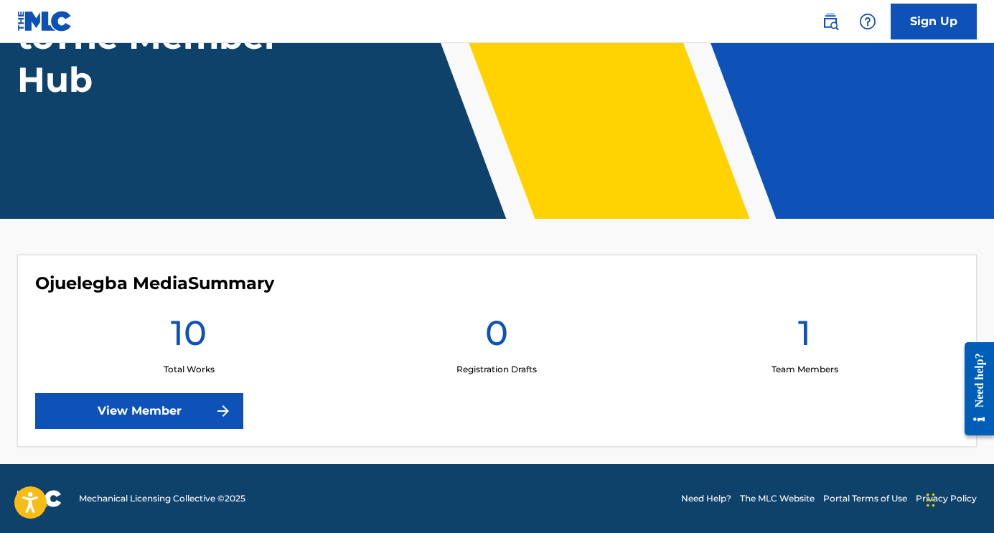
click at [197, 342] on h1 "10" at bounding box center [189, 338] width 36 height 52
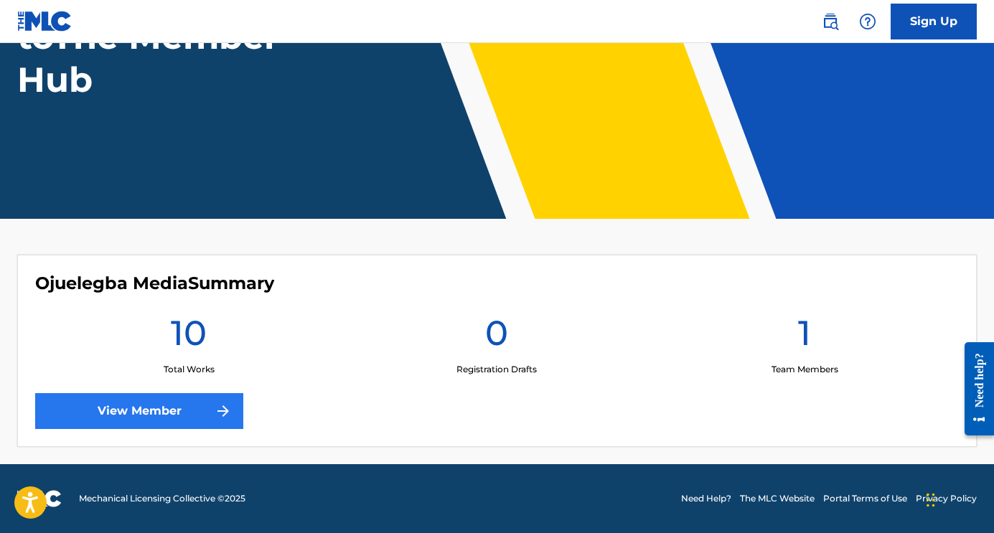
click at [172, 401] on link "View Member" at bounding box center [139, 411] width 208 height 36
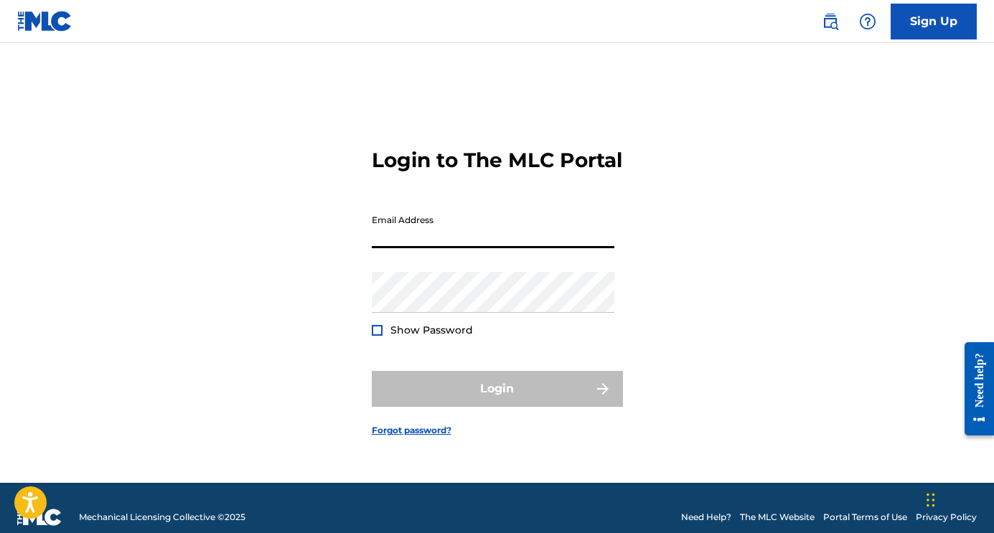
type input "[EMAIL_ADDRESS][DOMAIN_NAME]"
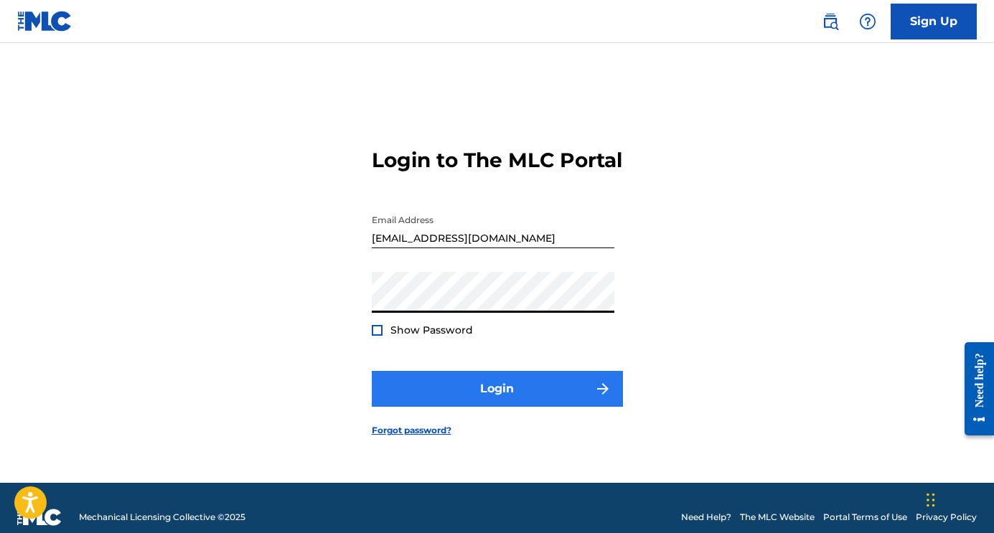
click at [421, 400] on button "Login" at bounding box center [497, 389] width 251 height 36
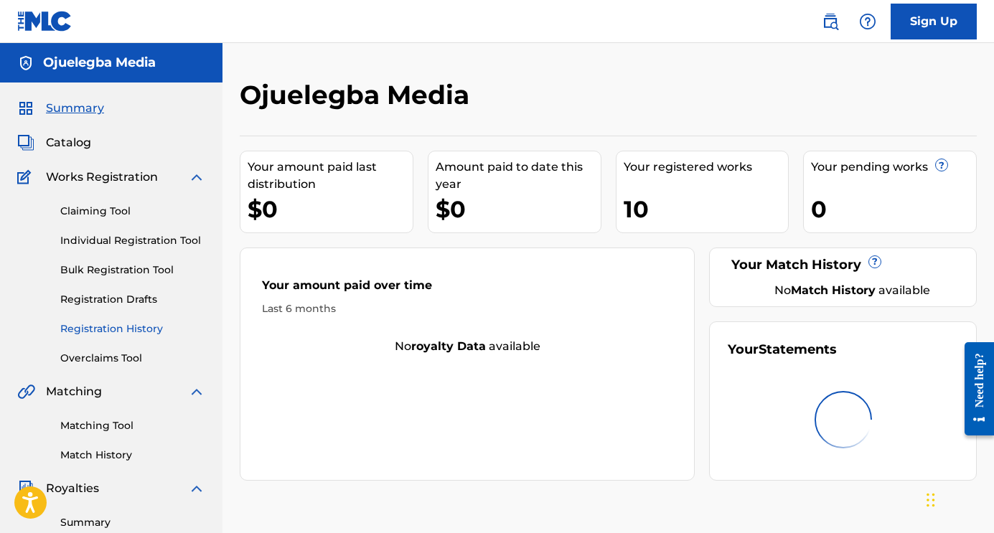
click at [103, 324] on link "Registration History" at bounding box center [132, 329] width 145 height 15
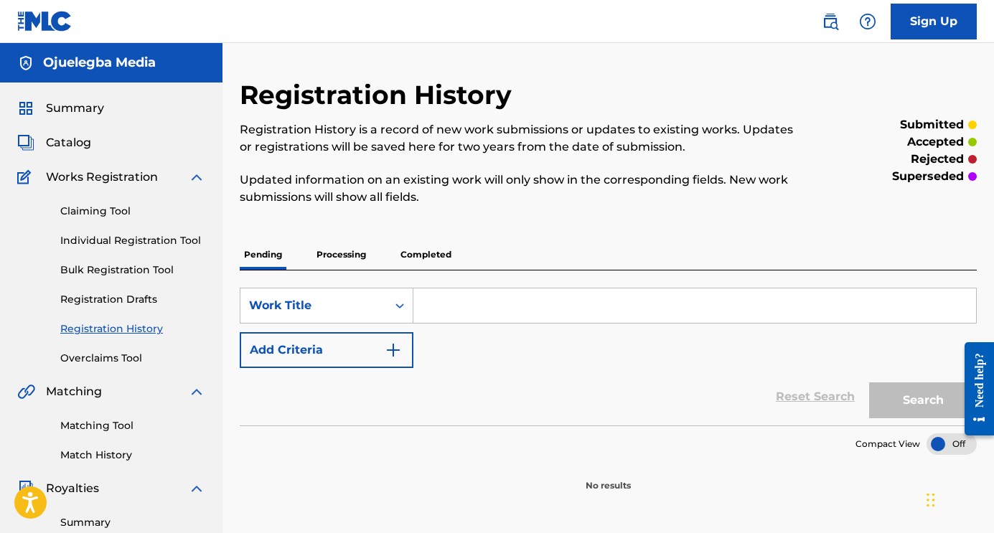
click at [65, 133] on div "Summary Catalog Works Registration Claiming Tool Individual Registration Tool B…" at bounding box center [111, 452] width 223 height 739
click at [65, 140] on span "Catalog" at bounding box center [68, 142] width 45 height 17
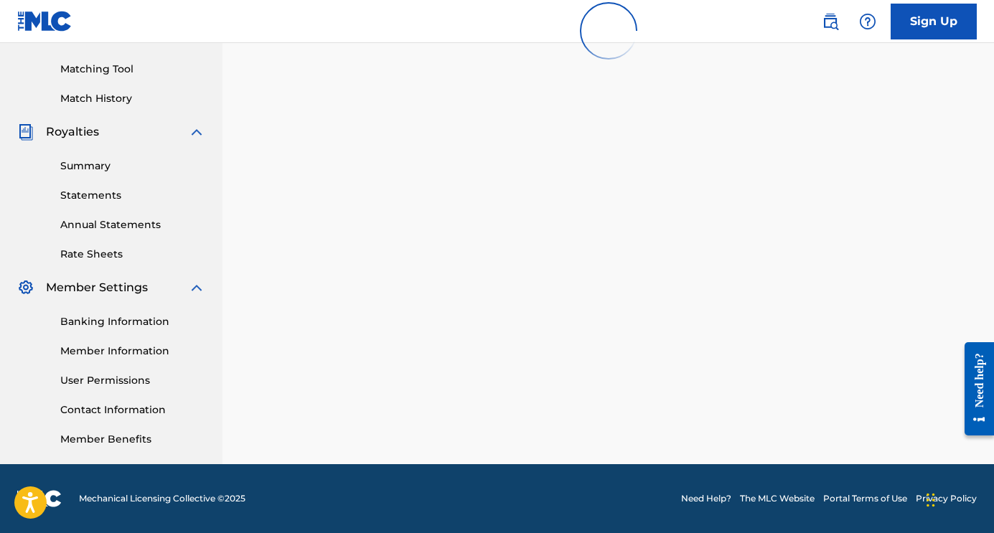
scroll to position [354, 0]
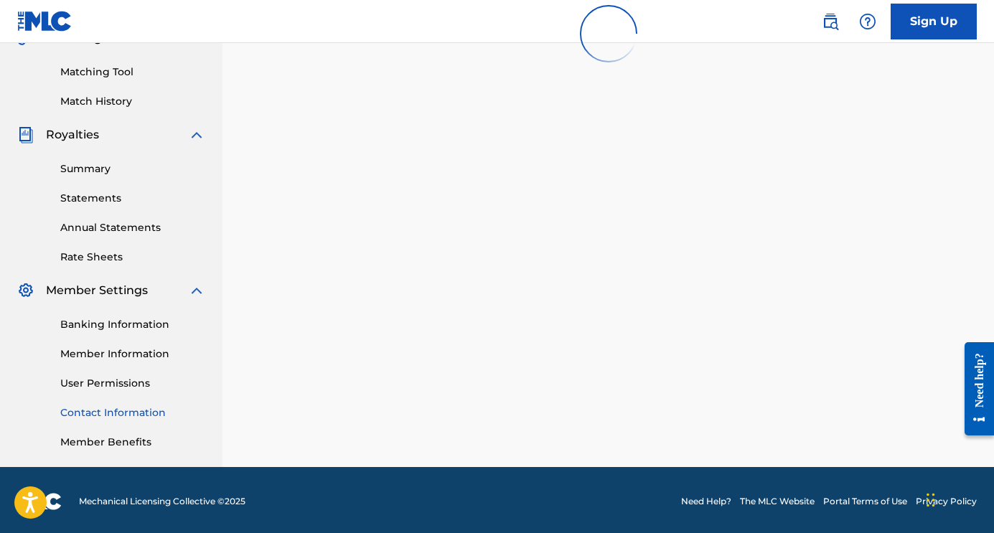
click at [107, 415] on link "Contact Information" at bounding box center [132, 413] width 145 height 15
